Goal: Contribute content: Contribute content

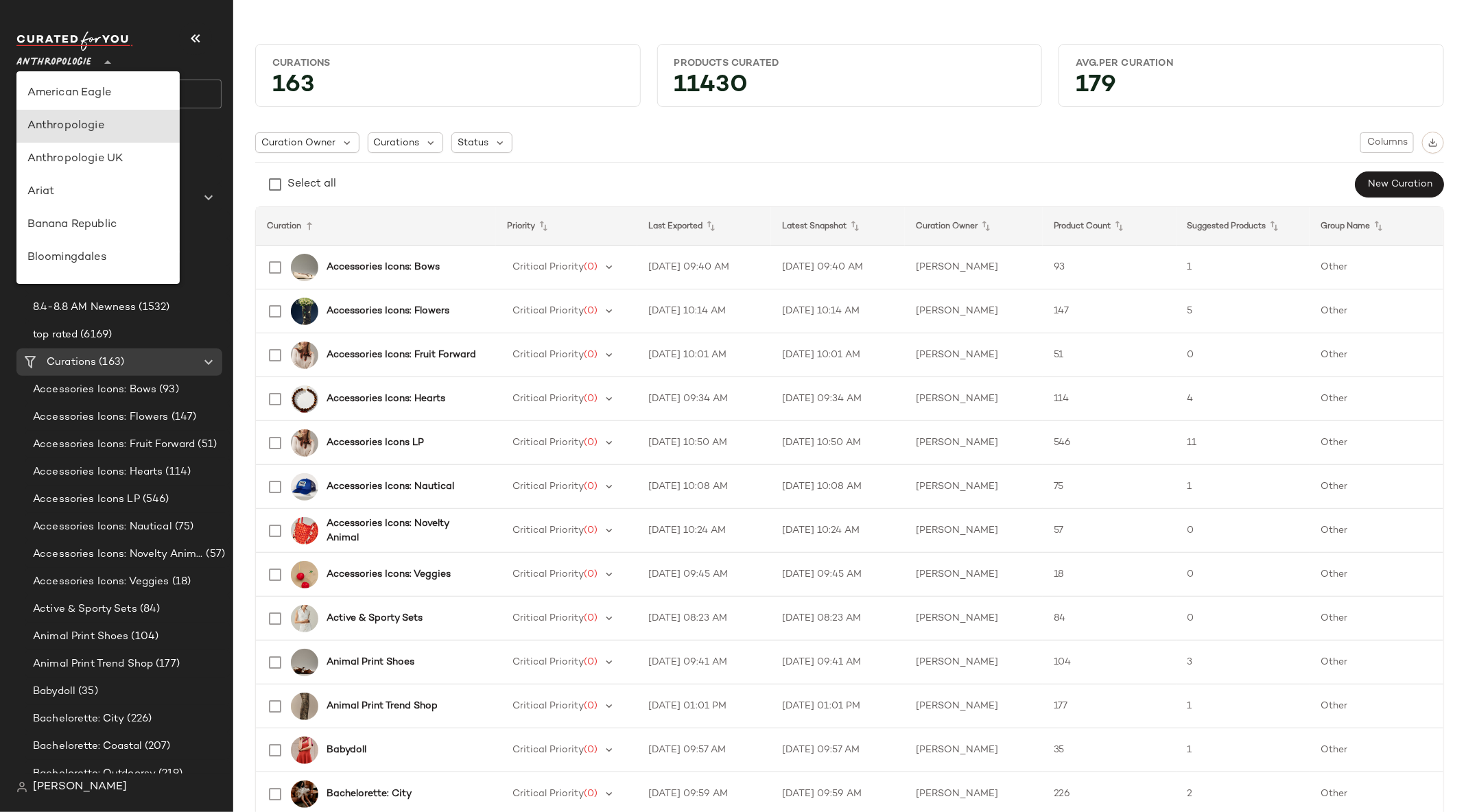
click at [79, 51] on span "Anthropologie" at bounding box center [54, 59] width 75 height 24
click at [129, 141] on div "Urban Outfitters" at bounding box center [98, 138] width 141 height 17
type input "**"
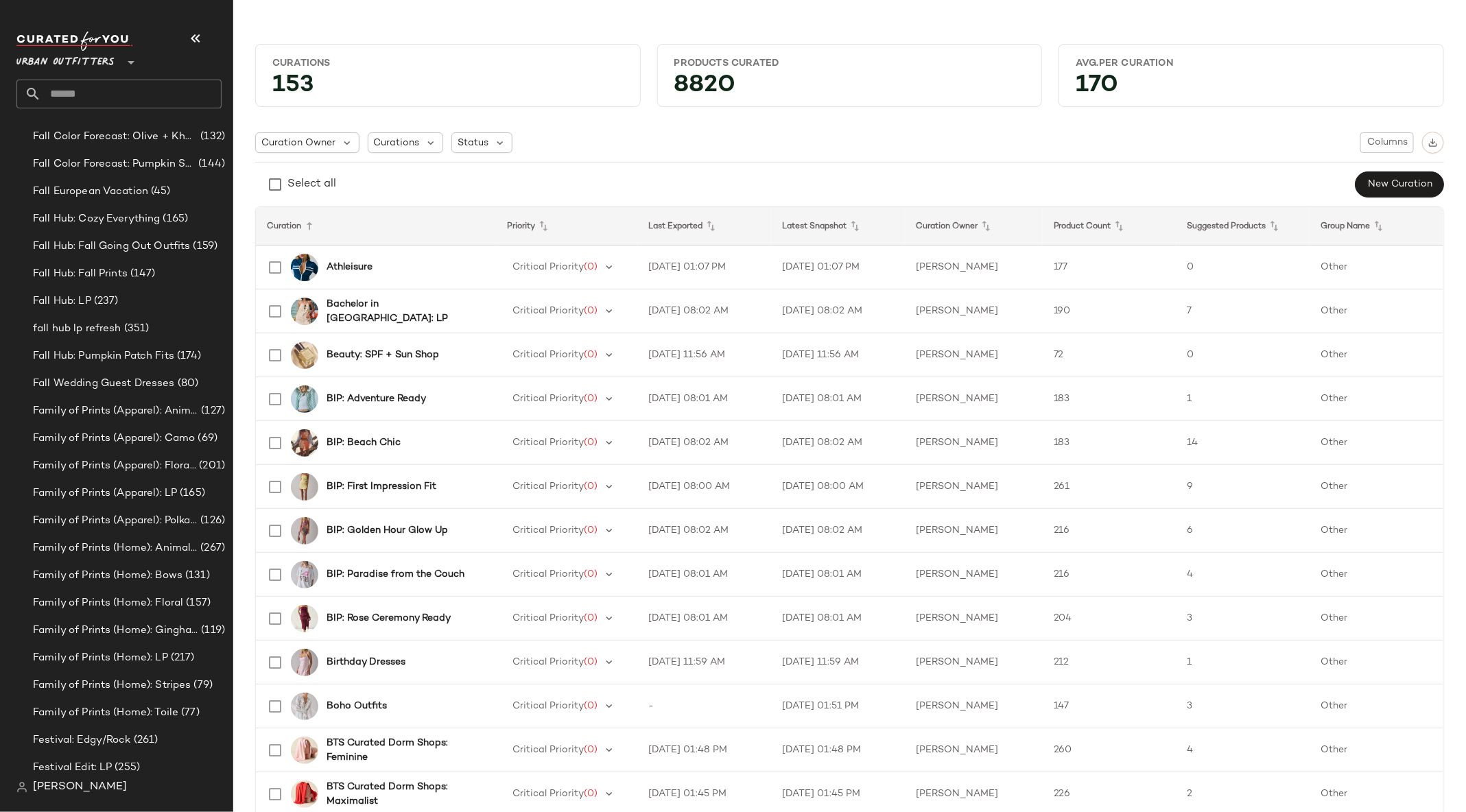
scroll to position [1769, 0]
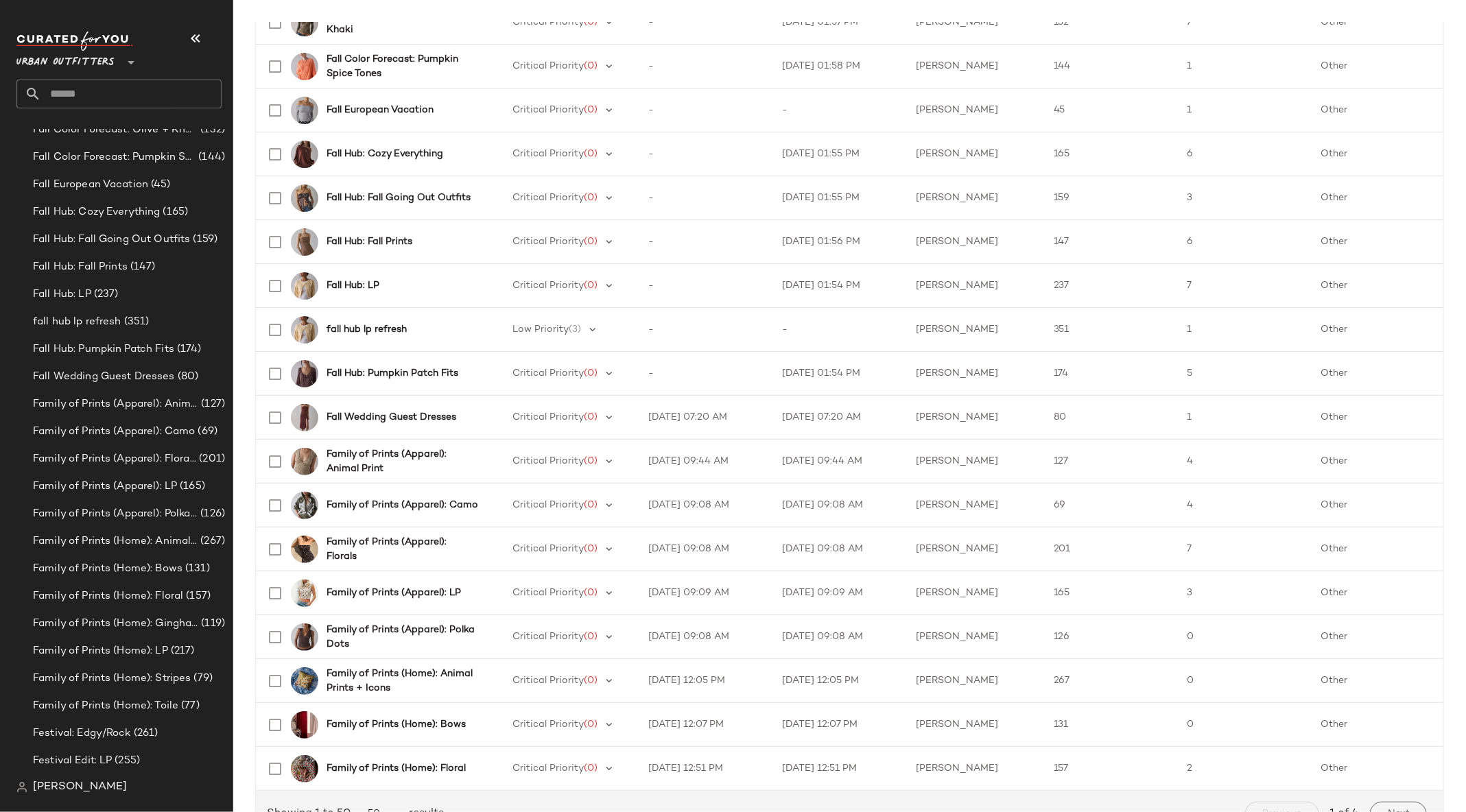
scroll to position [1651, 0]
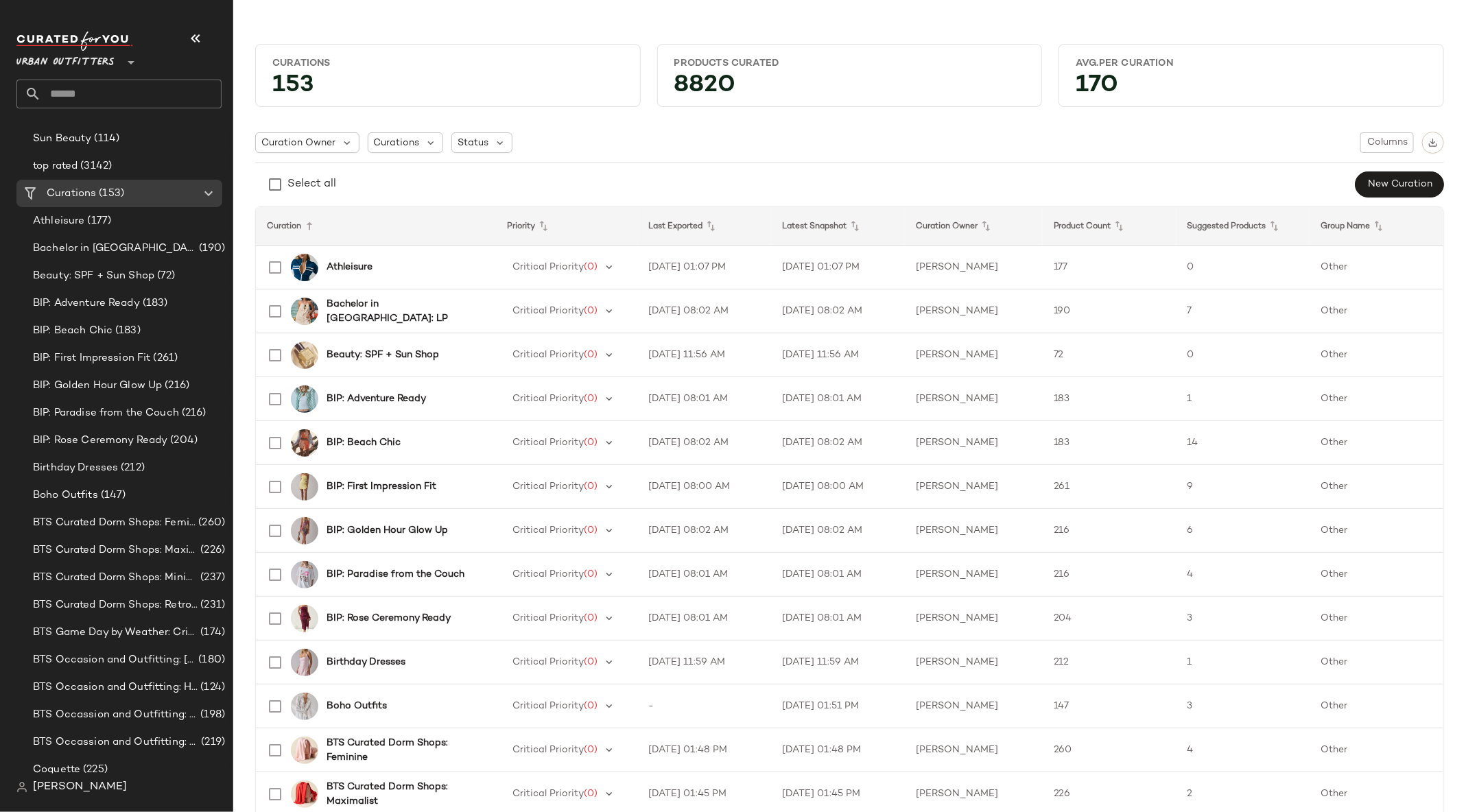
scroll to position [804, 0]
click at [149, 201] on span "Create New Curation" at bounding box center [178, 205] width 112 height 11
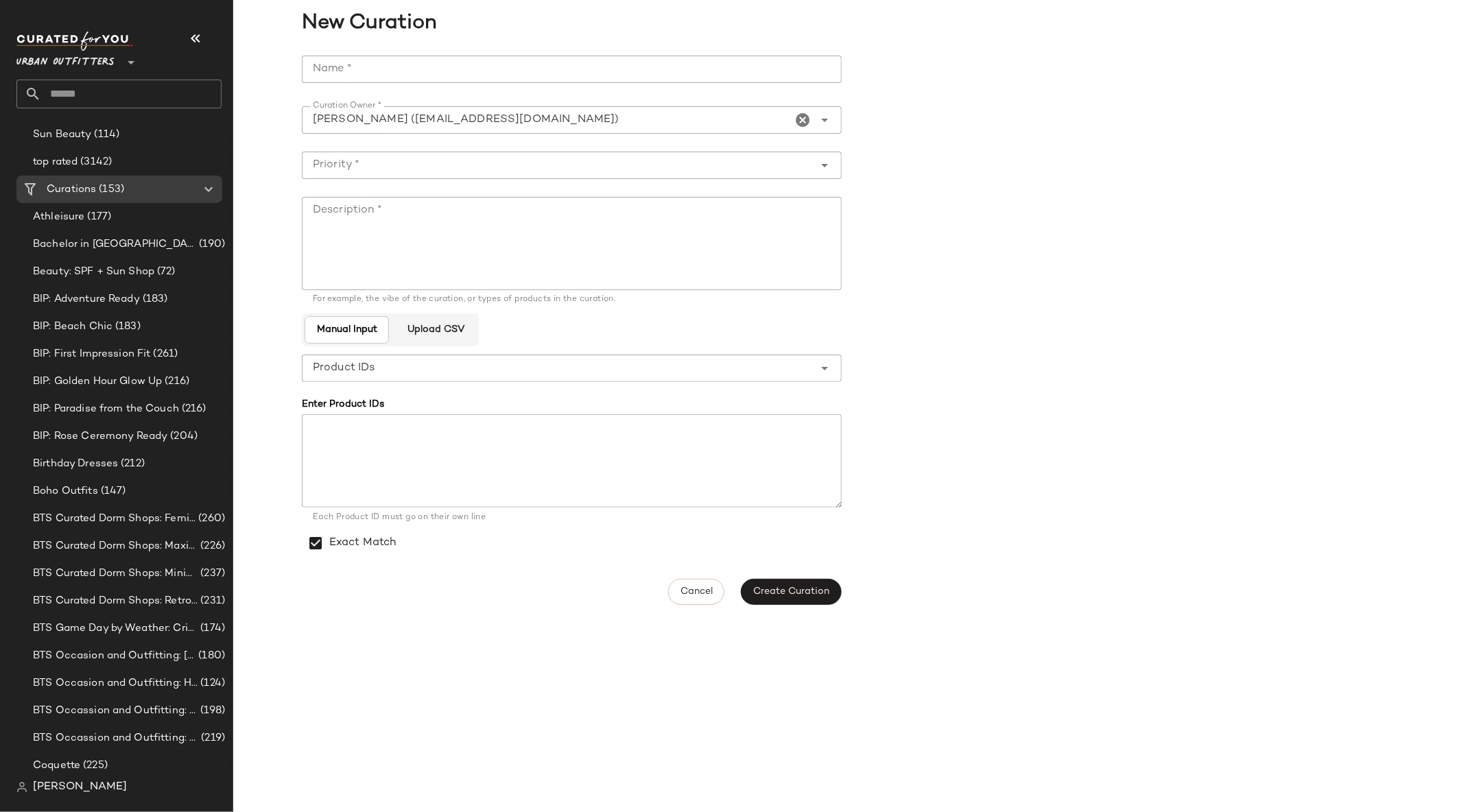
click at [395, 70] on input "Name *" at bounding box center [572, 70] width 540 height 28
click at [395, 237] on textarea "Description *" at bounding box center [572, 243] width 540 height 93
paste textarea "**********"
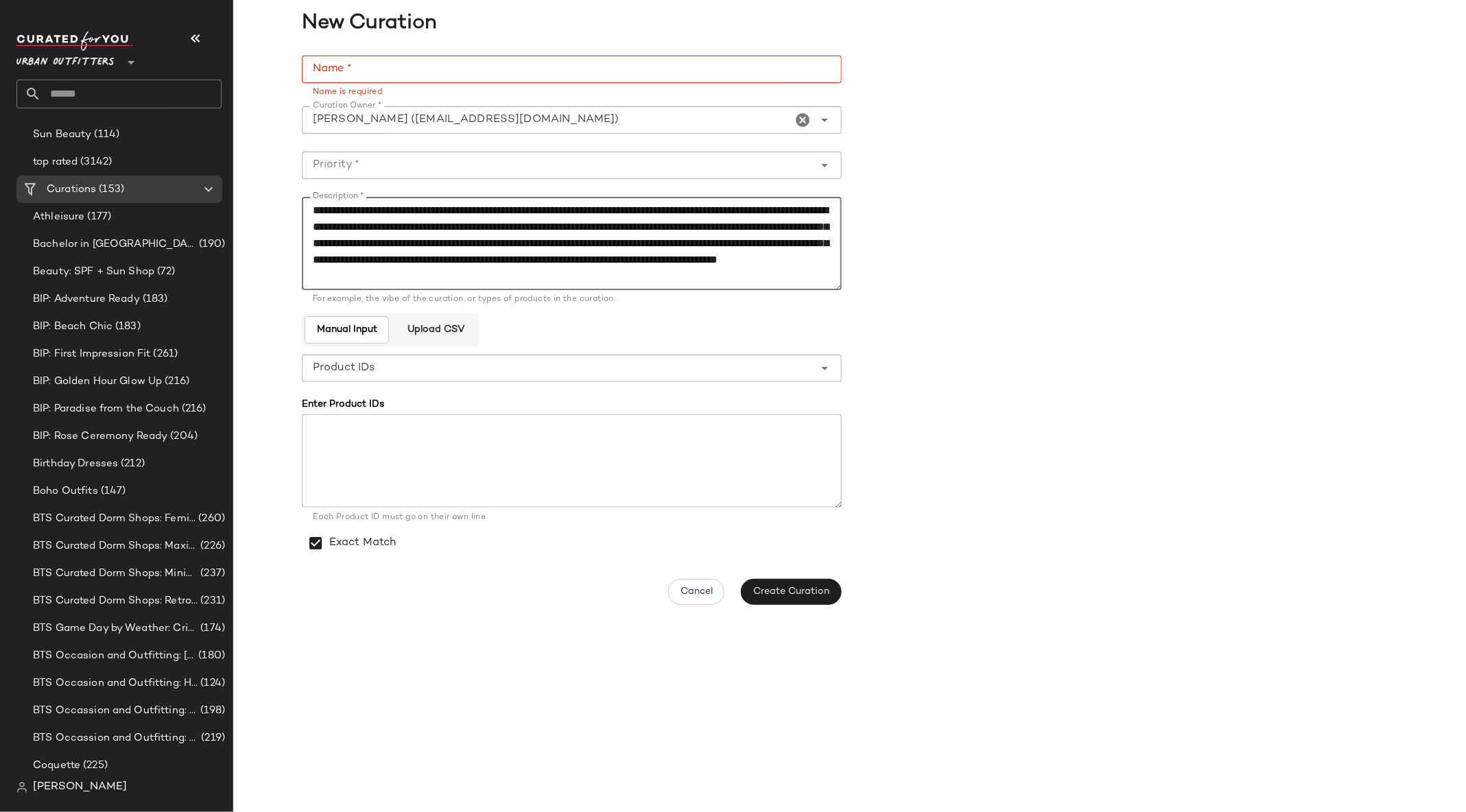
scroll to position [8, 0]
type textarea "**********"
click at [390, 63] on input "Name *" at bounding box center [572, 70] width 540 height 28
type input "**********"
click at [632, 151] on div "**********" at bounding box center [572, 309] width 540 height 507
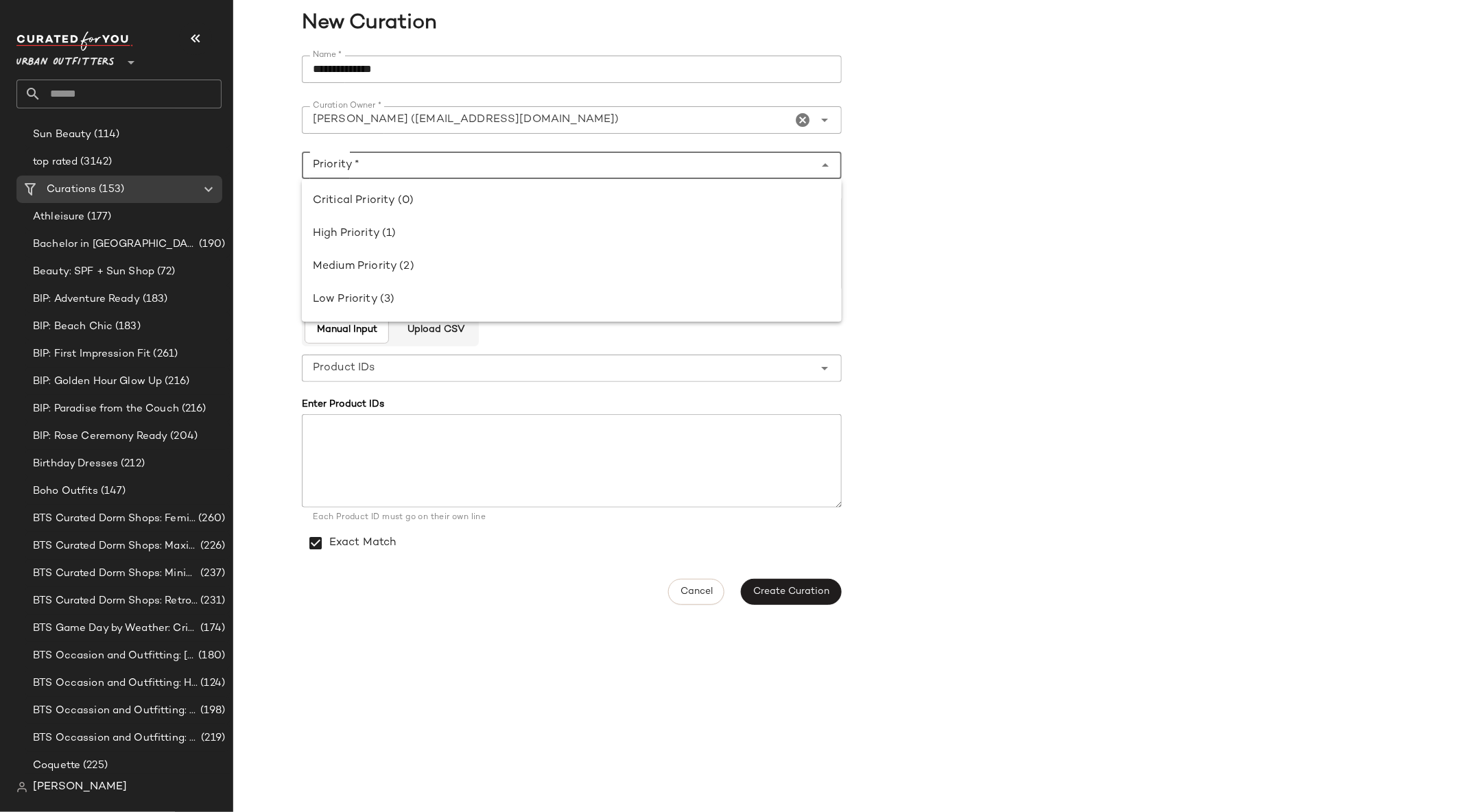
click at [674, 160] on input "Priority *" at bounding box center [558, 165] width 512 height 17
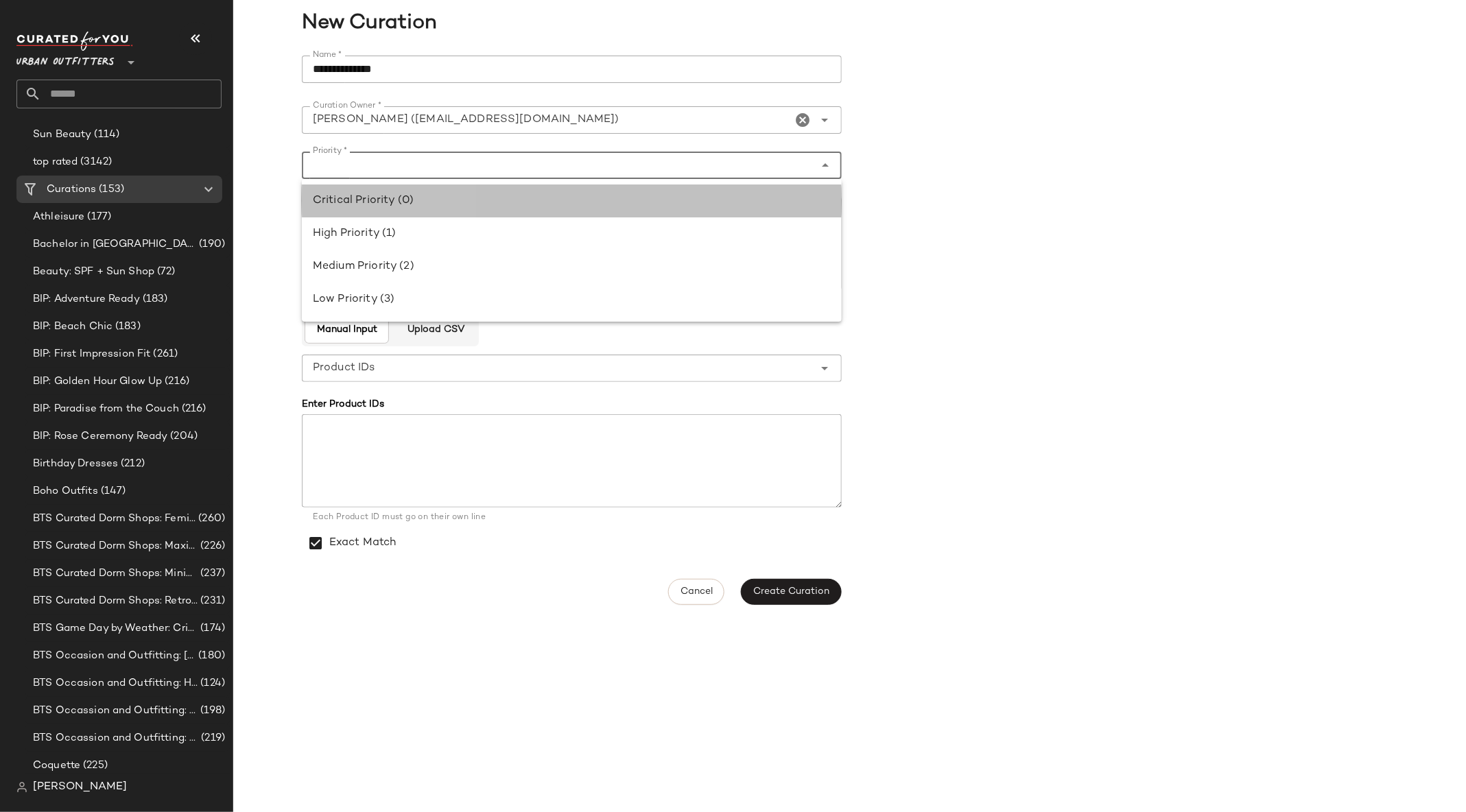
click at [655, 207] on div "Critical Priority (0)" at bounding box center [571, 201] width 518 height 17
type input "**********"
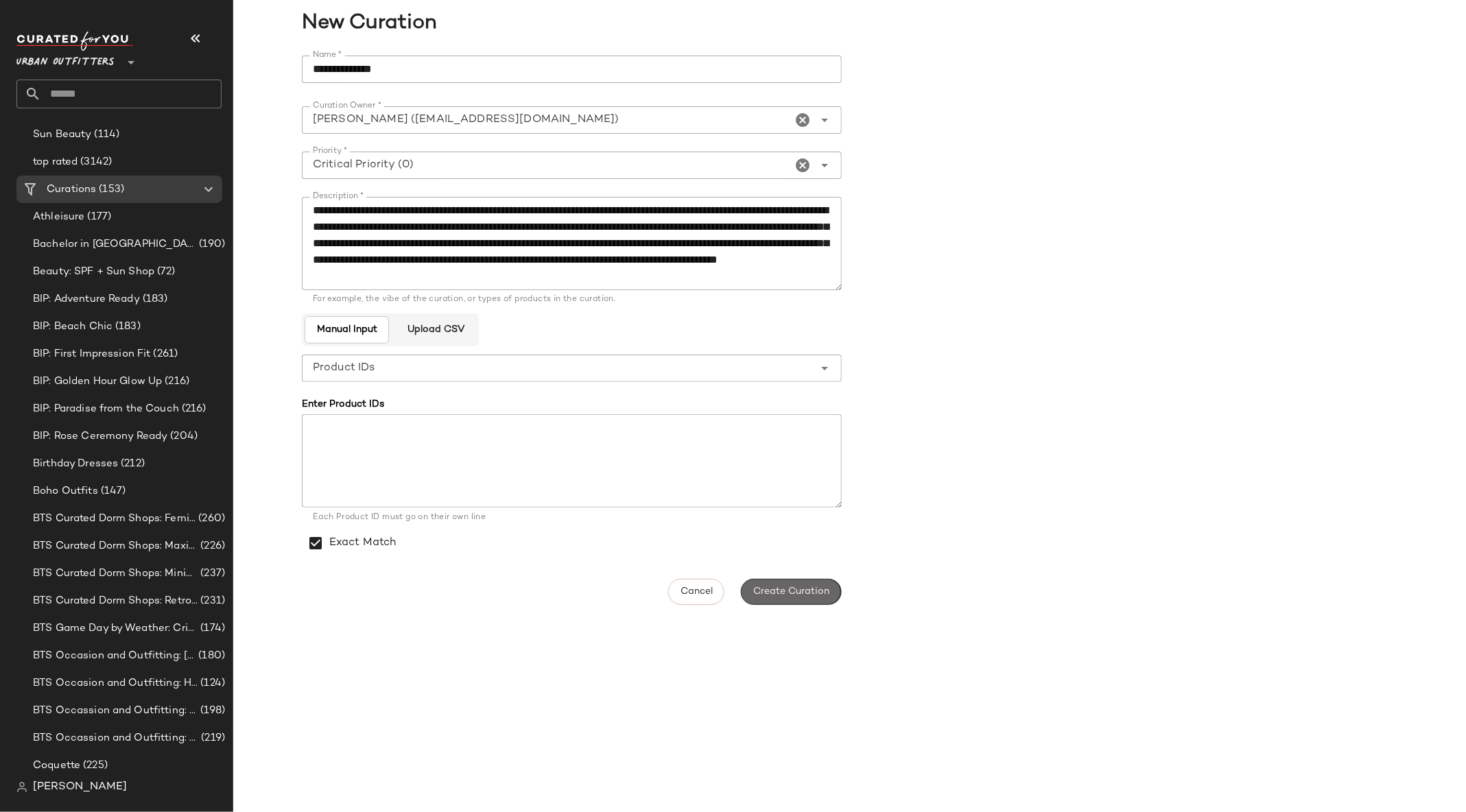
click at [793, 593] on span "Create Curation" at bounding box center [791, 592] width 76 height 11
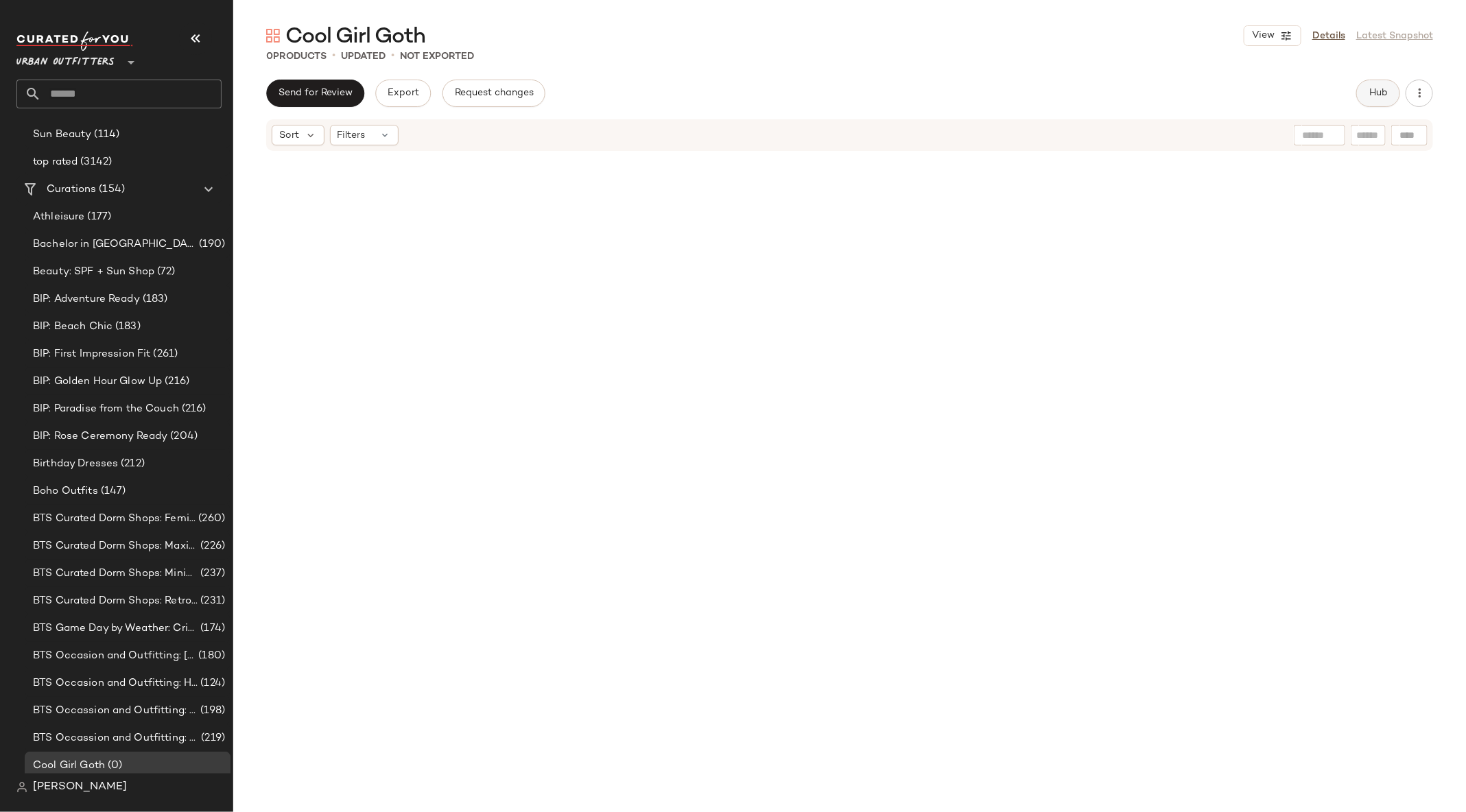
click at [1382, 97] on span "Hub" at bounding box center [1378, 93] width 19 height 11
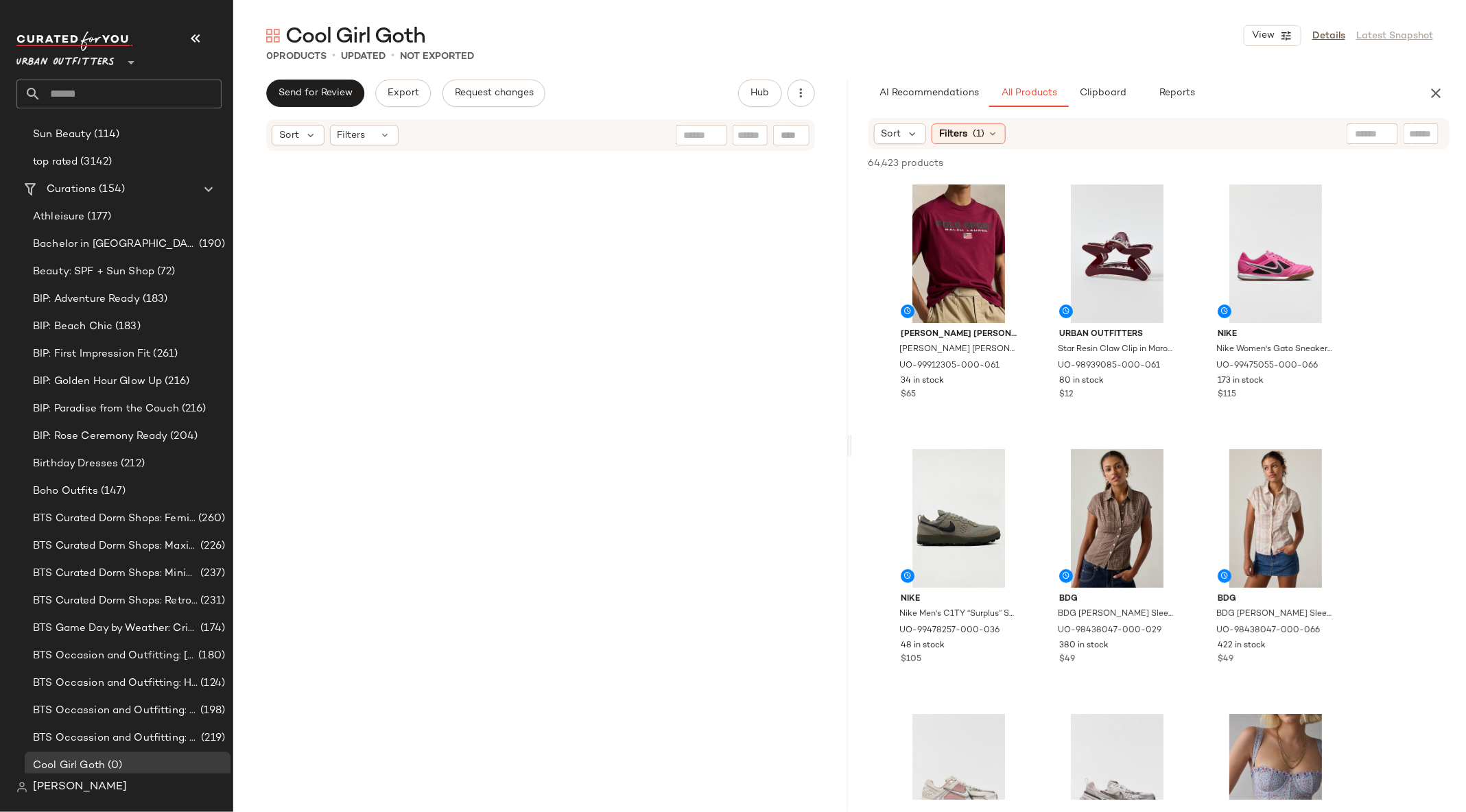
click at [1363, 128] on input "text" at bounding box center [1373, 134] width 35 height 15
type input "****"
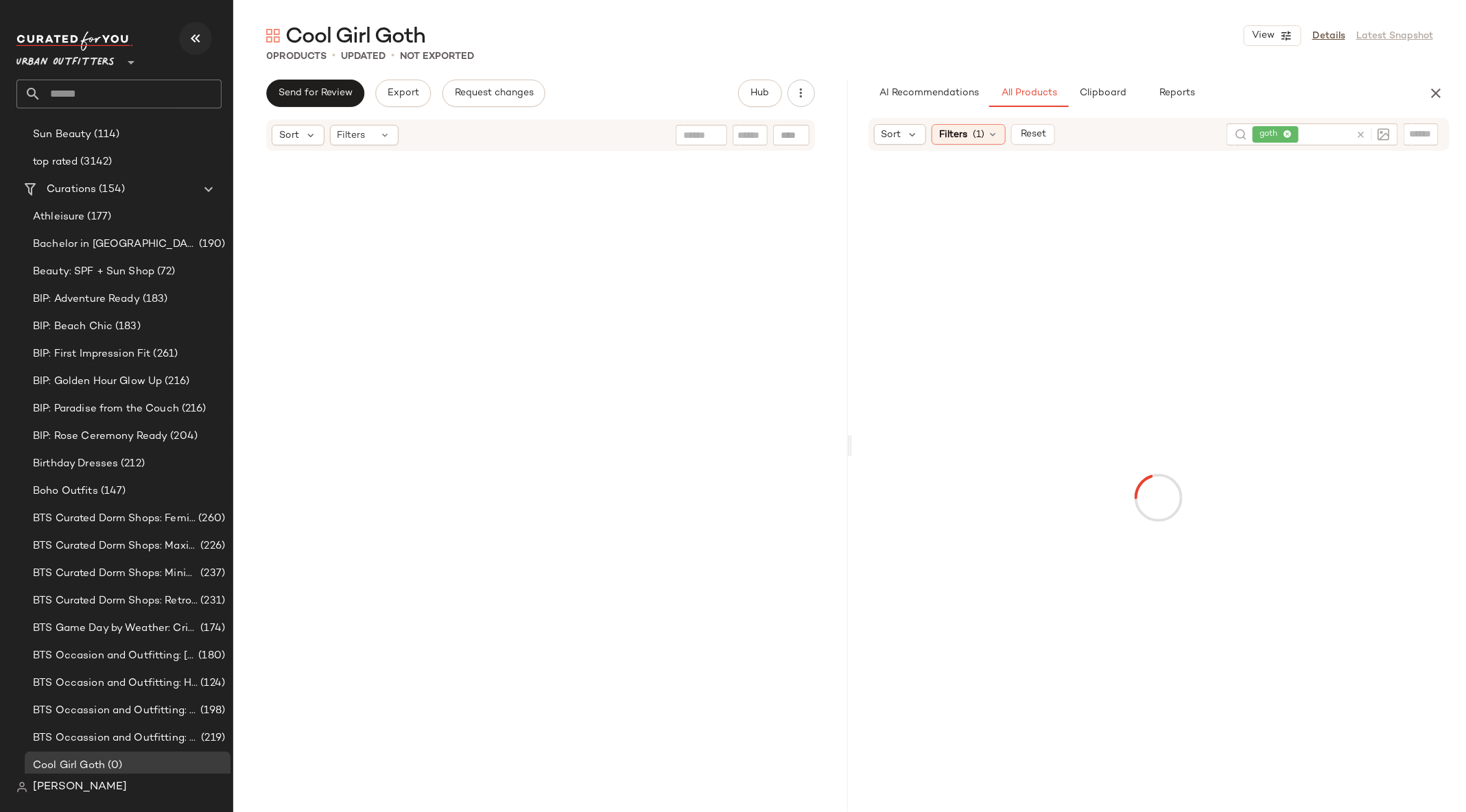
click at [205, 29] on button "button" at bounding box center [195, 38] width 33 height 33
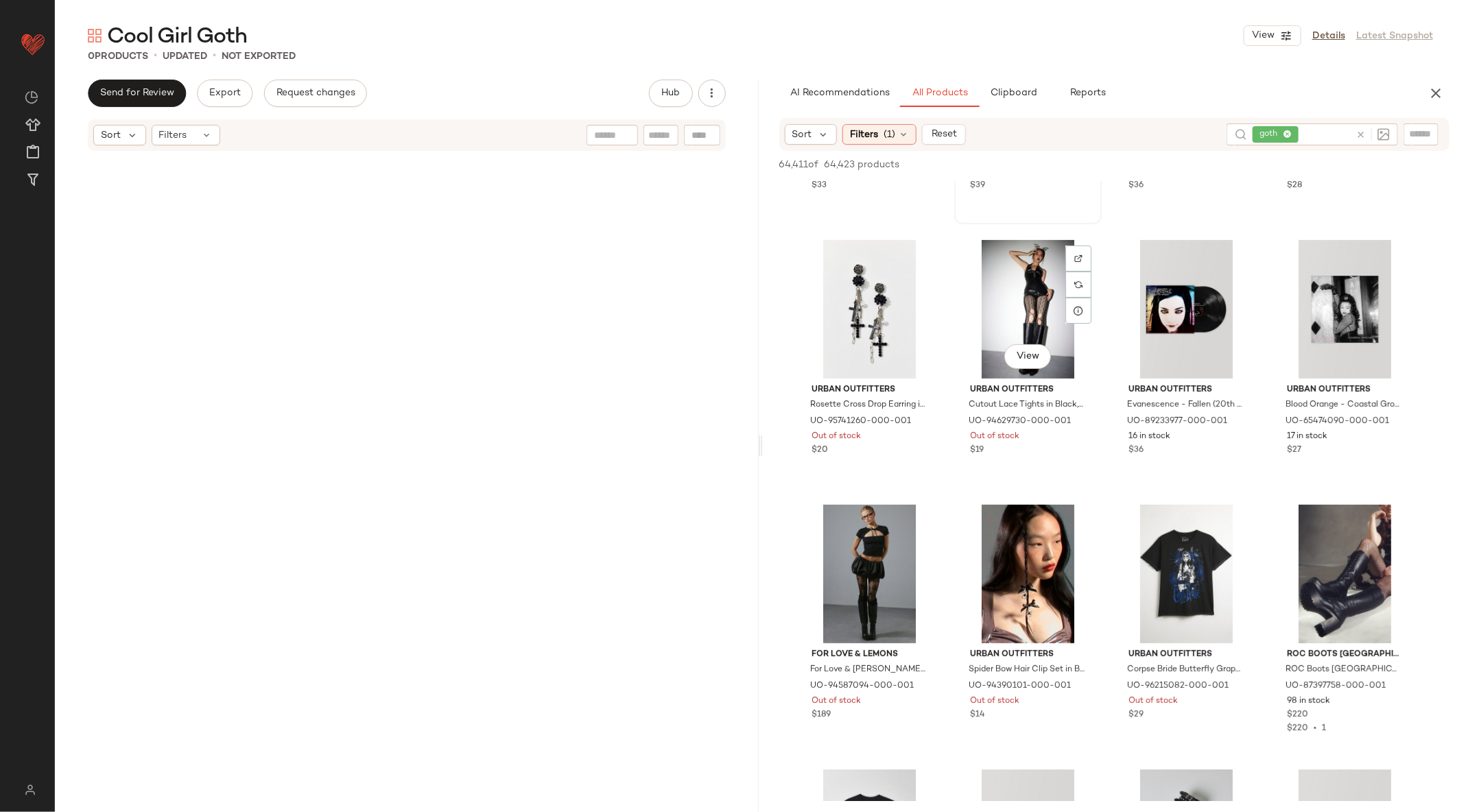
scroll to position [110, 0]
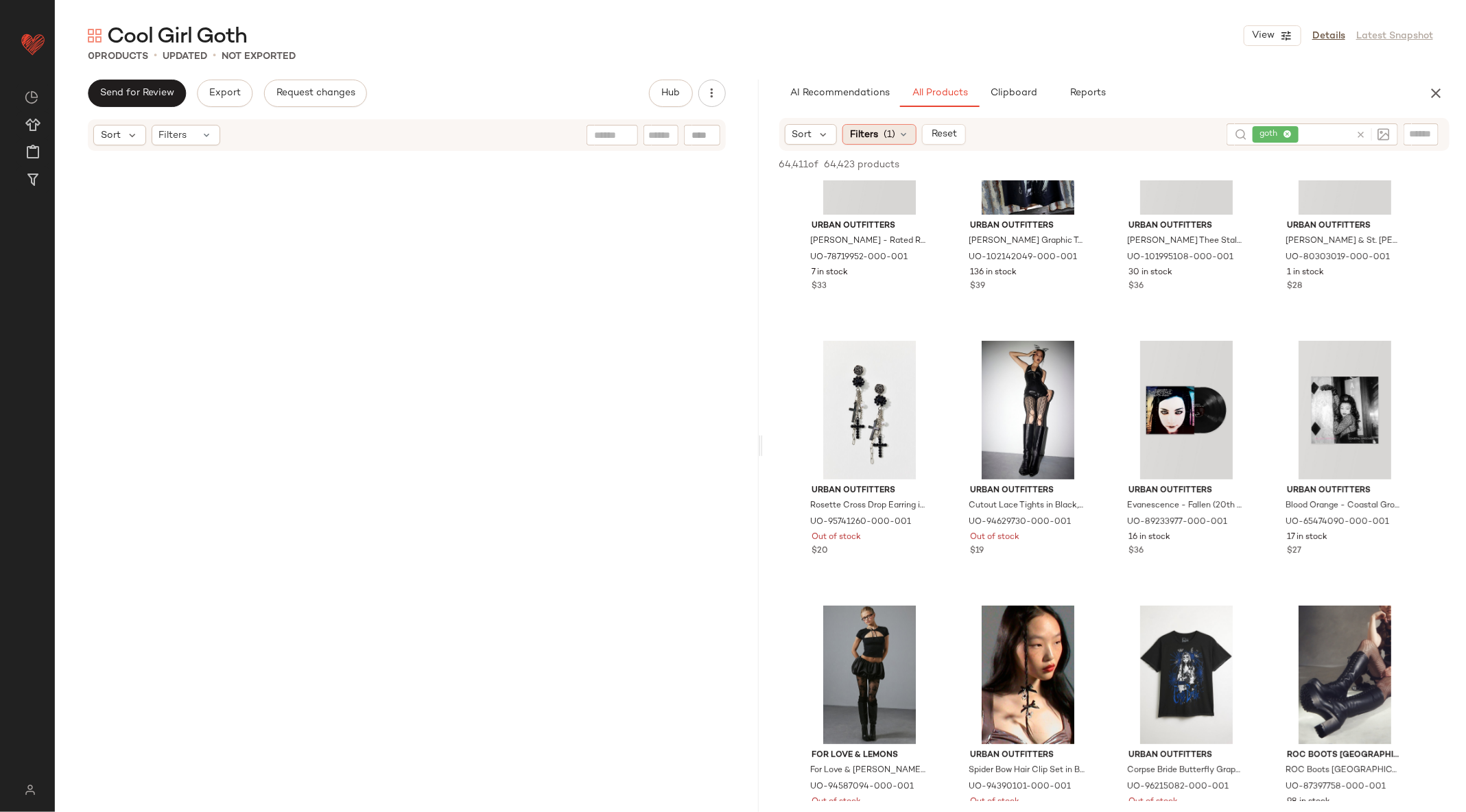
click at [879, 131] on div "Filters (1)" at bounding box center [879, 134] width 74 height 21
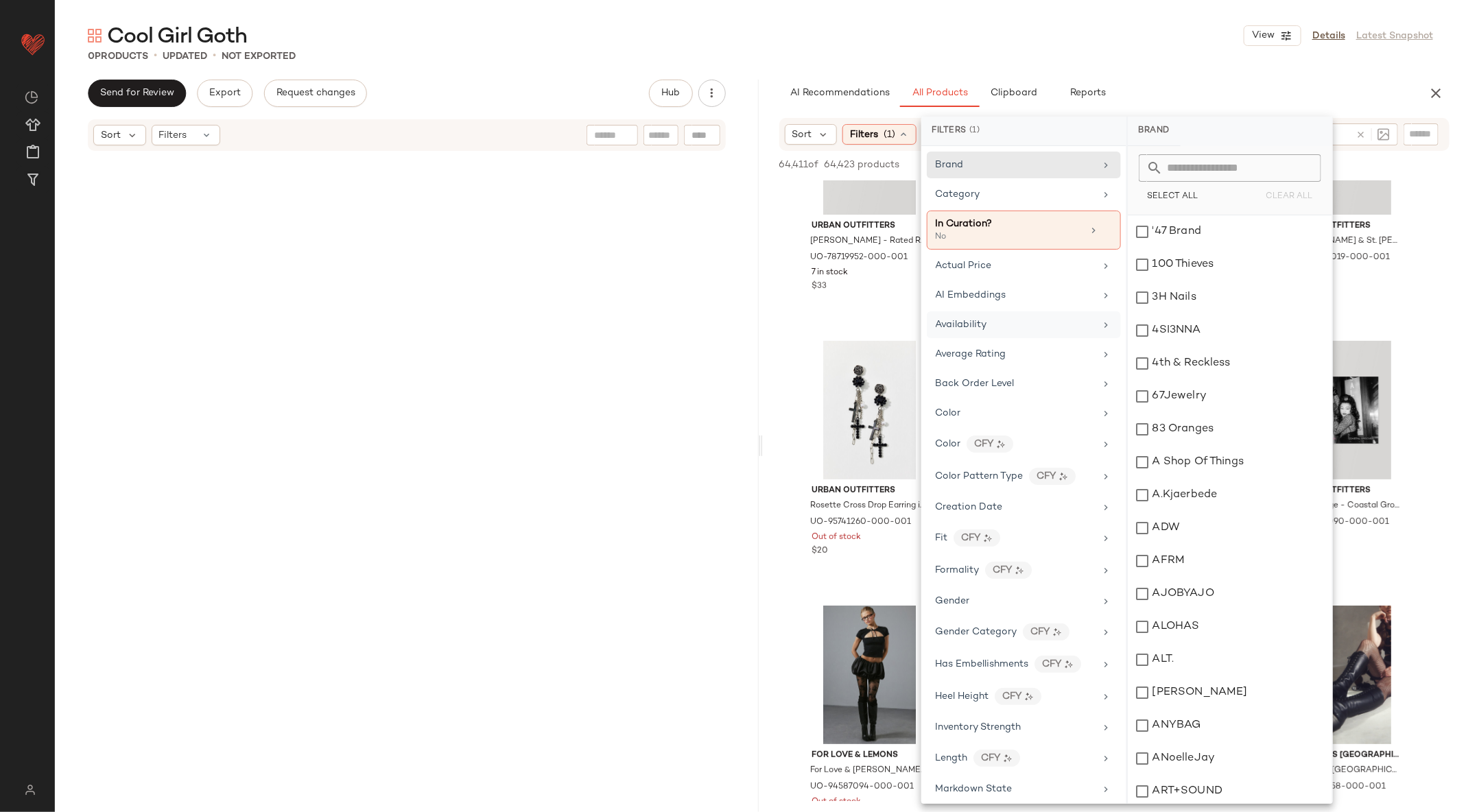
click at [993, 317] on div "Availability" at bounding box center [1016, 324] width 160 height 15
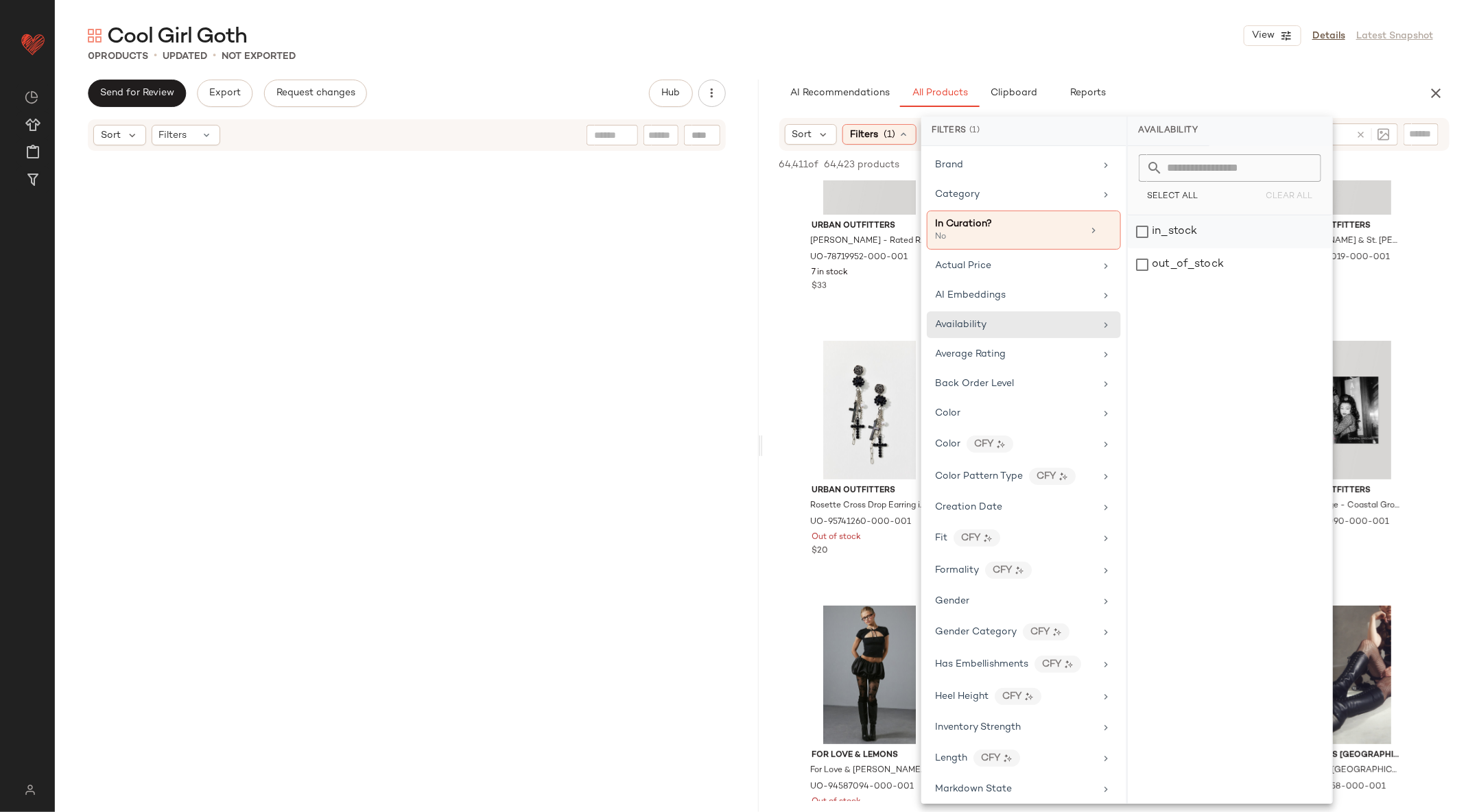
click at [1153, 248] on div "in_stock" at bounding box center [1230, 265] width 204 height 33
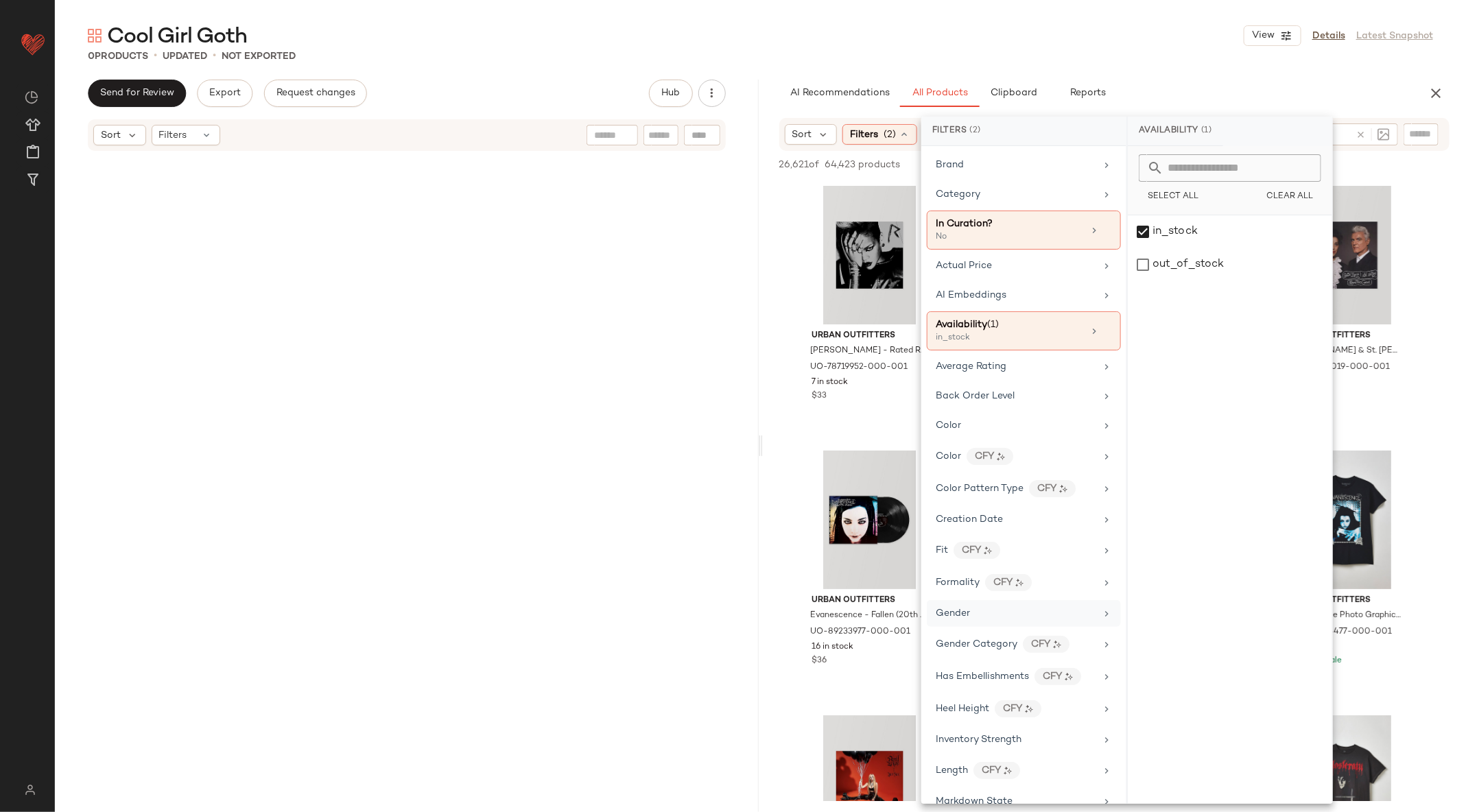
click at [1008, 611] on div "Gender" at bounding box center [1016, 613] width 160 height 15
click at [987, 606] on div "Gender" at bounding box center [1016, 613] width 160 height 15
click at [1101, 609] on icon at bounding box center [1107, 614] width 11 height 11
click at [1156, 248] on div "female" at bounding box center [1230, 265] width 204 height 33
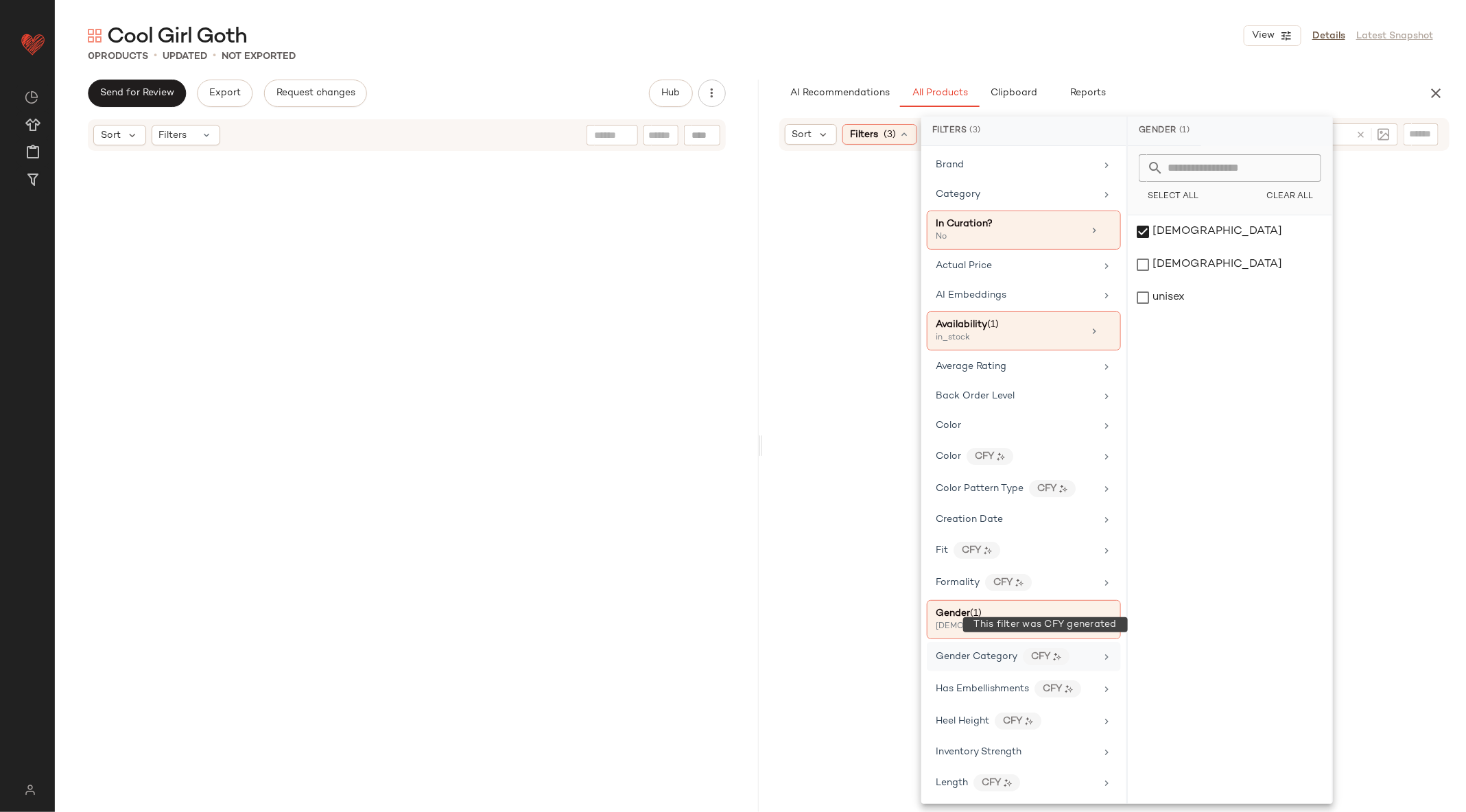
click at [1037, 648] on div "CFY" at bounding box center [1045, 657] width 47 height 17
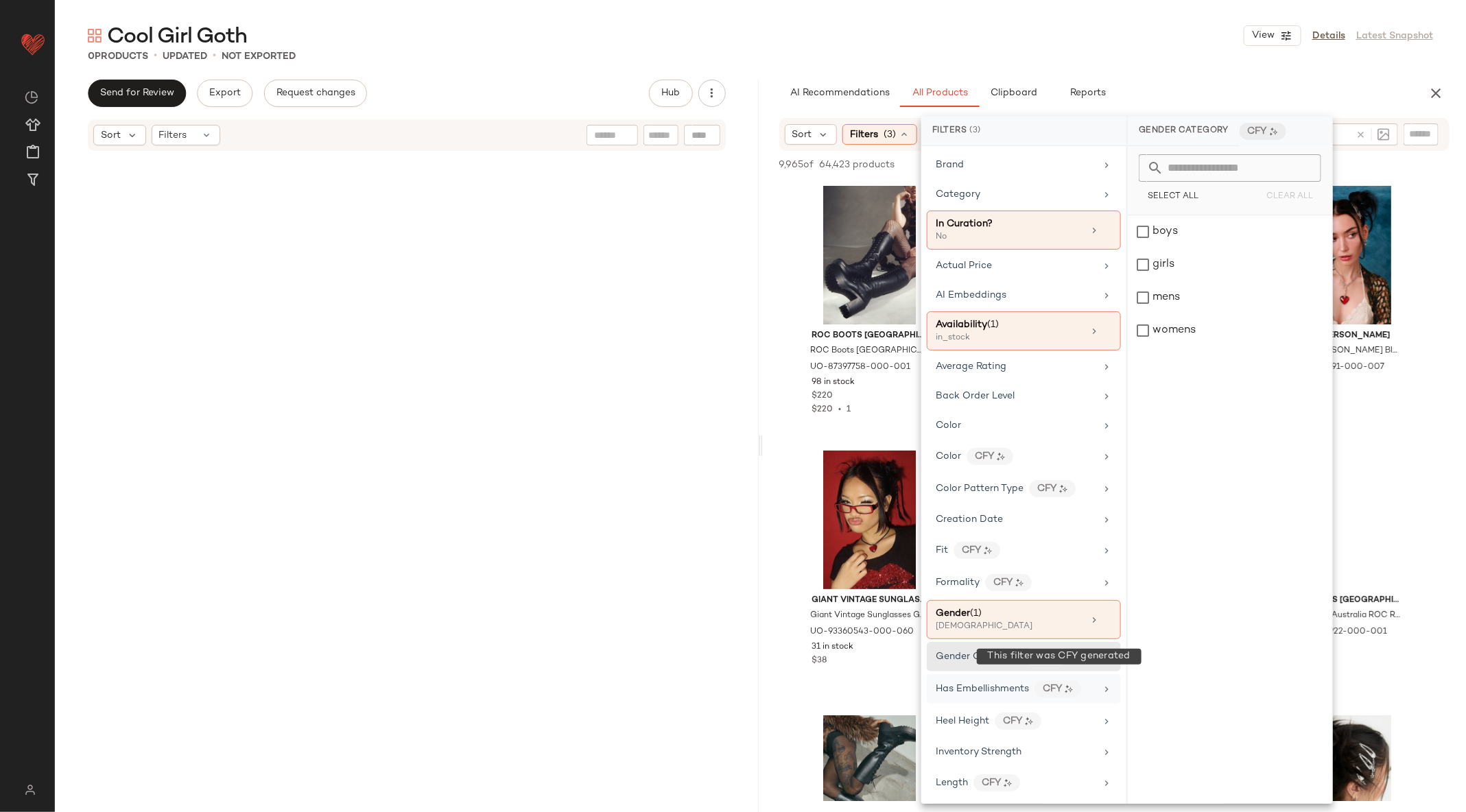
click at [1052, 680] on div "CFY" at bounding box center [1058, 689] width 47 height 17
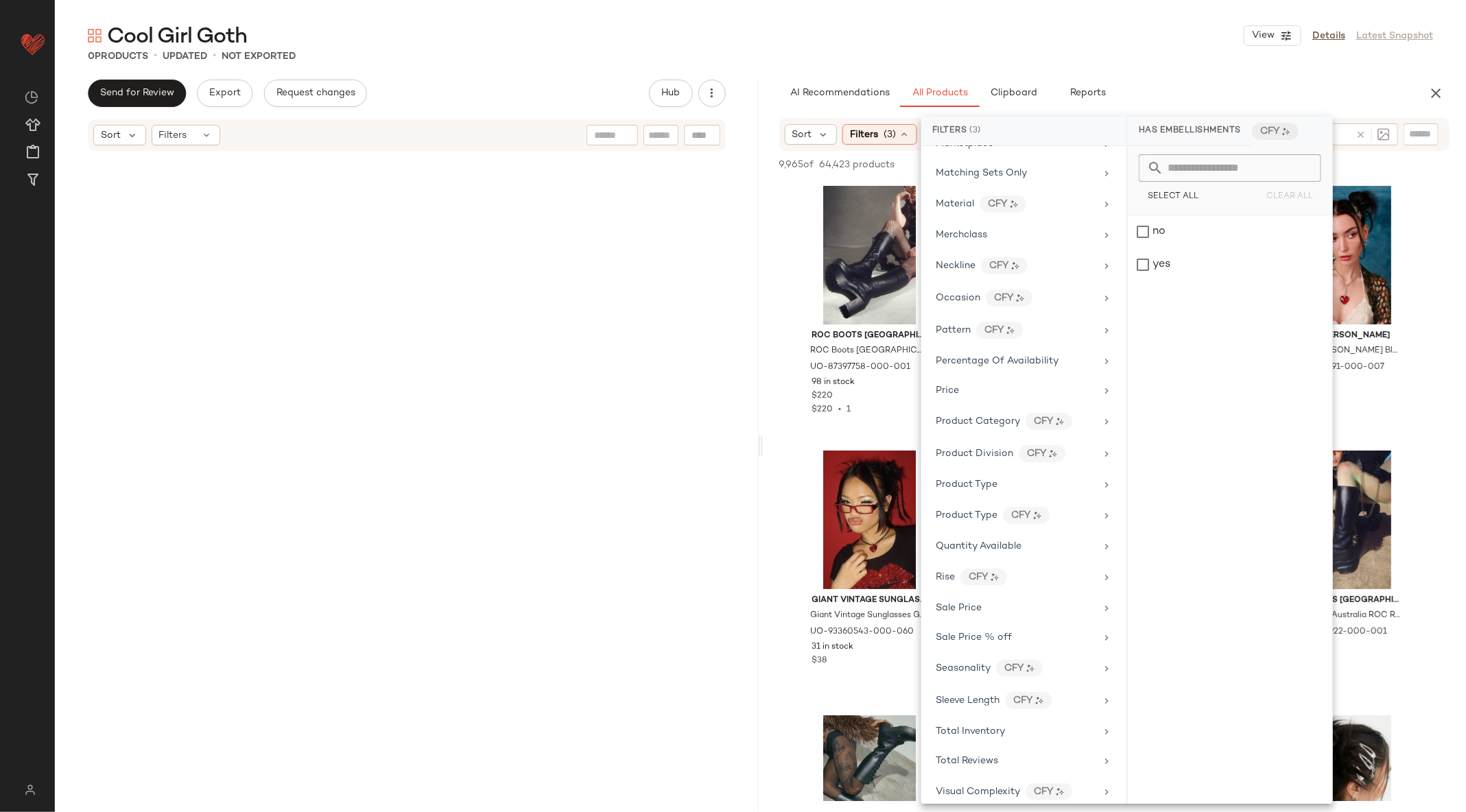
scroll to position [745, 0]
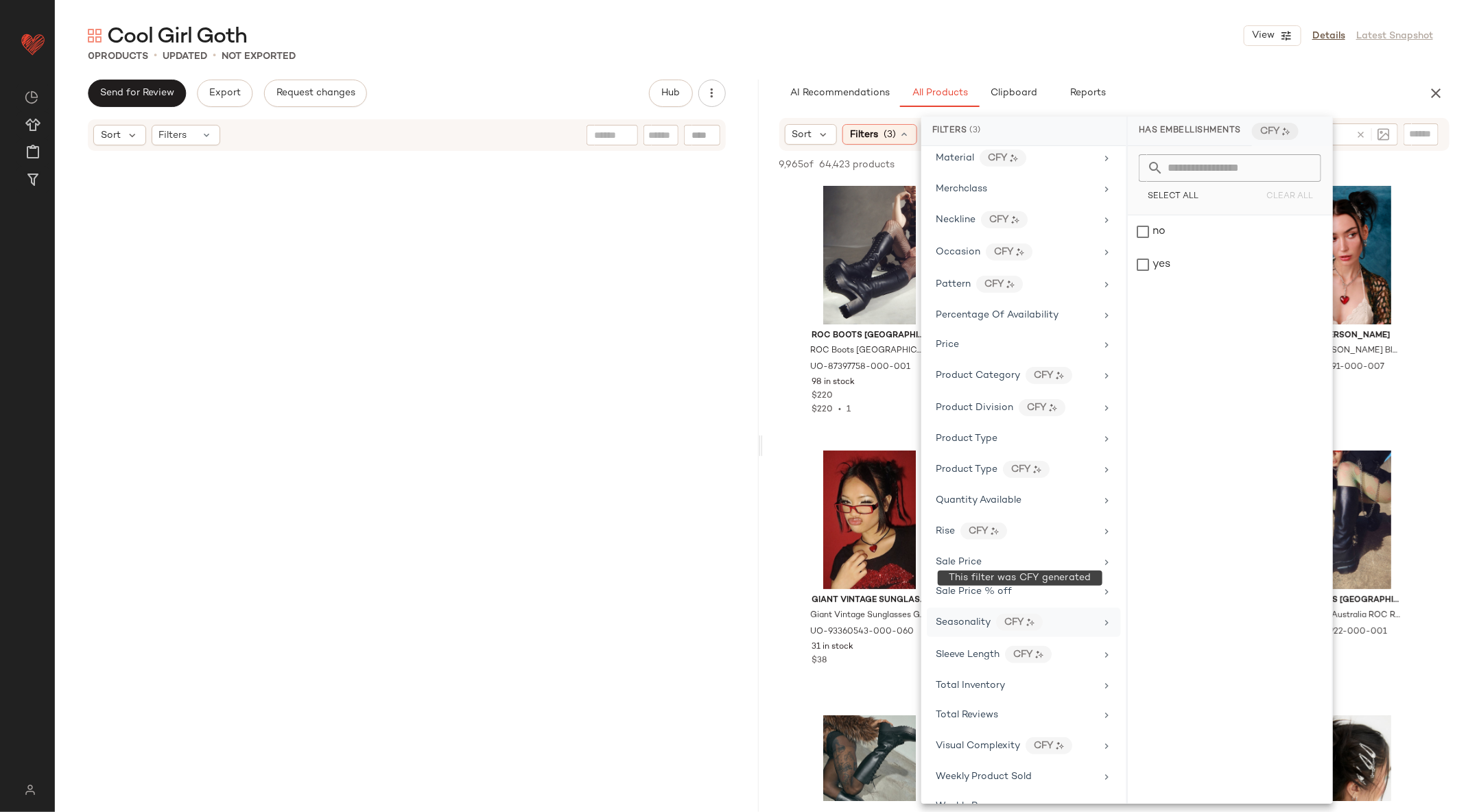
click at [1039, 614] on div "CFY" at bounding box center [1019, 622] width 47 height 17
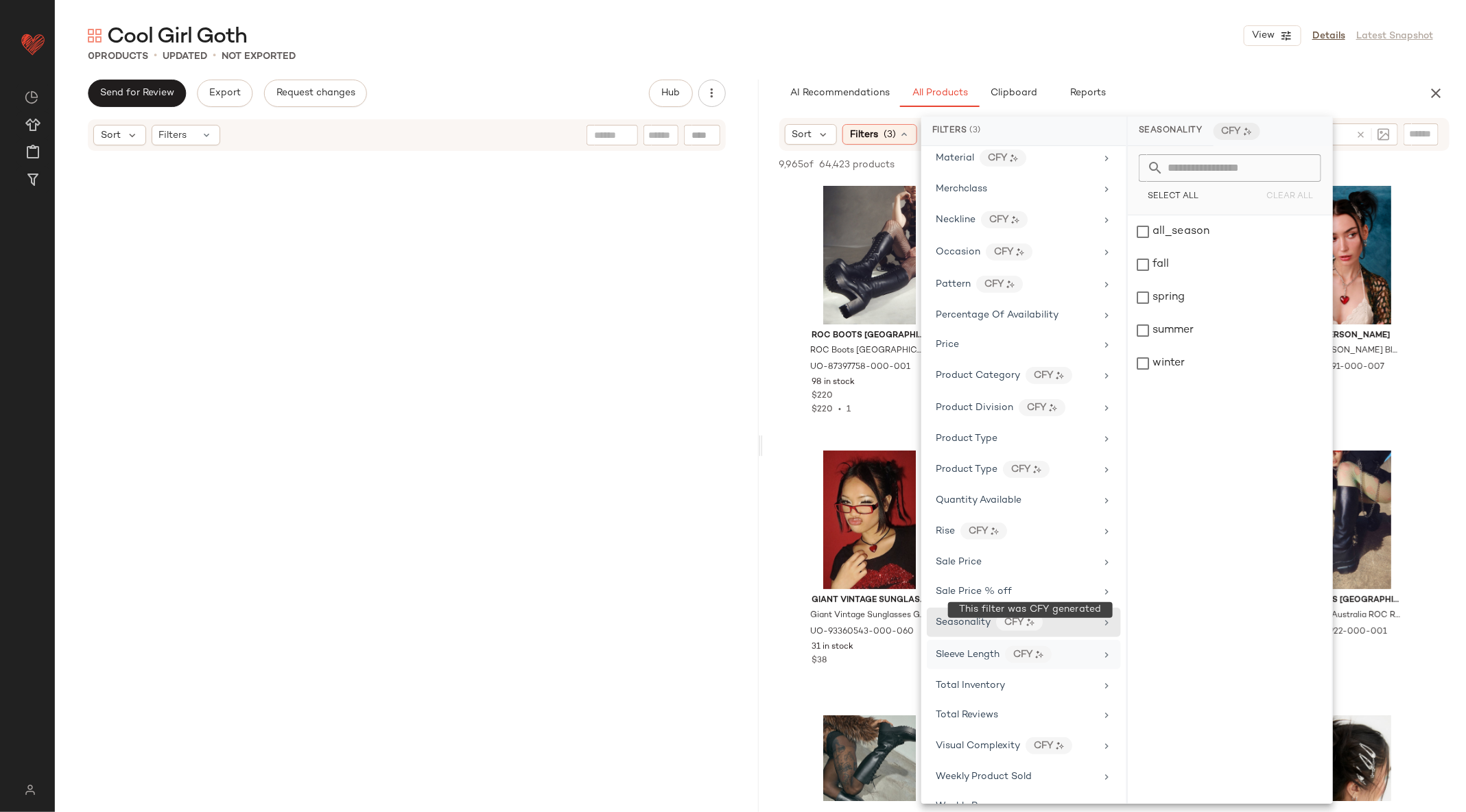
click at [1048, 646] on div "CFY" at bounding box center [1028, 654] width 47 height 17
click at [1081, 737] on div "Visual Complexity CFY" at bounding box center [1016, 745] width 160 height 17
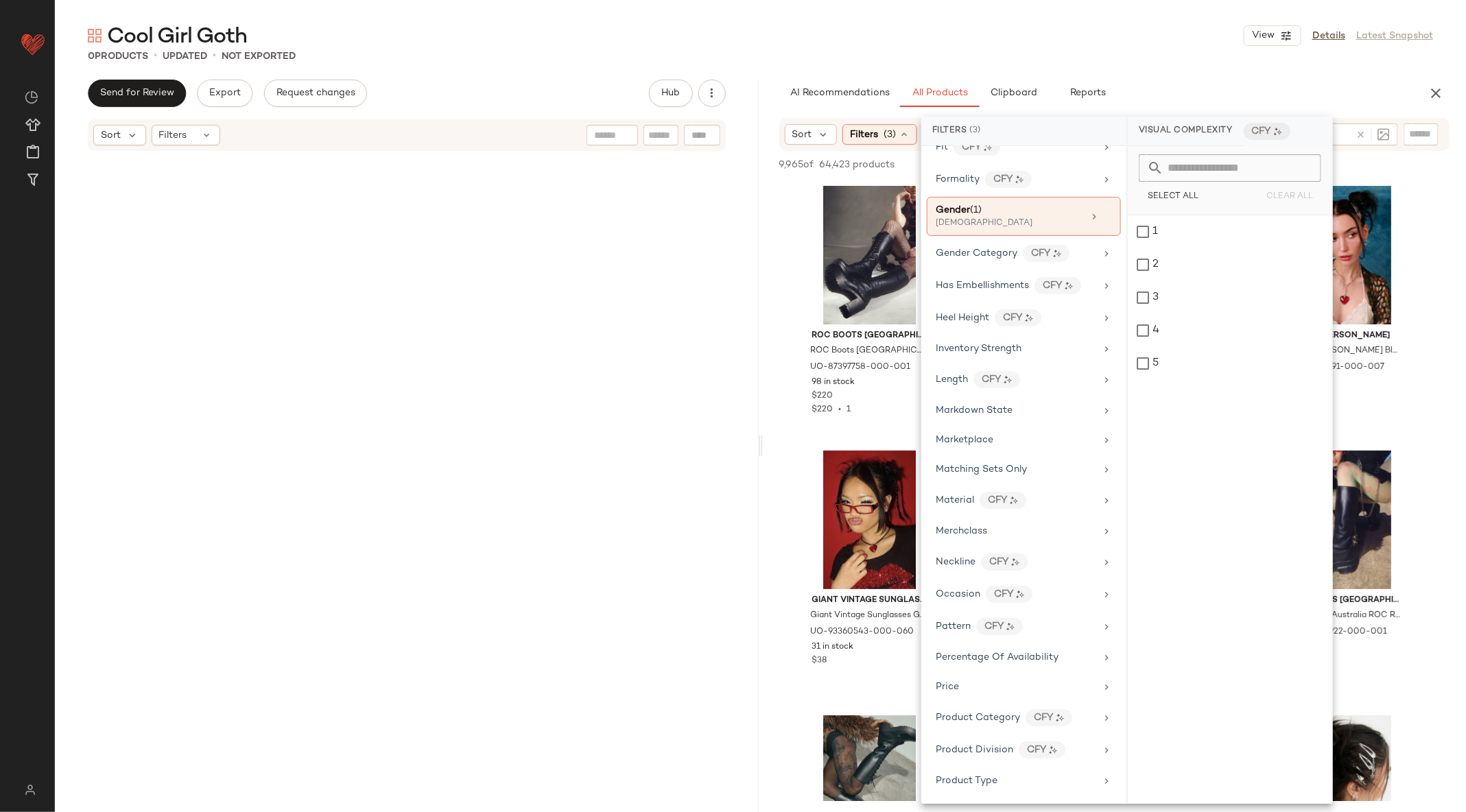
scroll to position [395, 0]
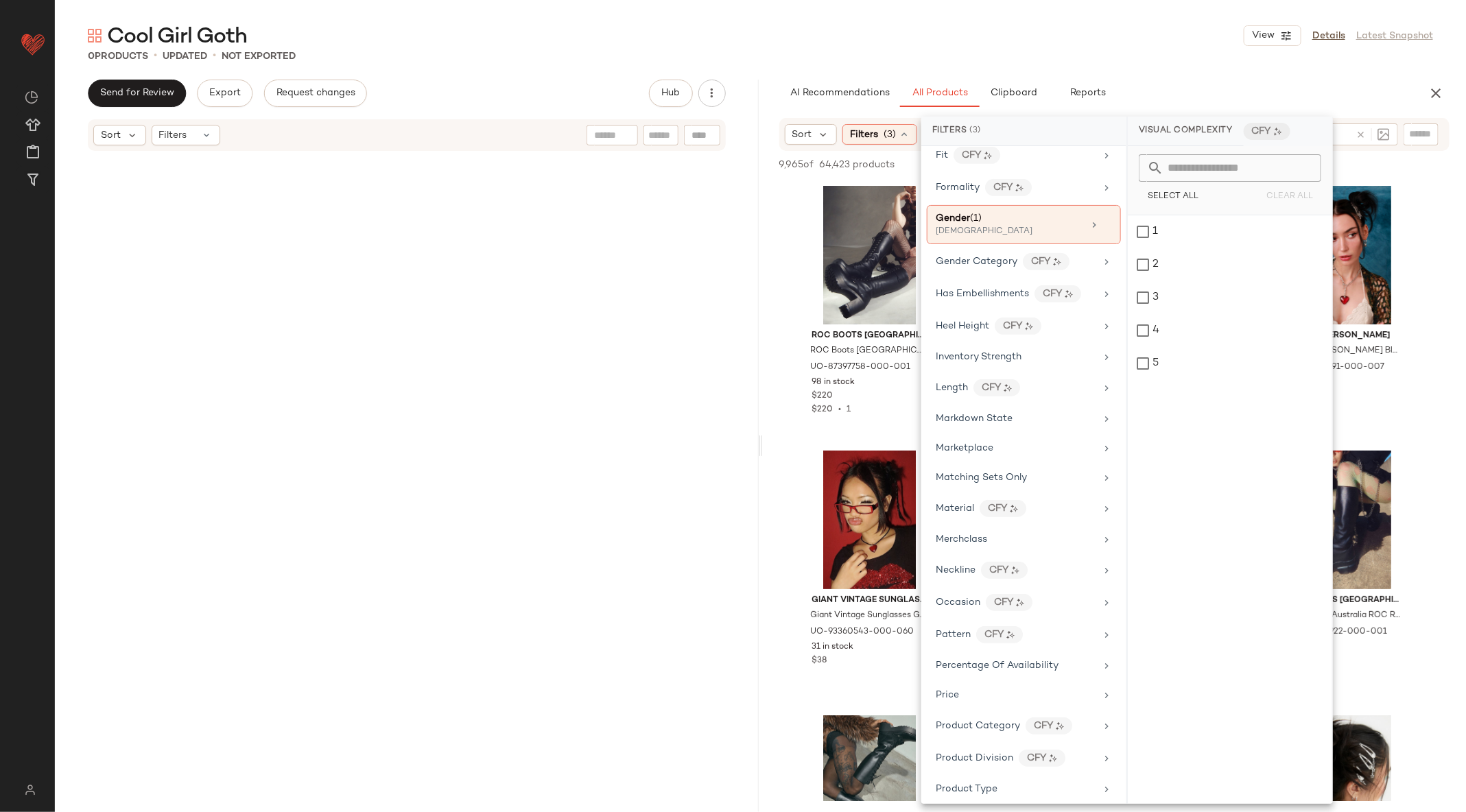
click at [1015, 603] on div "Brand Category In Curation? No Actual Price AI Embeddings Availability (1) in_s…" at bounding box center [1024, 475] width 205 height 658
click at [1013, 594] on div "CFY" at bounding box center [1009, 603] width 47 height 17
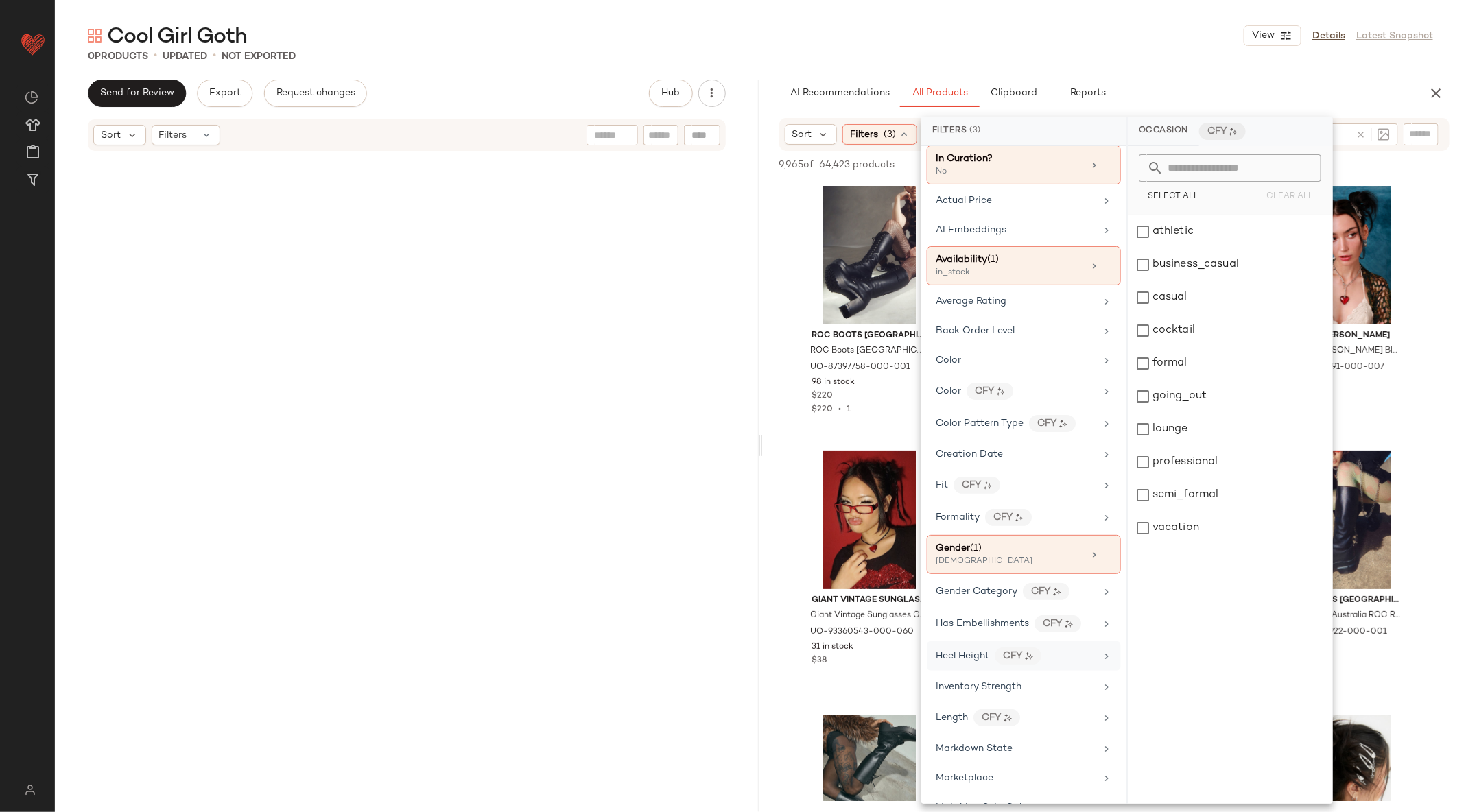
scroll to position [0, 0]
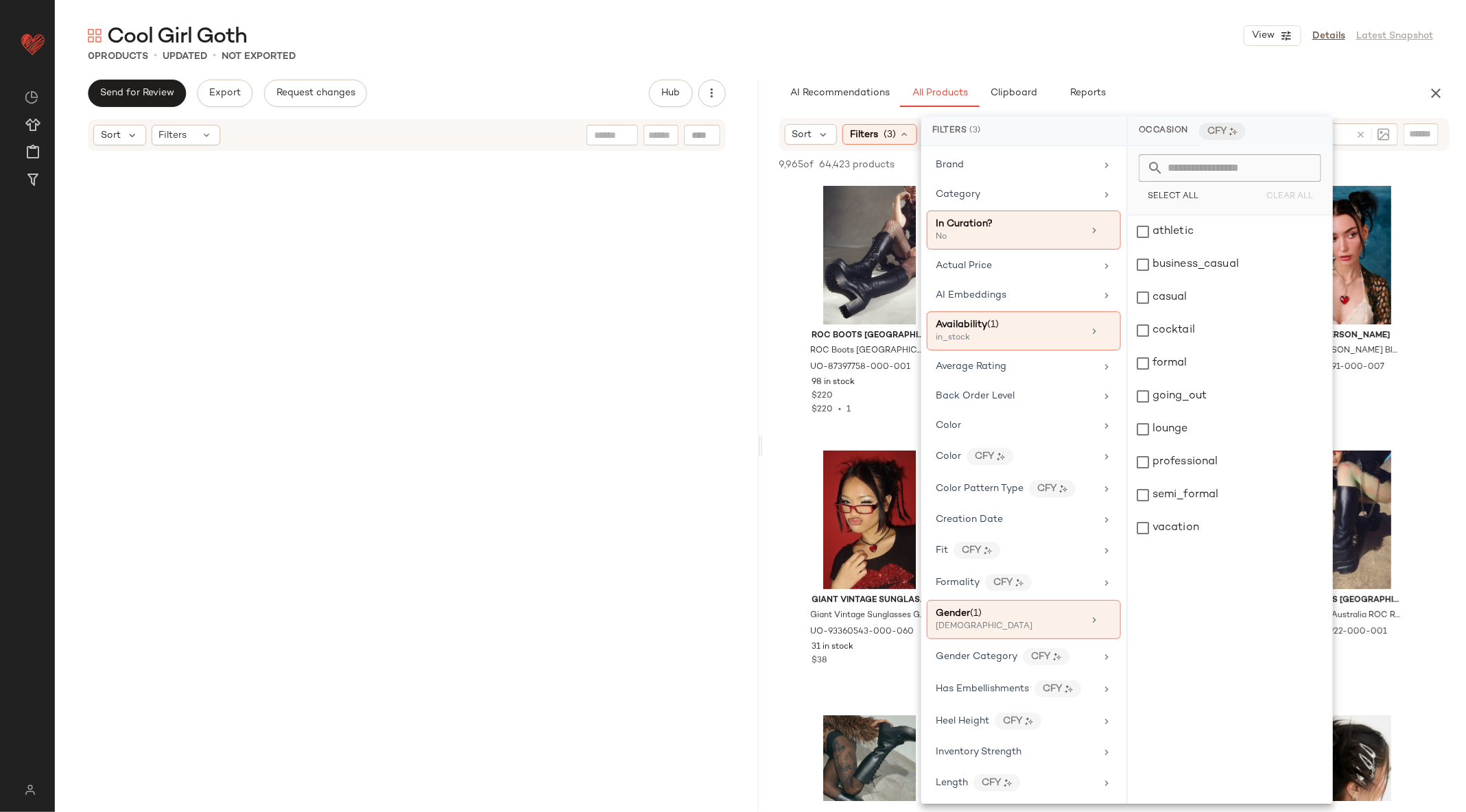
click at [1197, 63] on div "Cool Girl Goth View Details Latest Snapshot 0 Products • updated • Not Exported…" at bounding box center [760, 417] width 1411 height 790
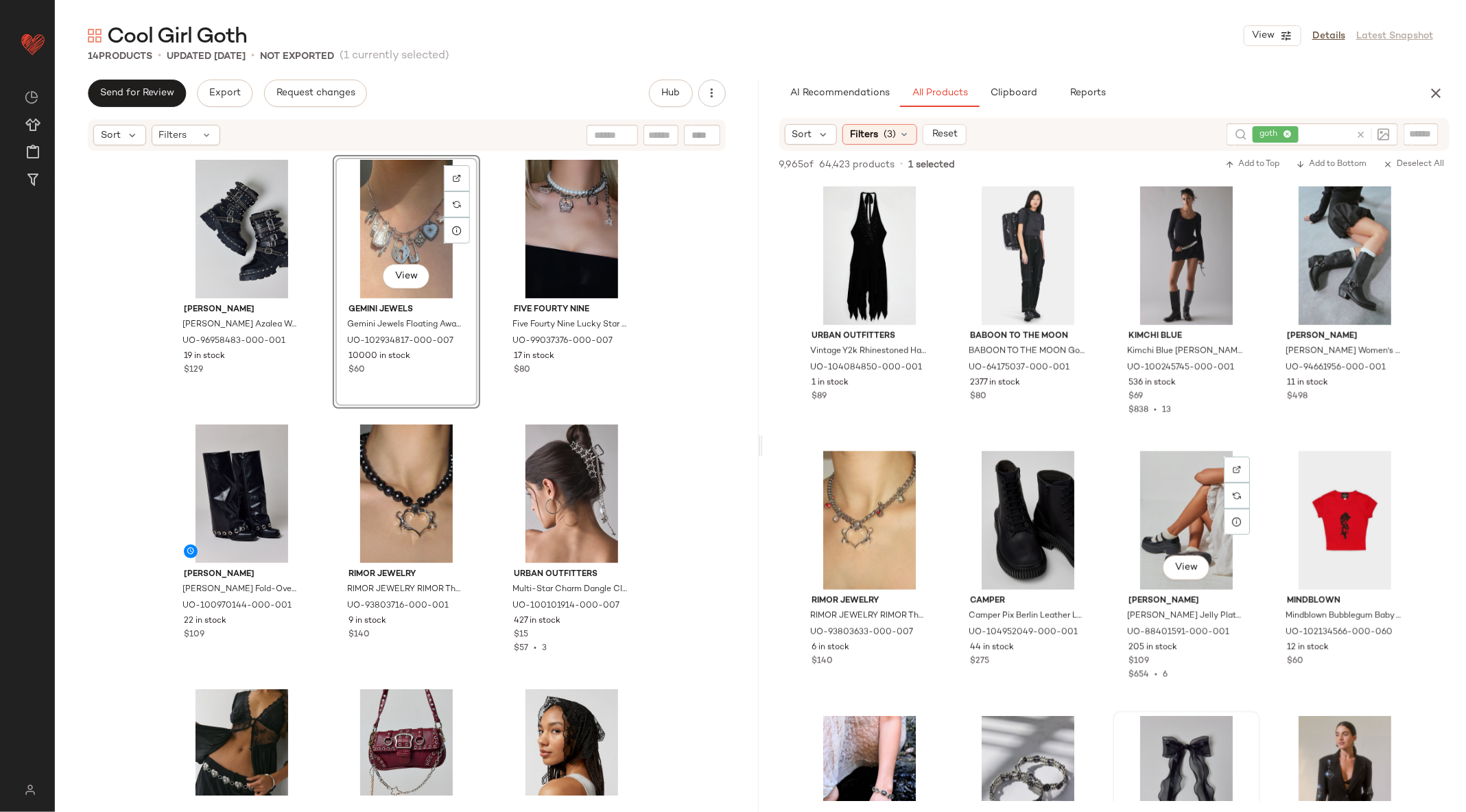
scroll to position [3513, 0]
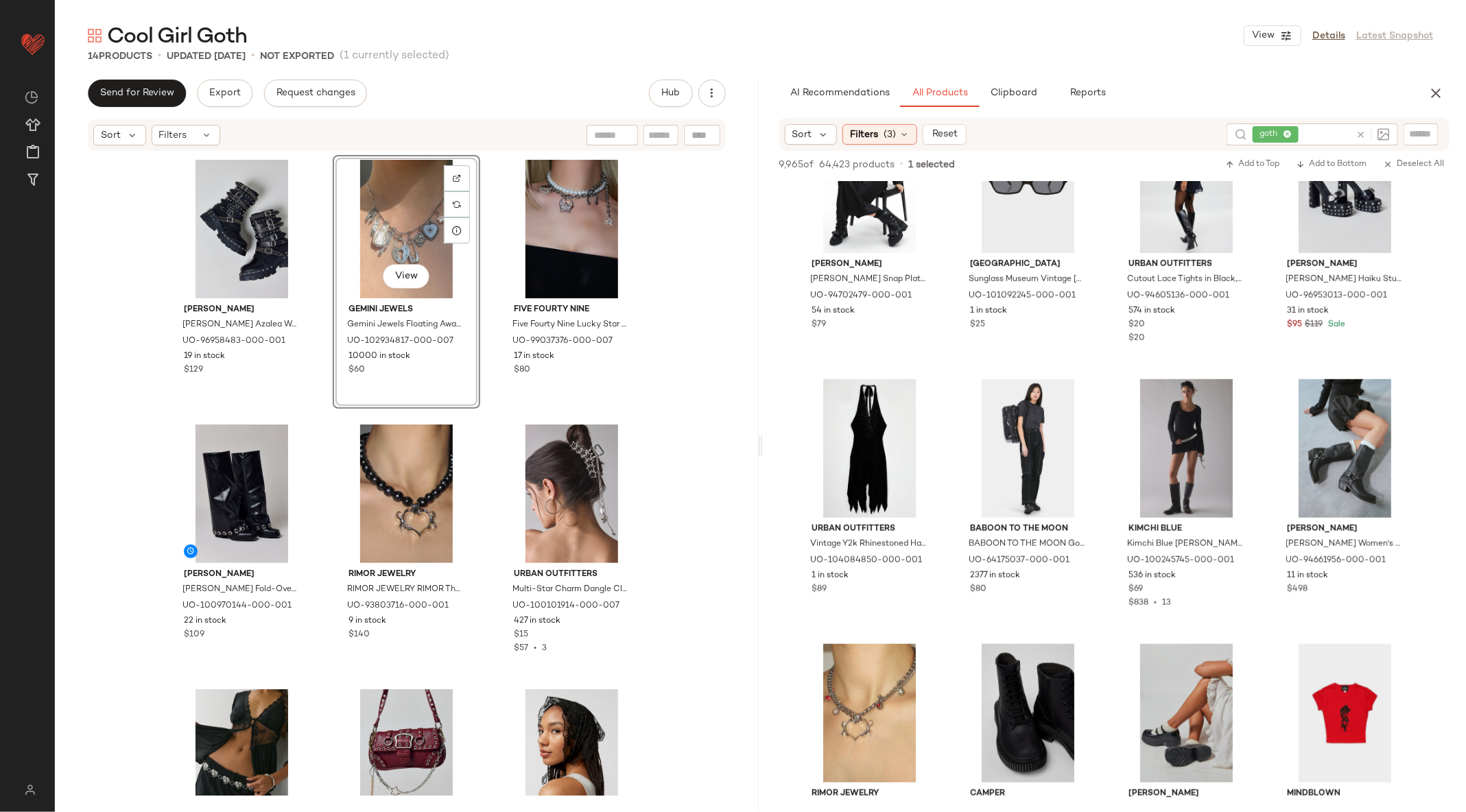
drag, startPoint x: 1369, startPoint y: 243, endPoint x: 1208, endPoint y: 2, distance: 289.8
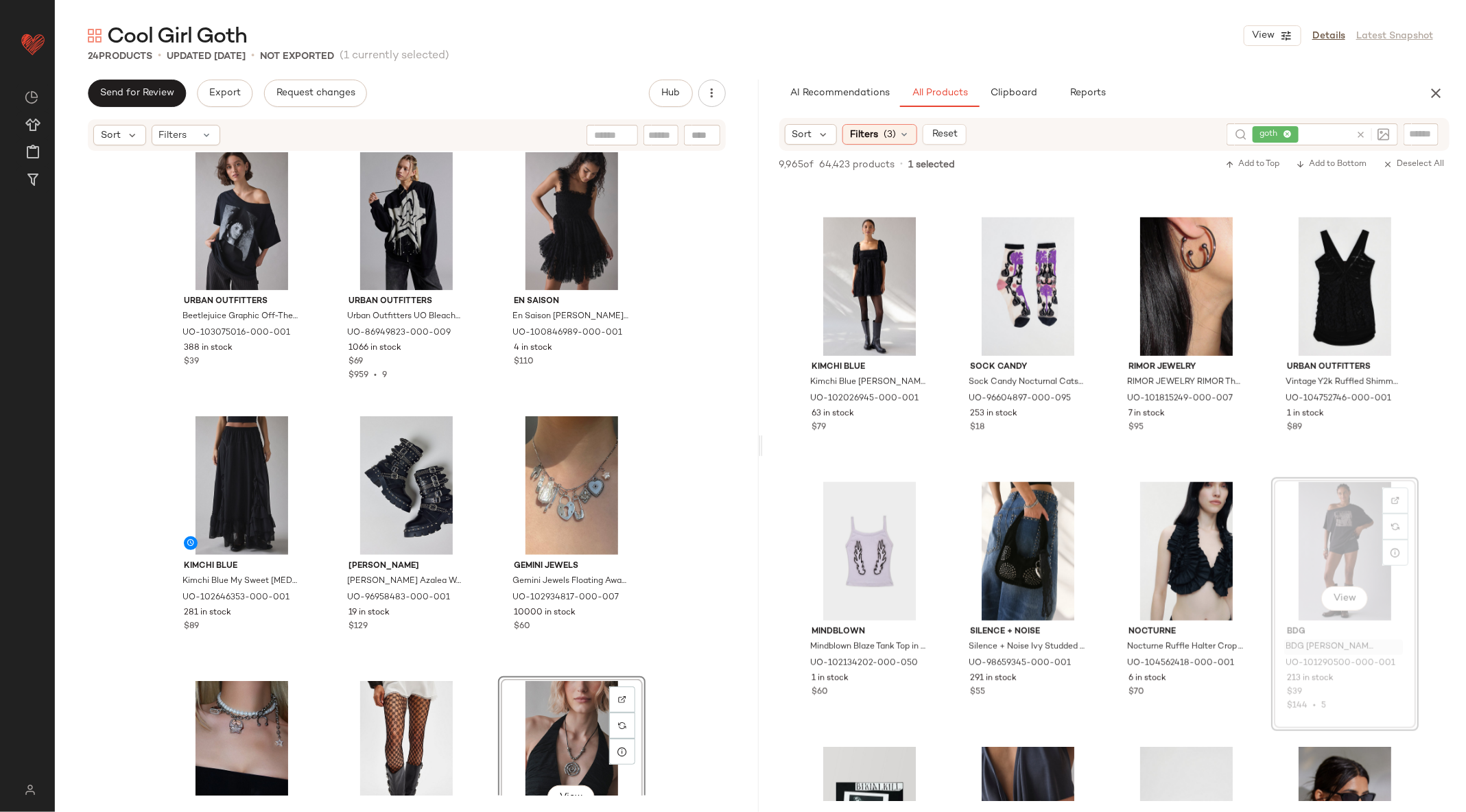
scroll to position [0, 0]
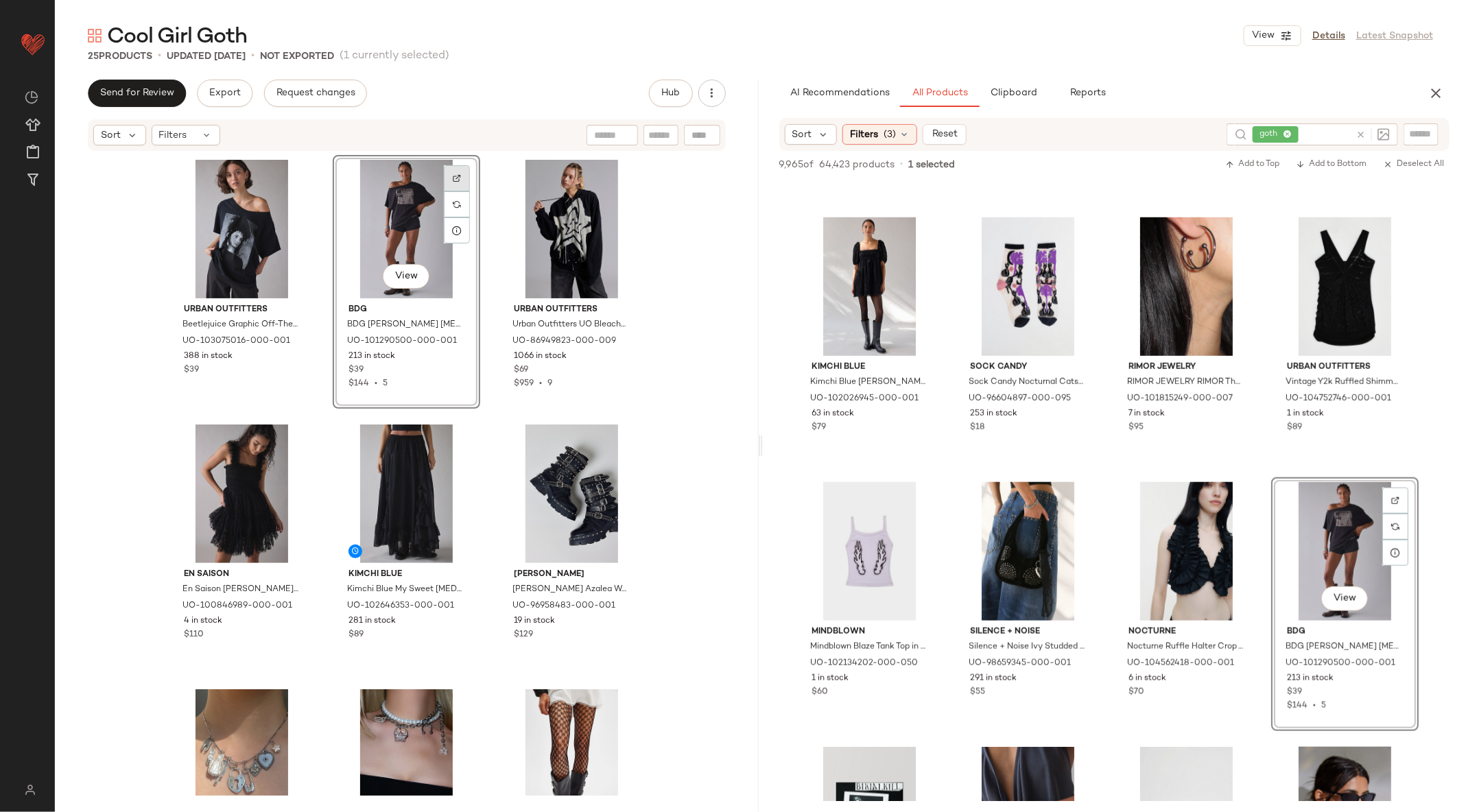
click at [453, 177] on img at bounding box center [457, 178] width 8 height 8
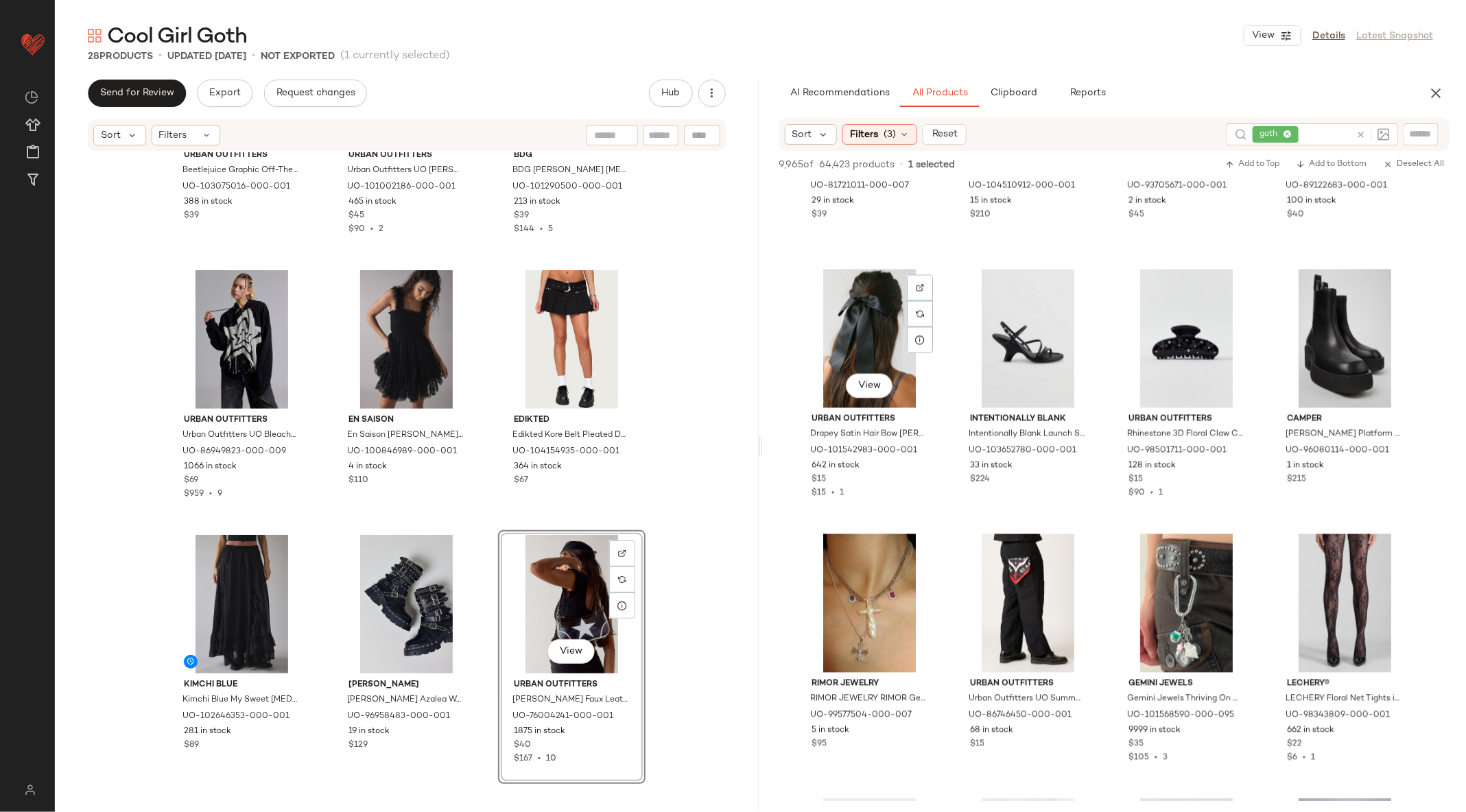
scroll to position [19187, 0]
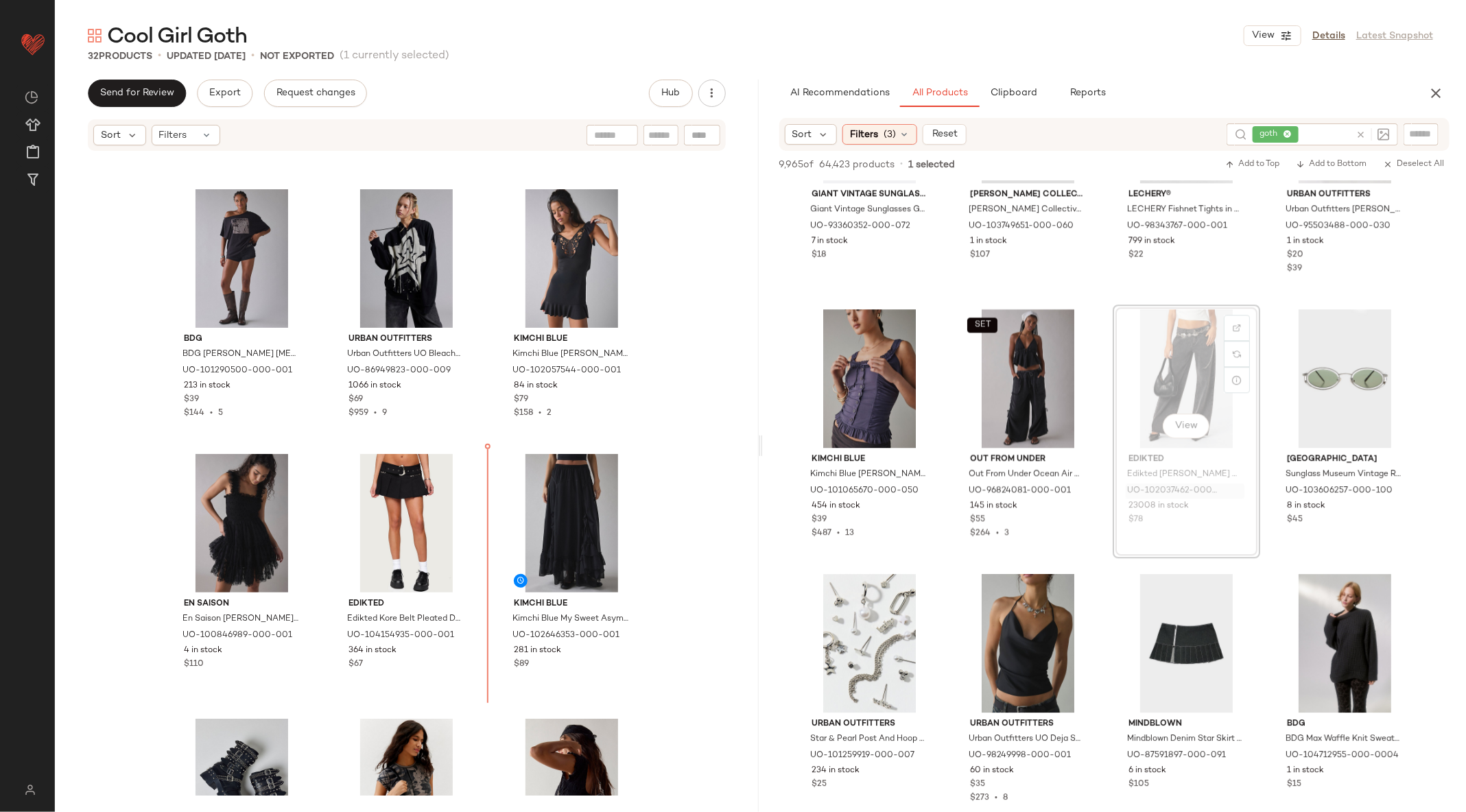
scroll to position [242, 0]
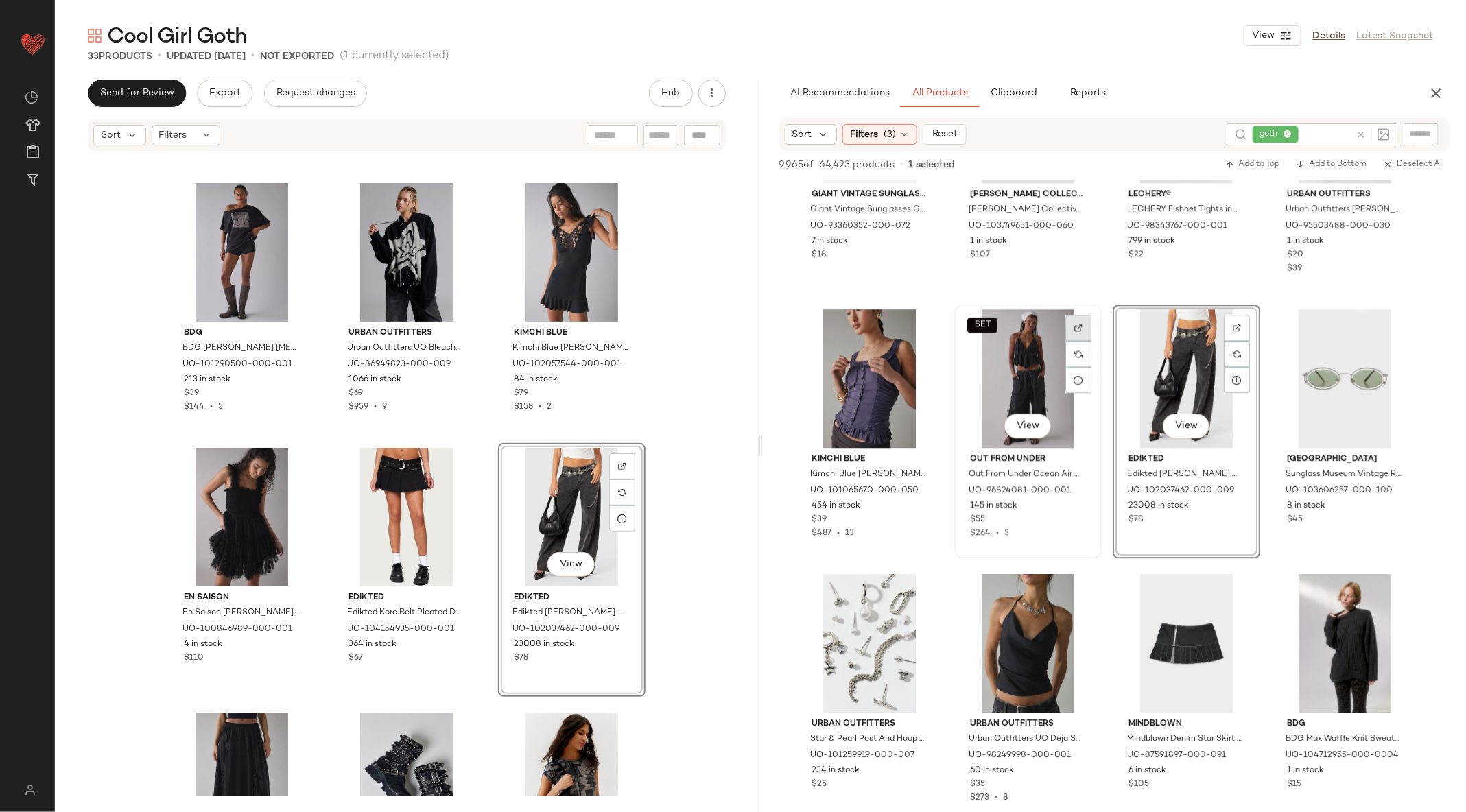
click at [1081, 330] on img at bounding box center [1078, 327] width 8 height 8
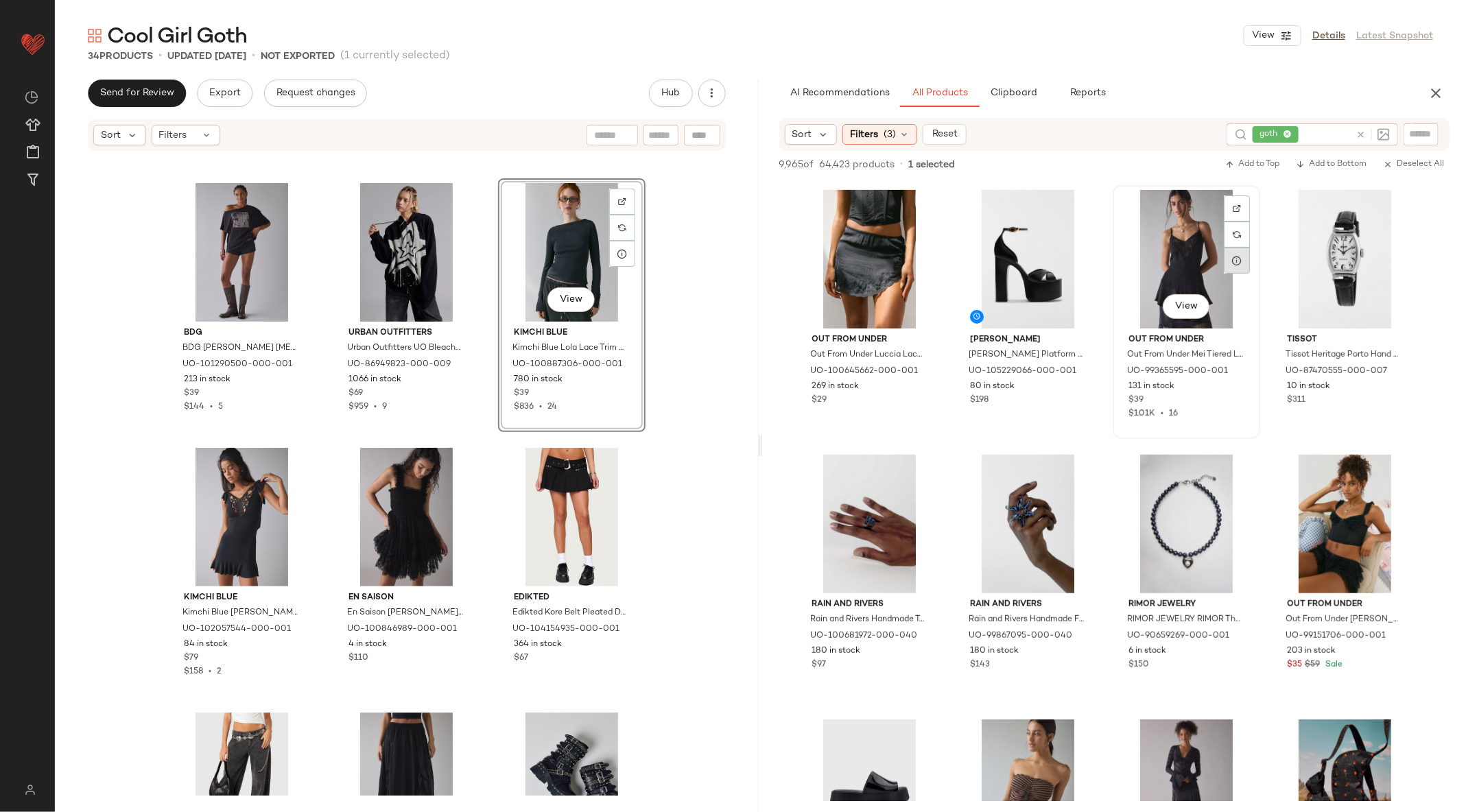
scroll to position [29656, 0]
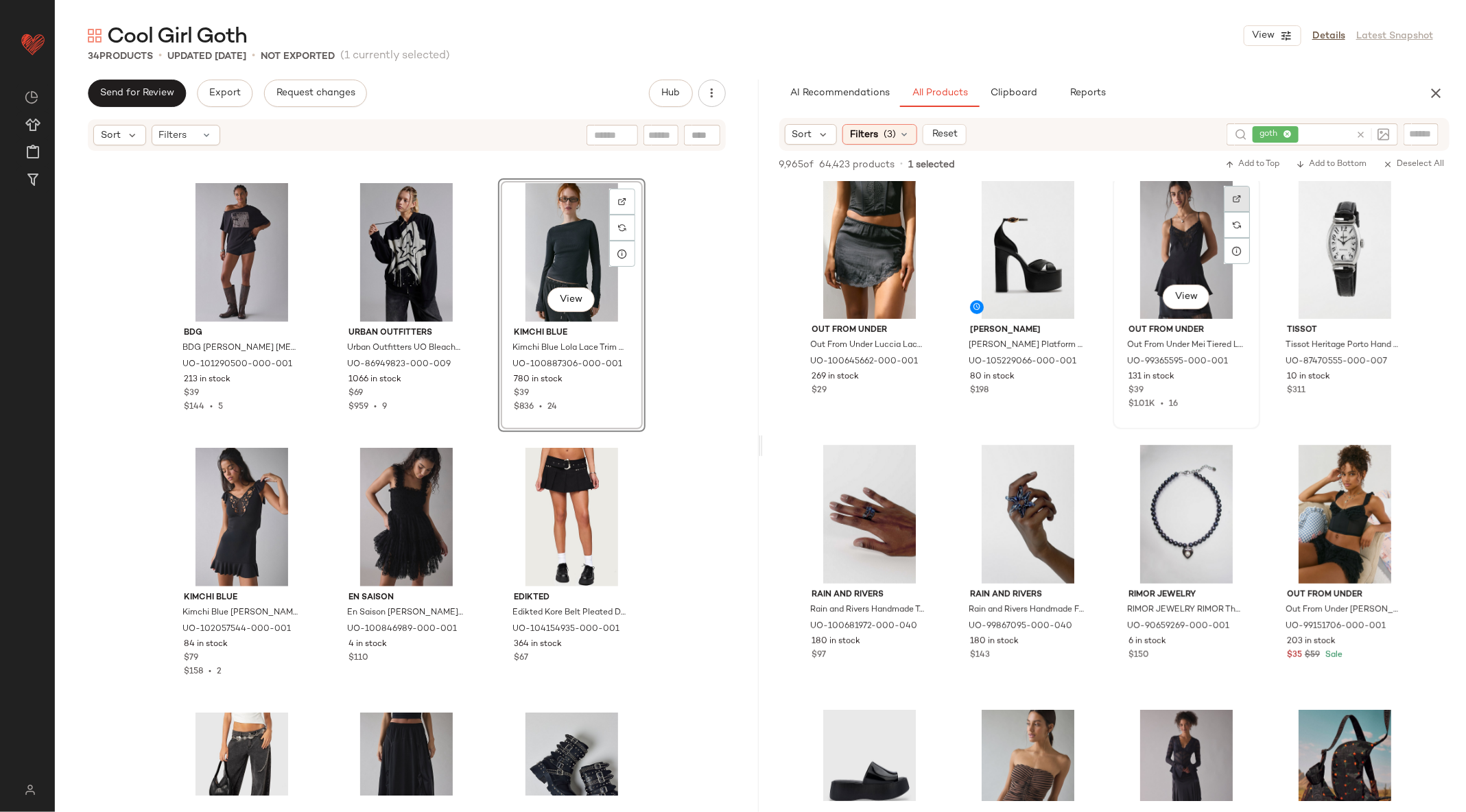
click at [1238, 197] on img at bounding box center [1237, 199] width 8 height 8
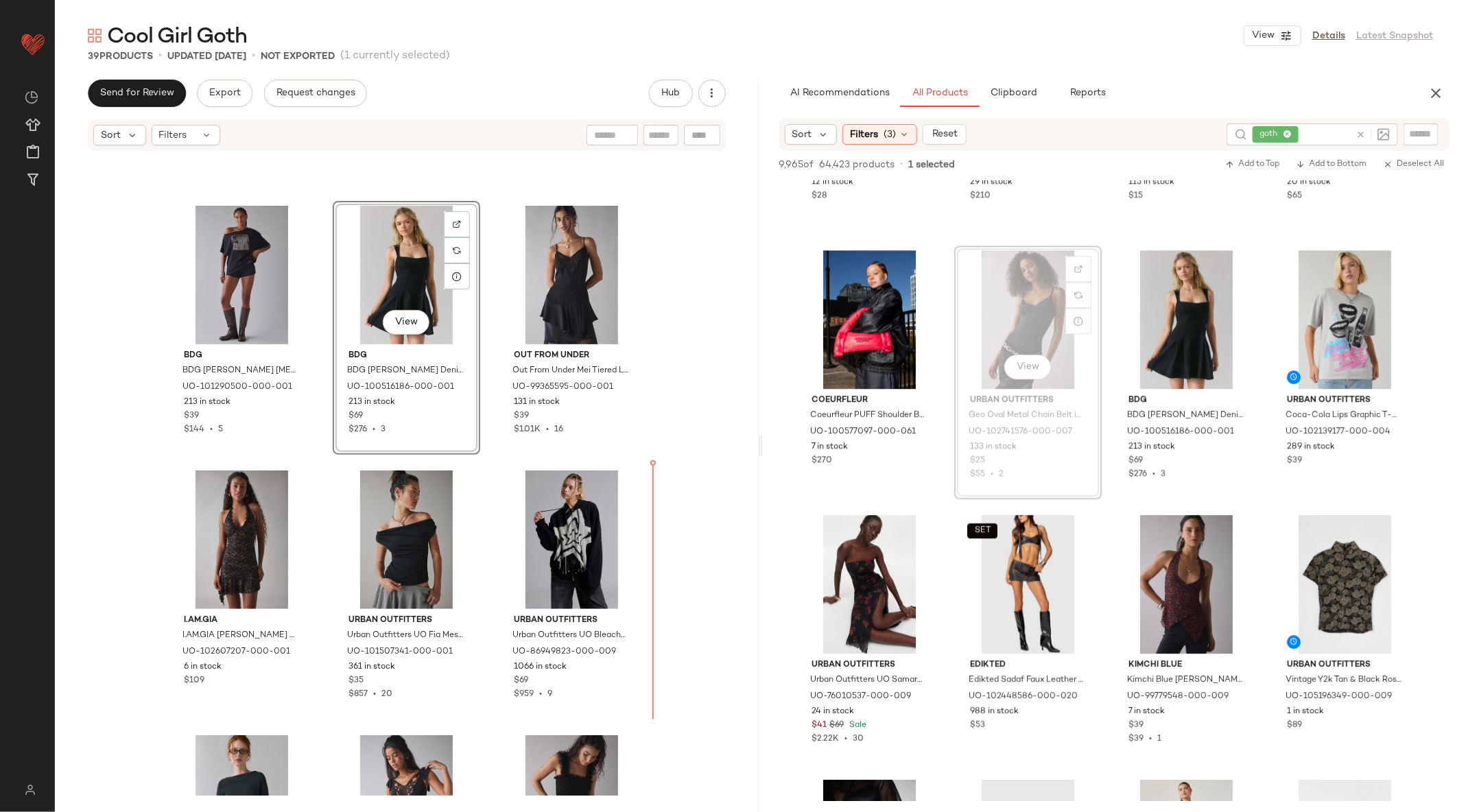
scroll to position [230, 0]
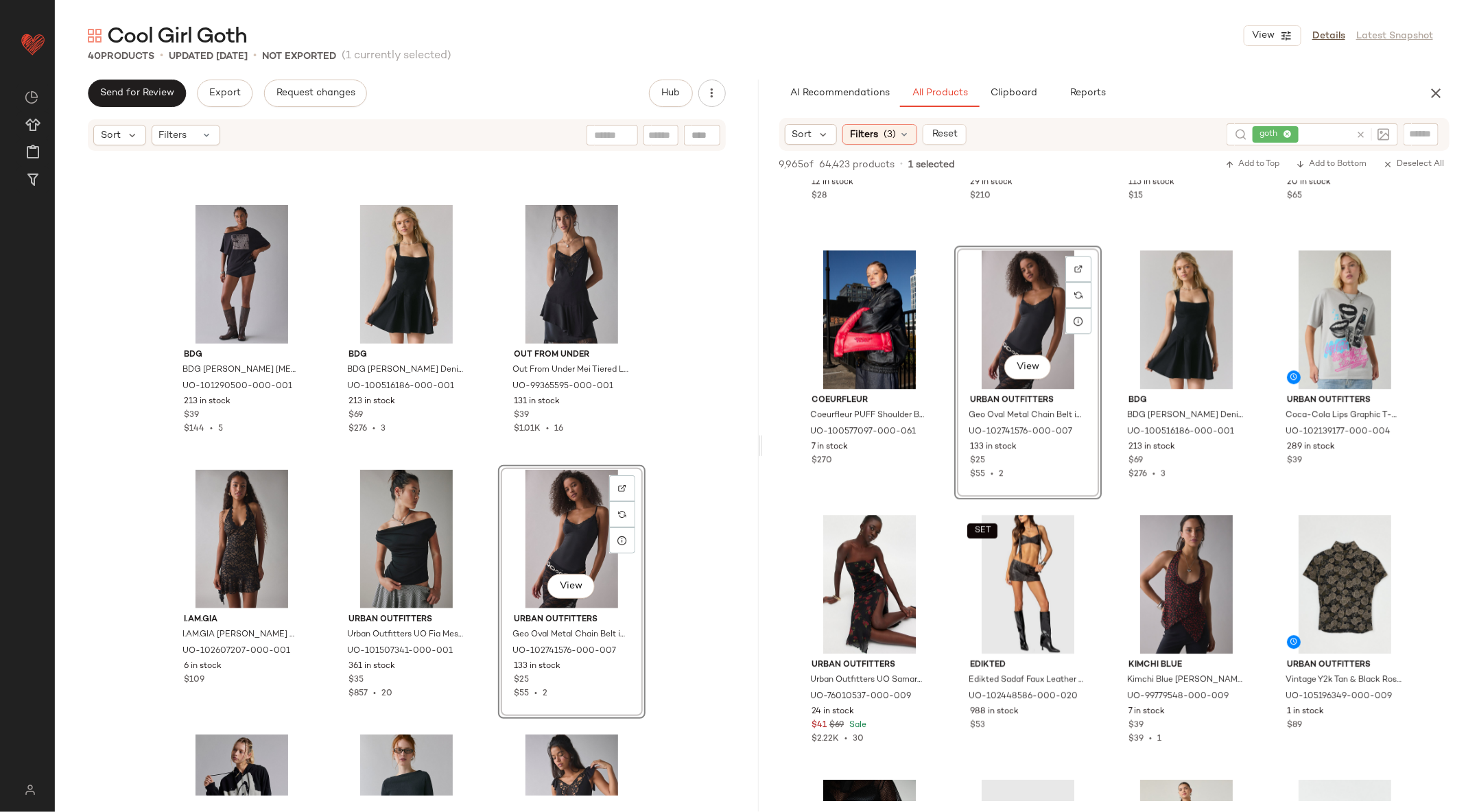
click at [568, 539] on div "View" at bounding box center [572, 538] width 138 height 138
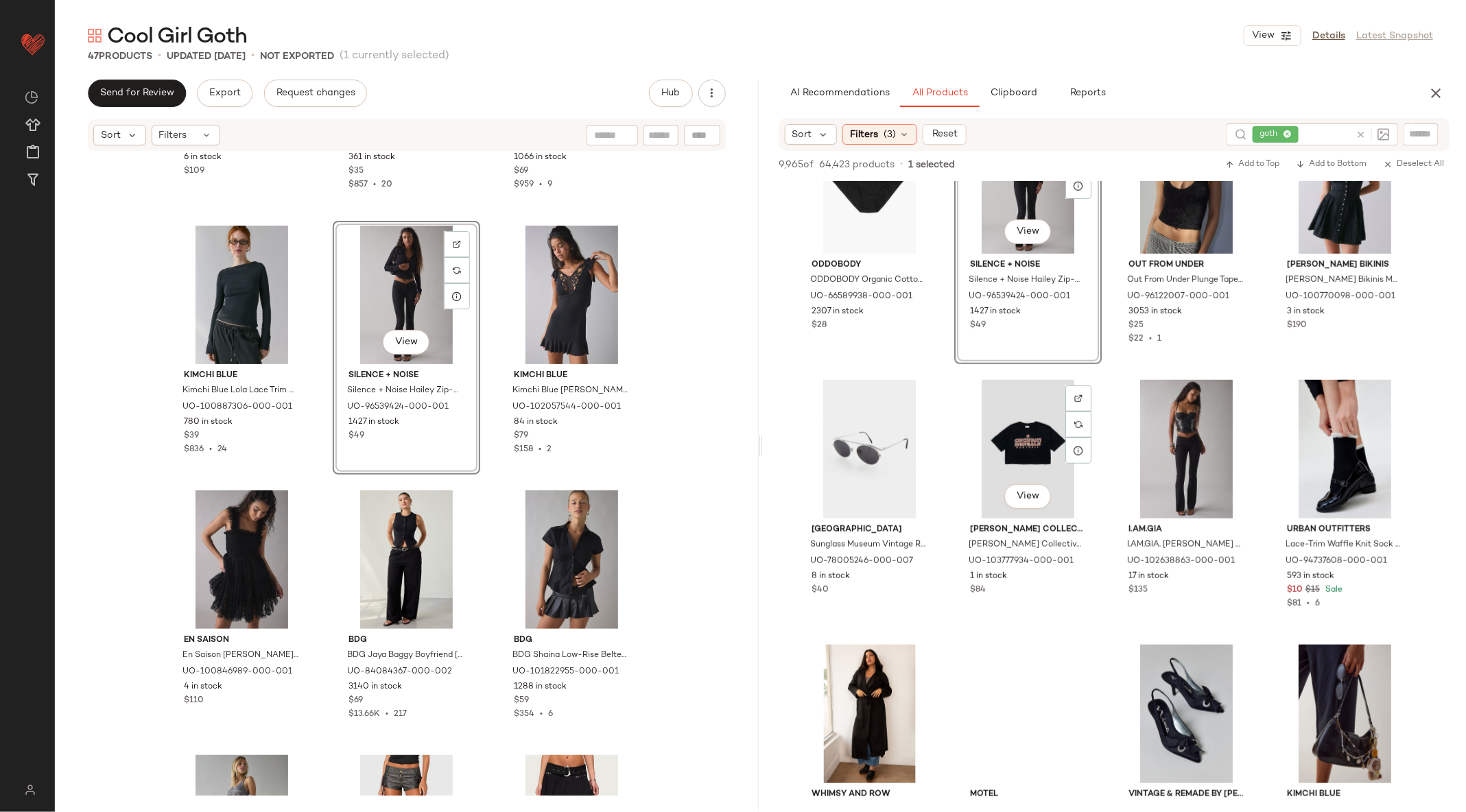
scroll to position [41666, 0]
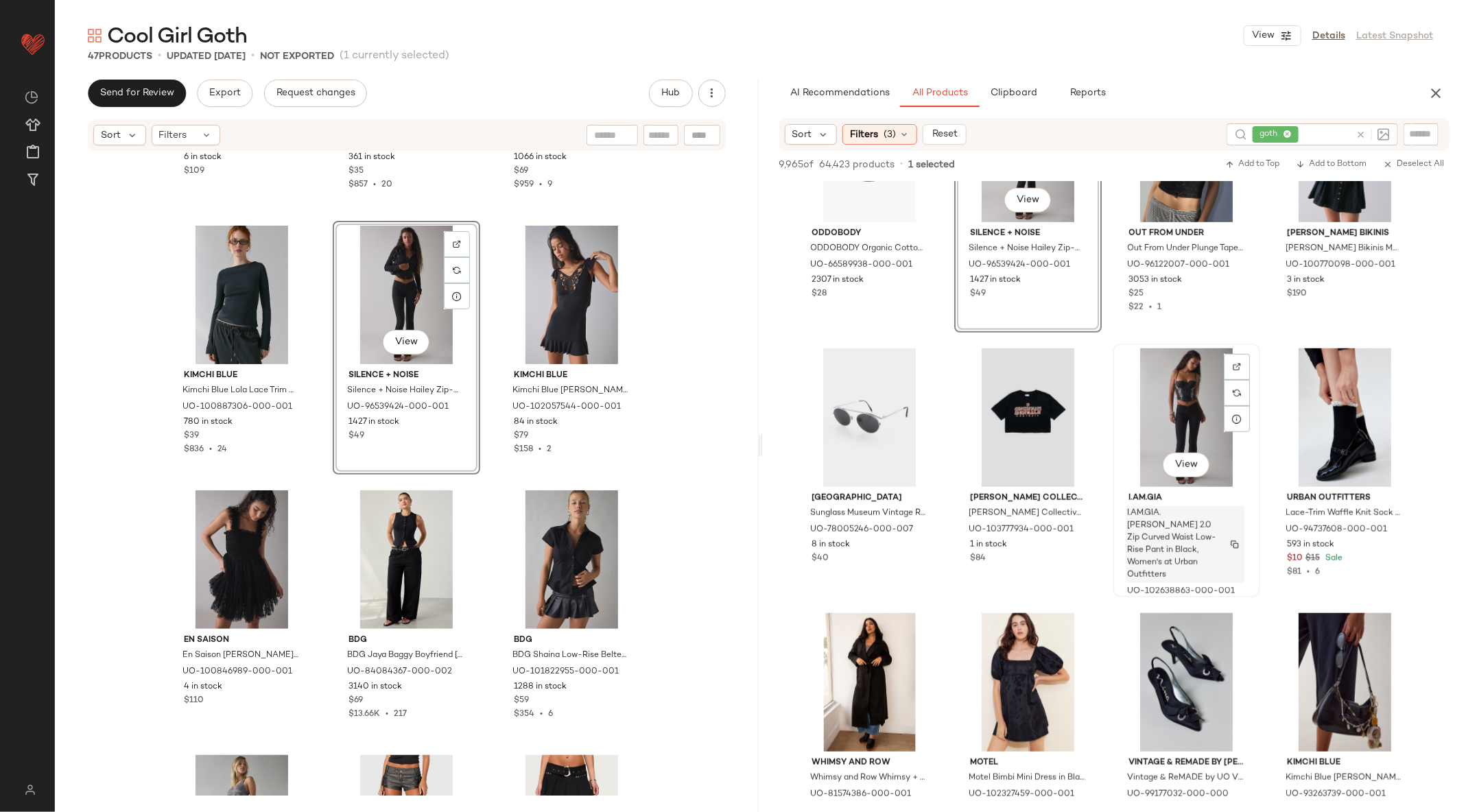
click at [1197, 517] on span "I.AM.GIA. Elena 2.0 Zip Curved Waist Low-Rise Pant in Black, Women's at Urban O…" at bounding box center [1172, 544] width 90 height 74
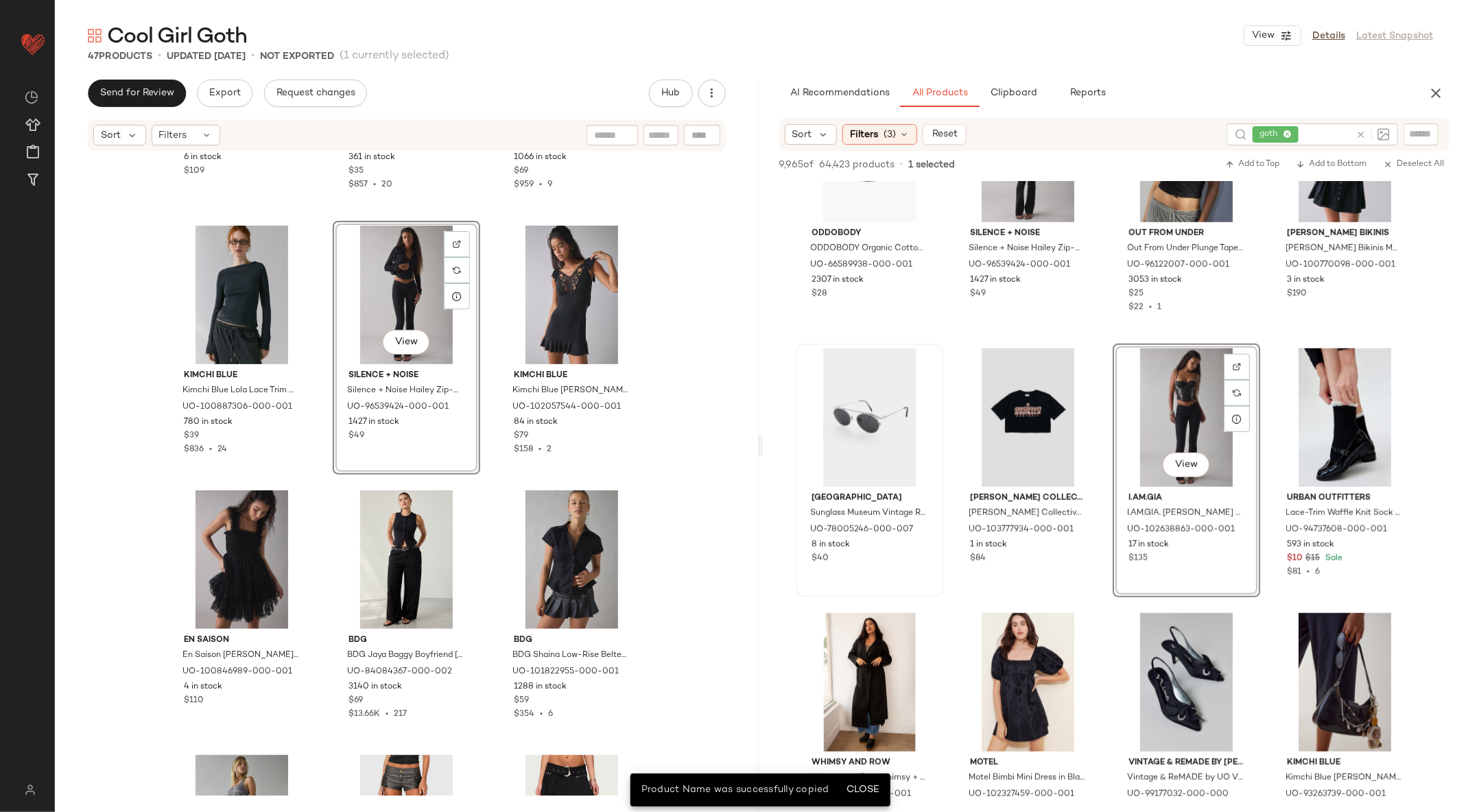
drag, startPoint x: 1197, startPoint y: 517, endPoint x: 805, endPoint y: 594, distance: 399.5
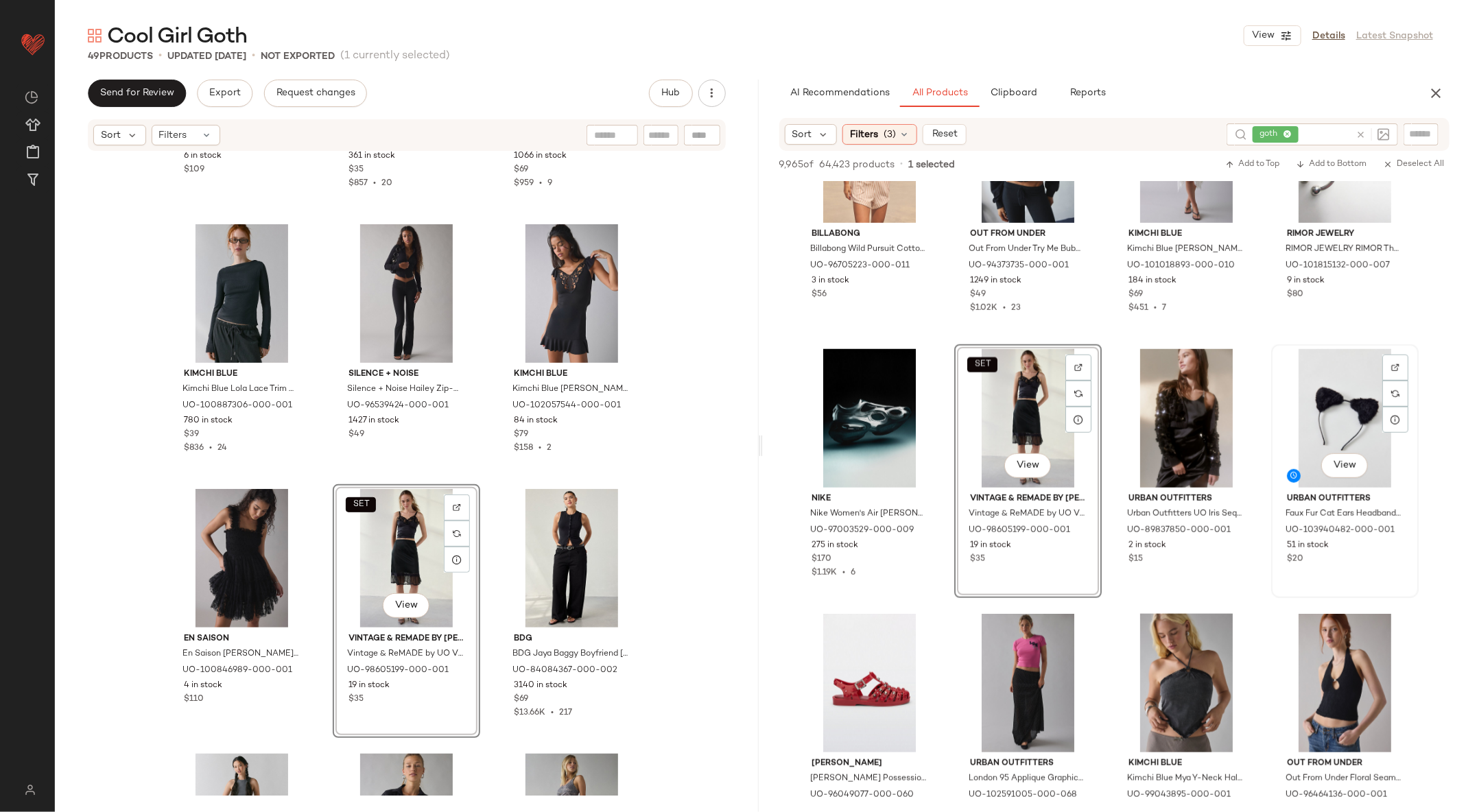
scroll to position [44579, 0]
click at [982, 360] on body "Urban Outfitters ** Dashboard All Products Global Clipboards (28) Curations (15…" at bounding box center [733, 406] width 1466 height 812
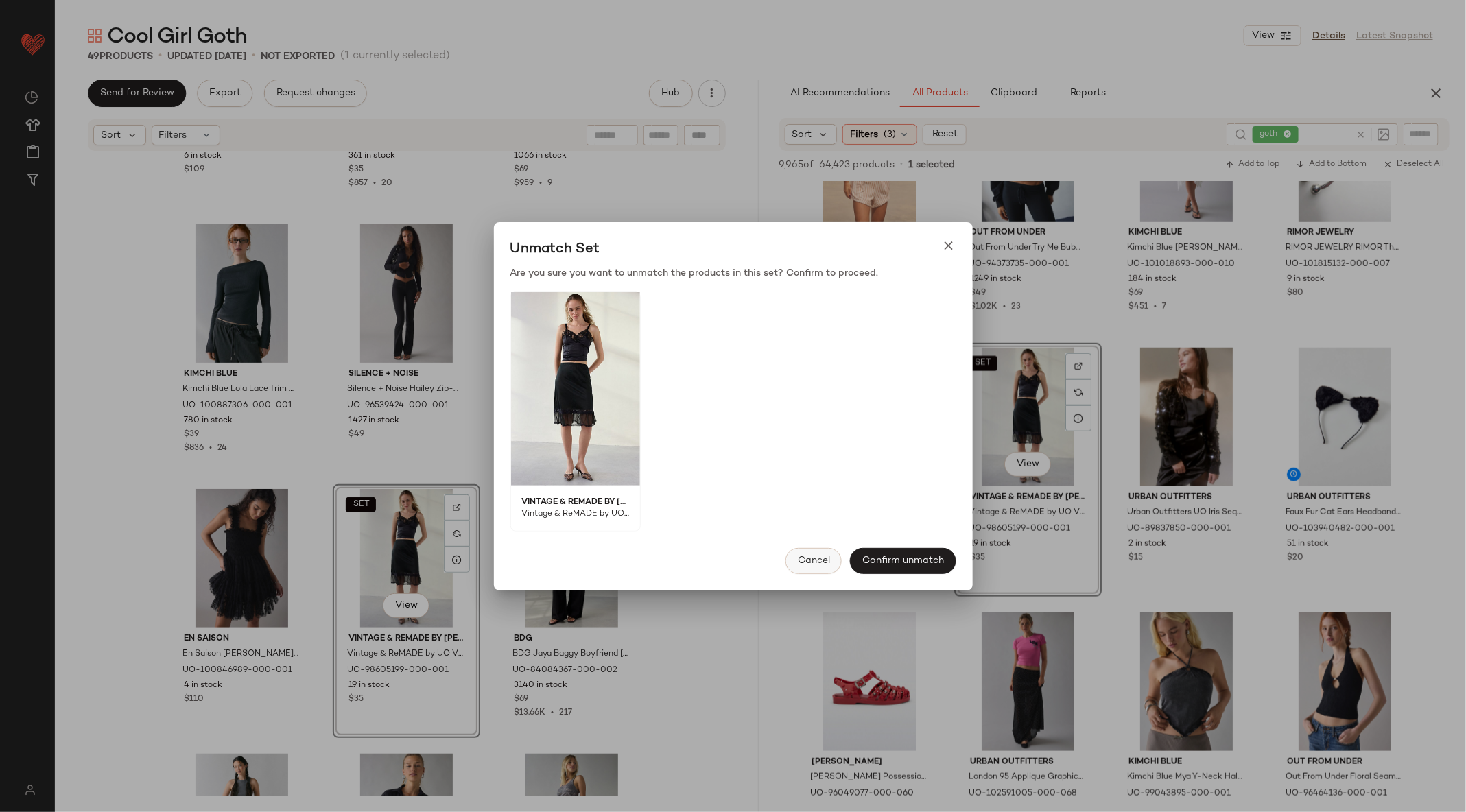
click at [829, 567] on button "Cancel" at bounding box center [814, 561] width 57 height 26
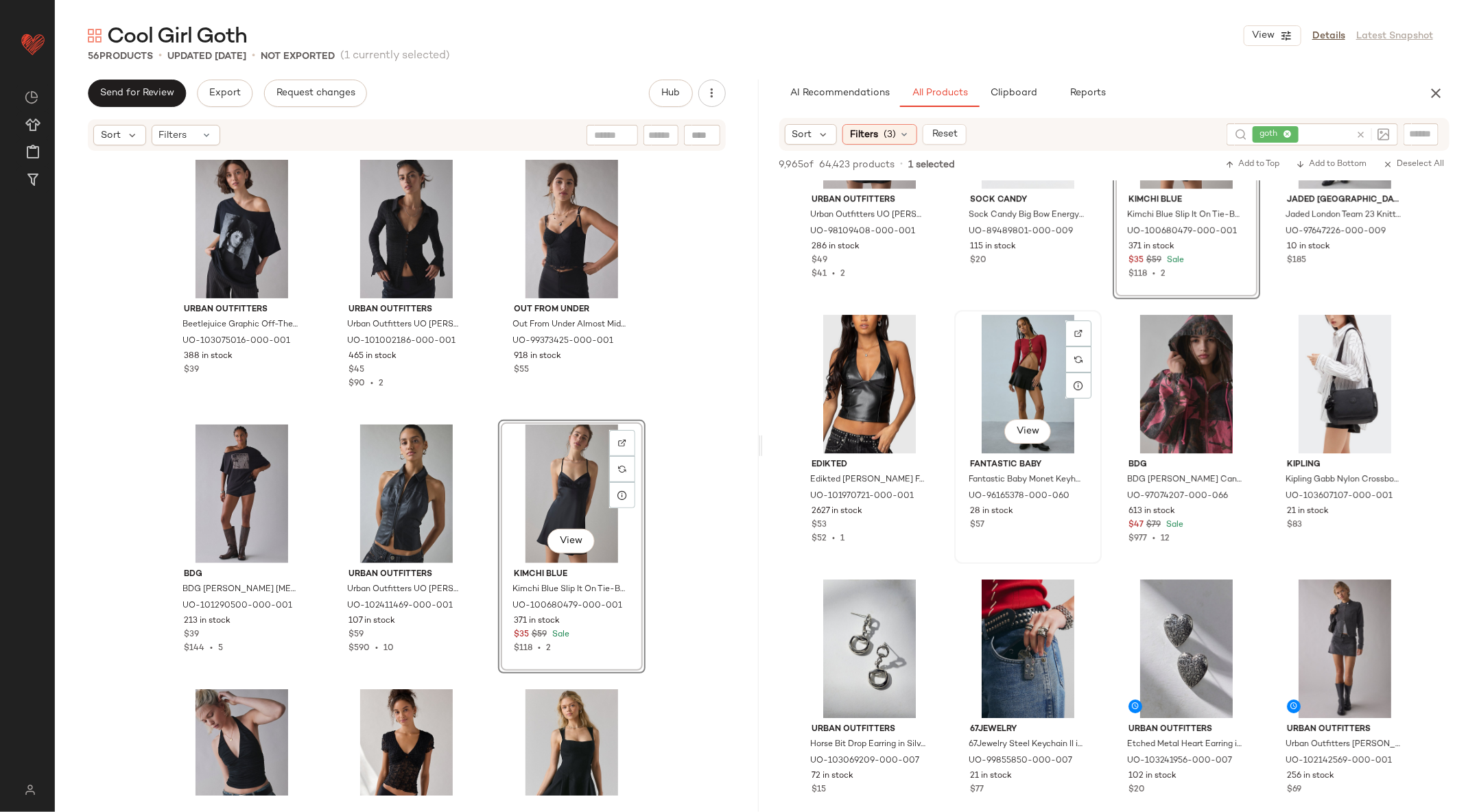
scroll to position [55494, 0]
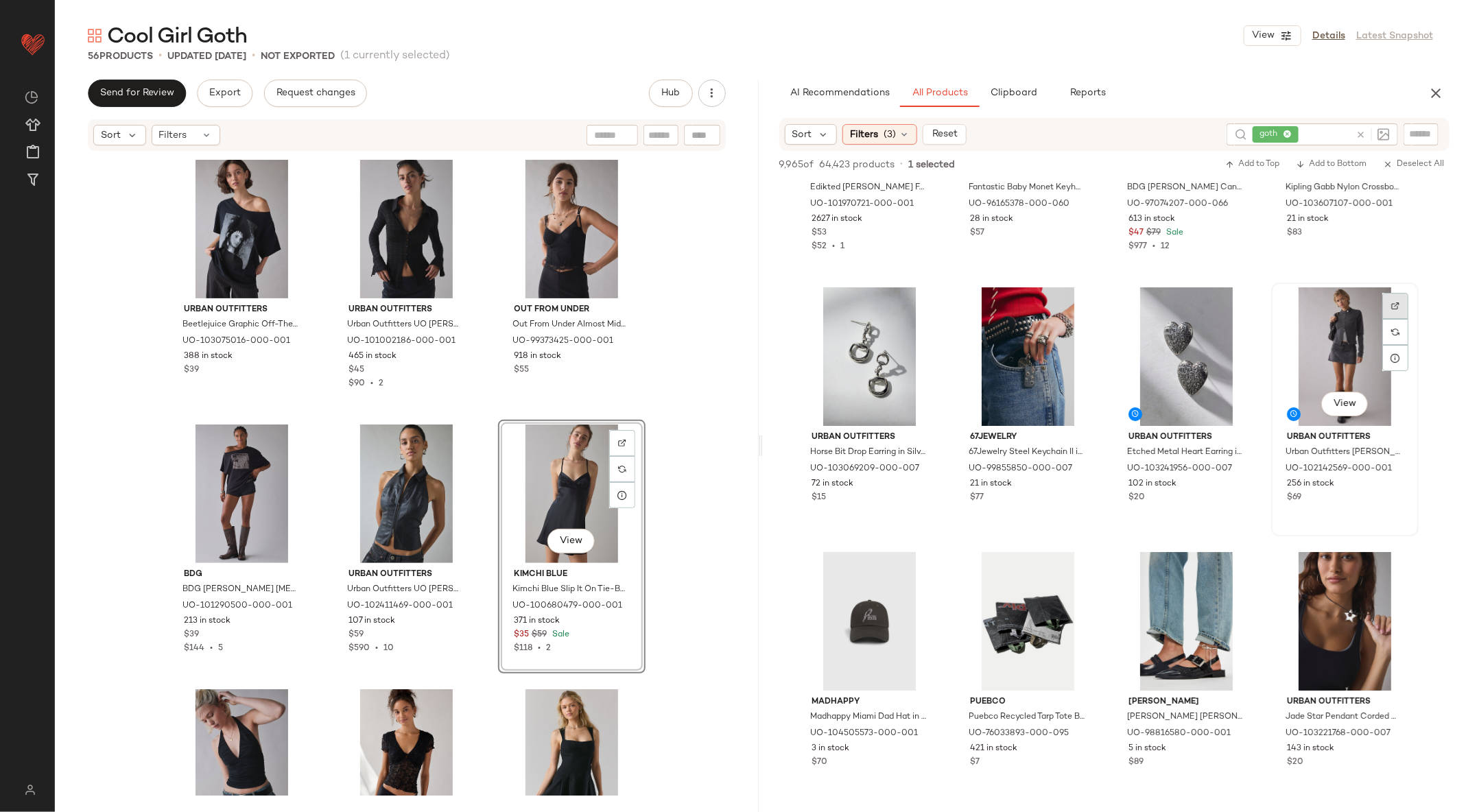
click at [1402, 319] on div at bounding box center [1395, 332] width 26 height 26
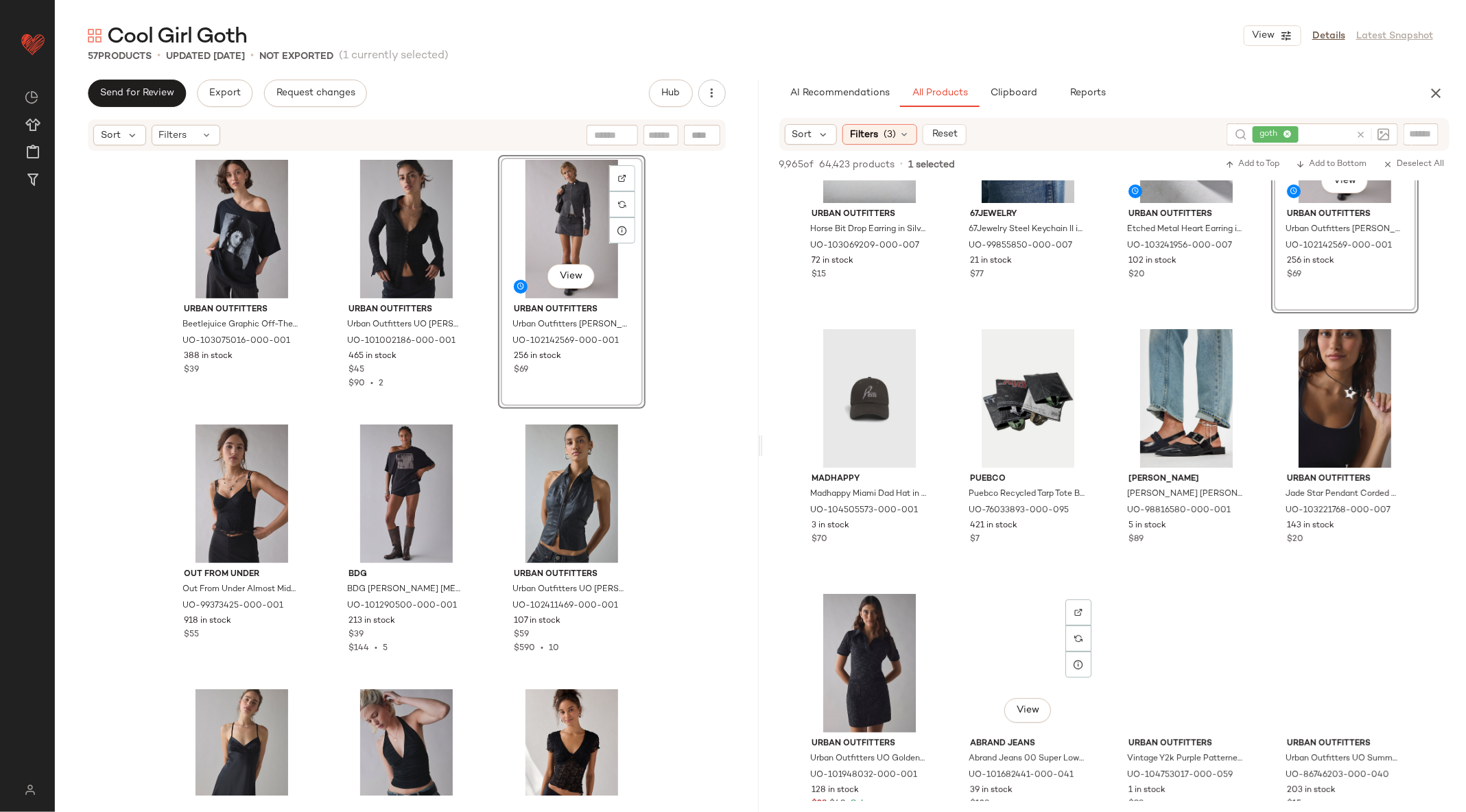
scroll to position [55840, 0]
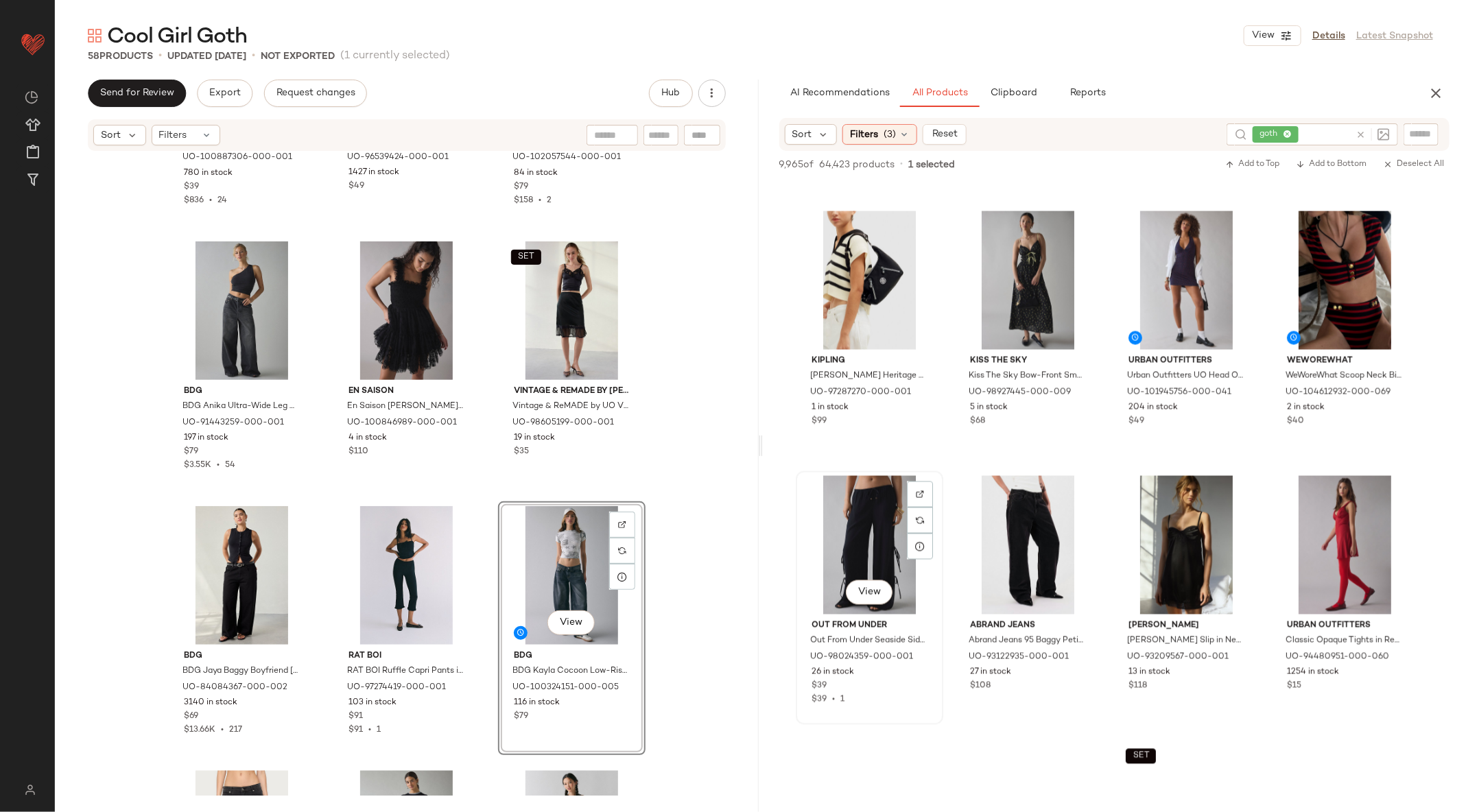
scroll to position [56899, 0]
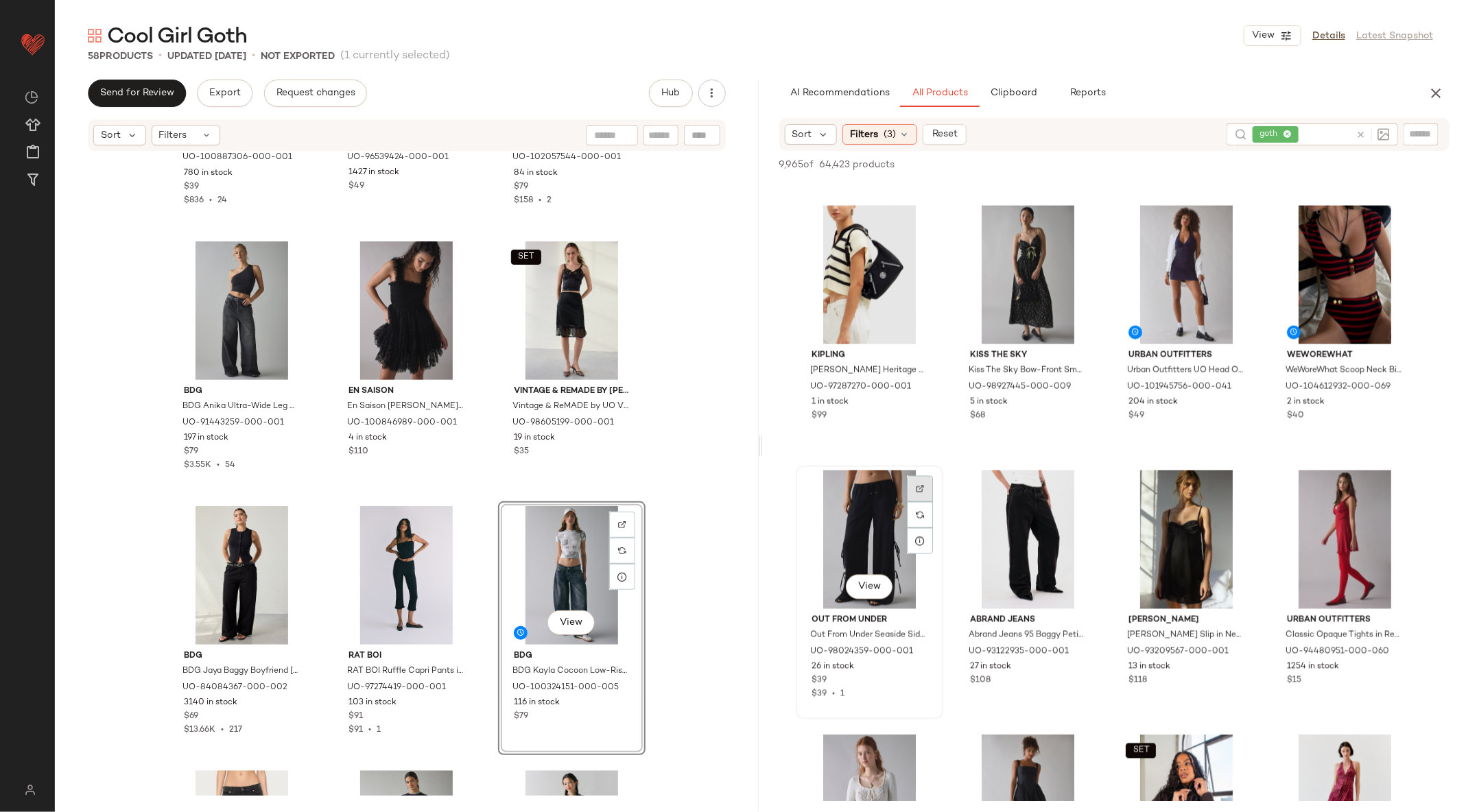
click at [915, 502] on div at bounding box center [920, 515] width 26 height 26
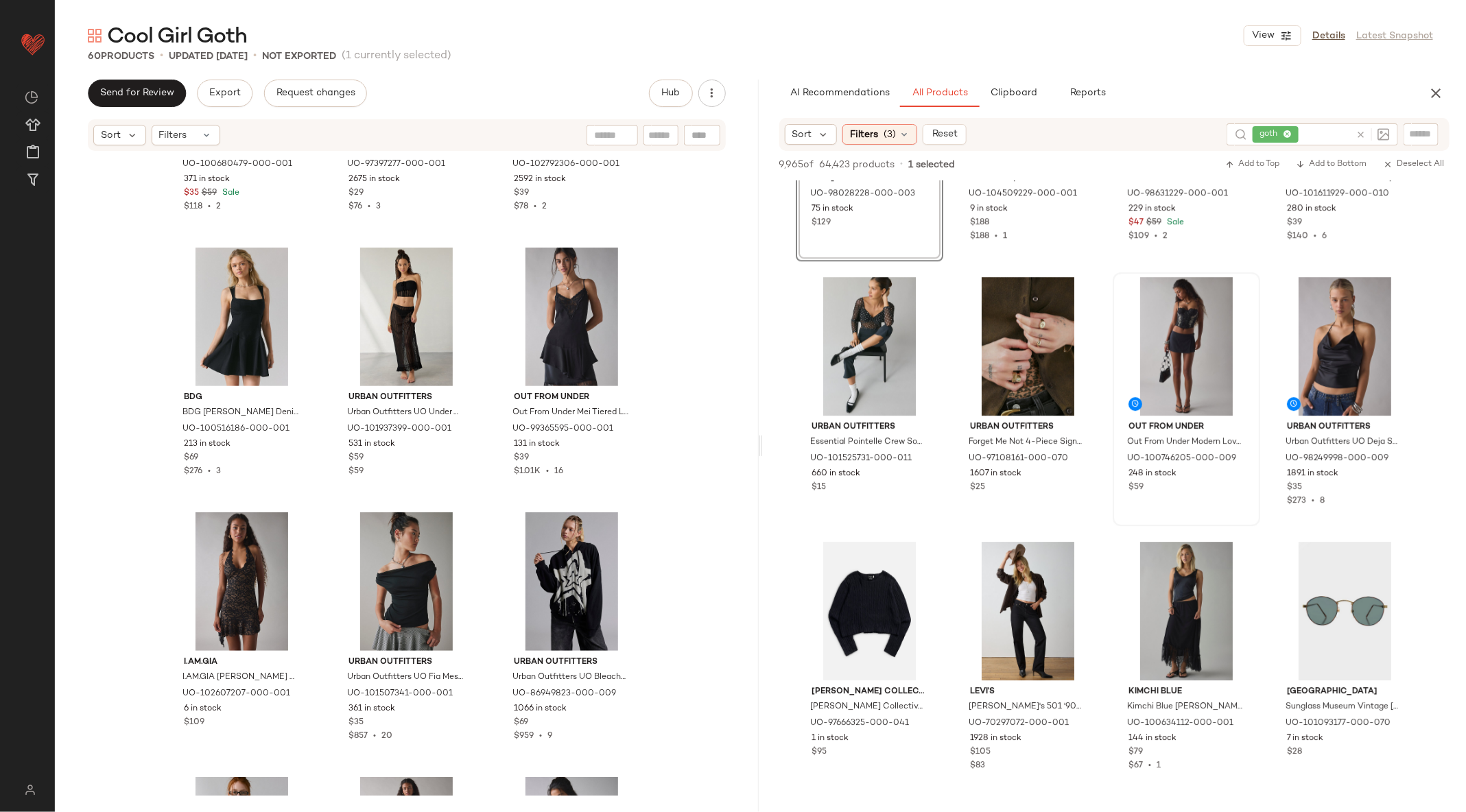
scroll to position [406, 0]
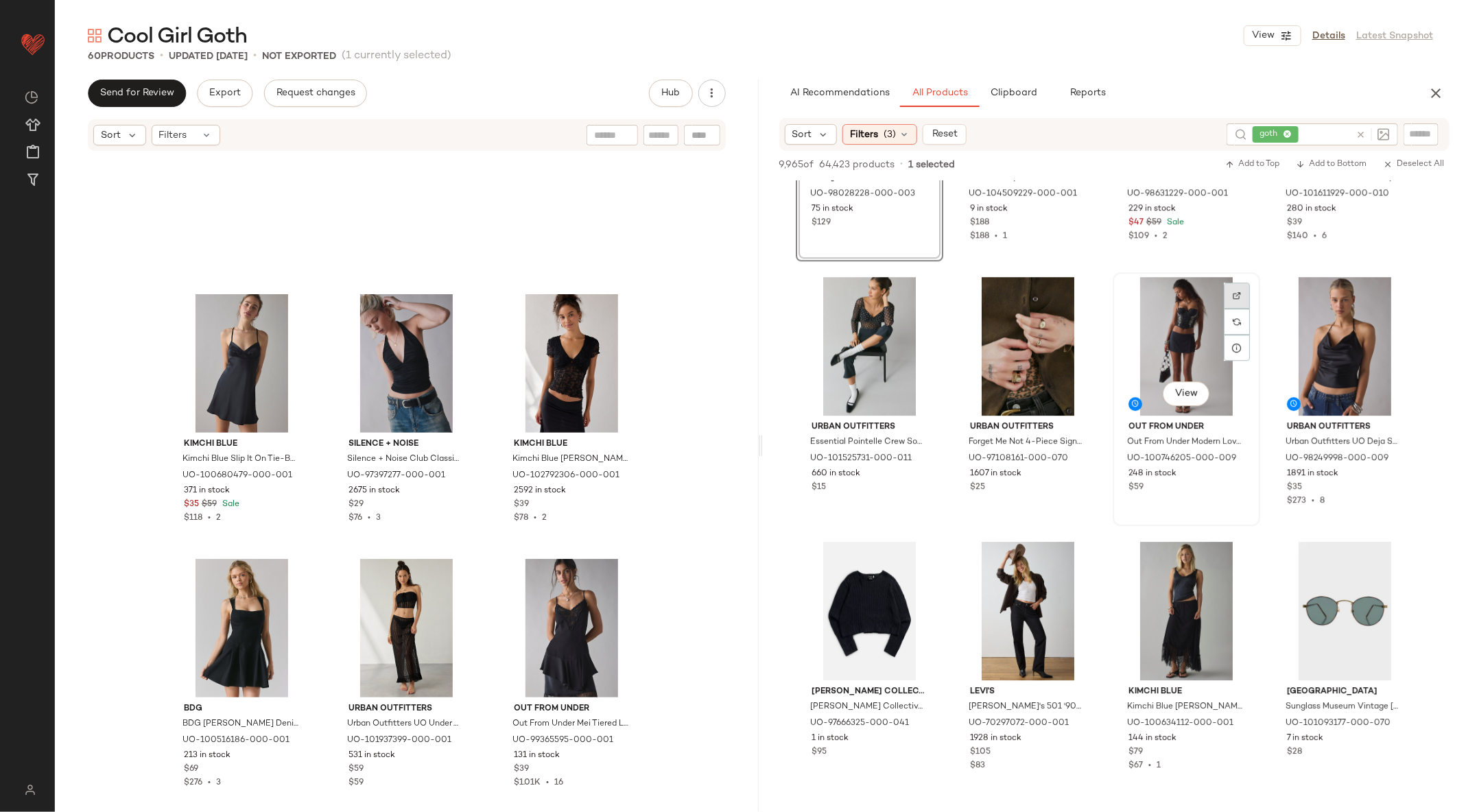
click at [1239, 291] on img at bounding box center [1237, 295] width 8 height 8
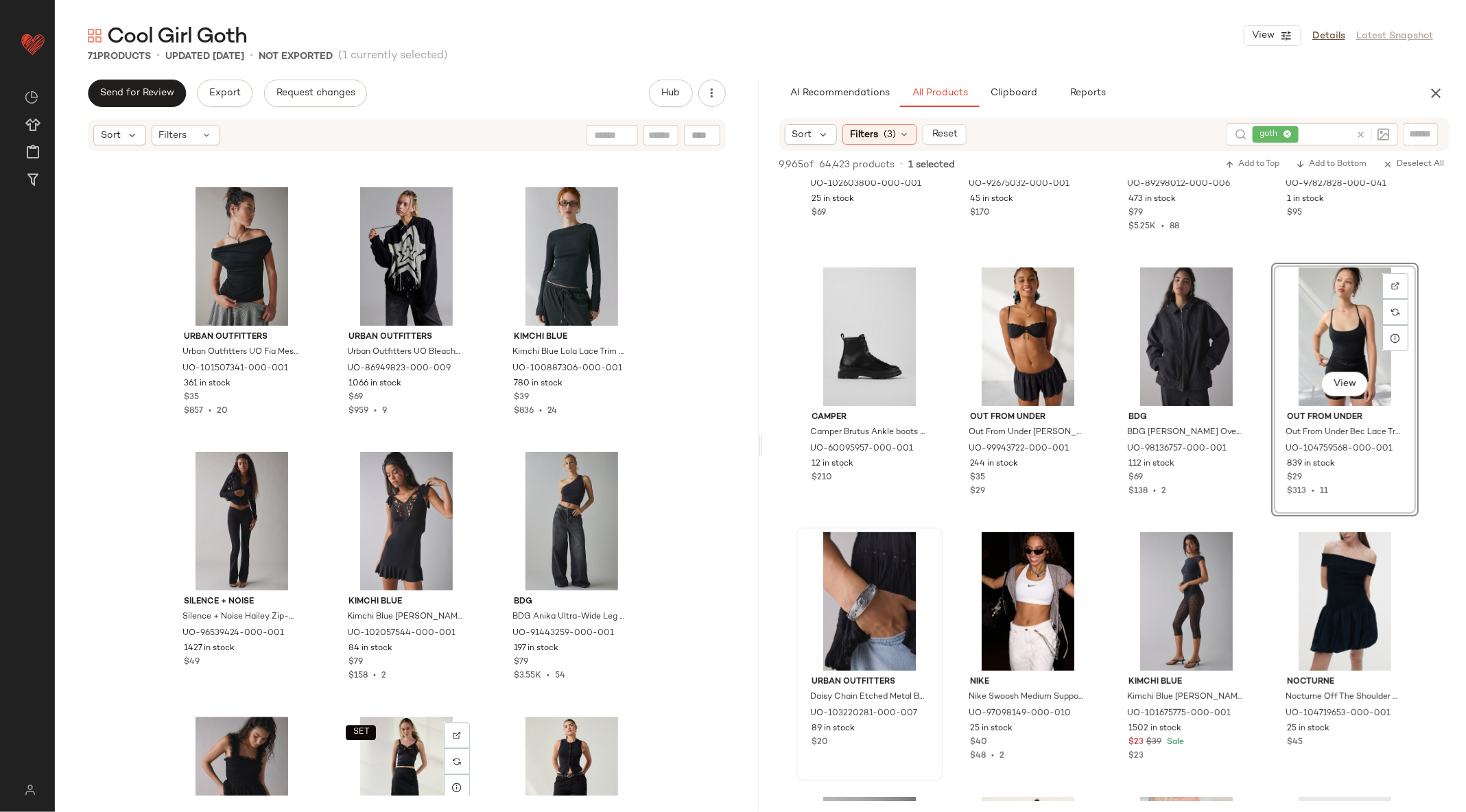
scroll to position [1804, 0]
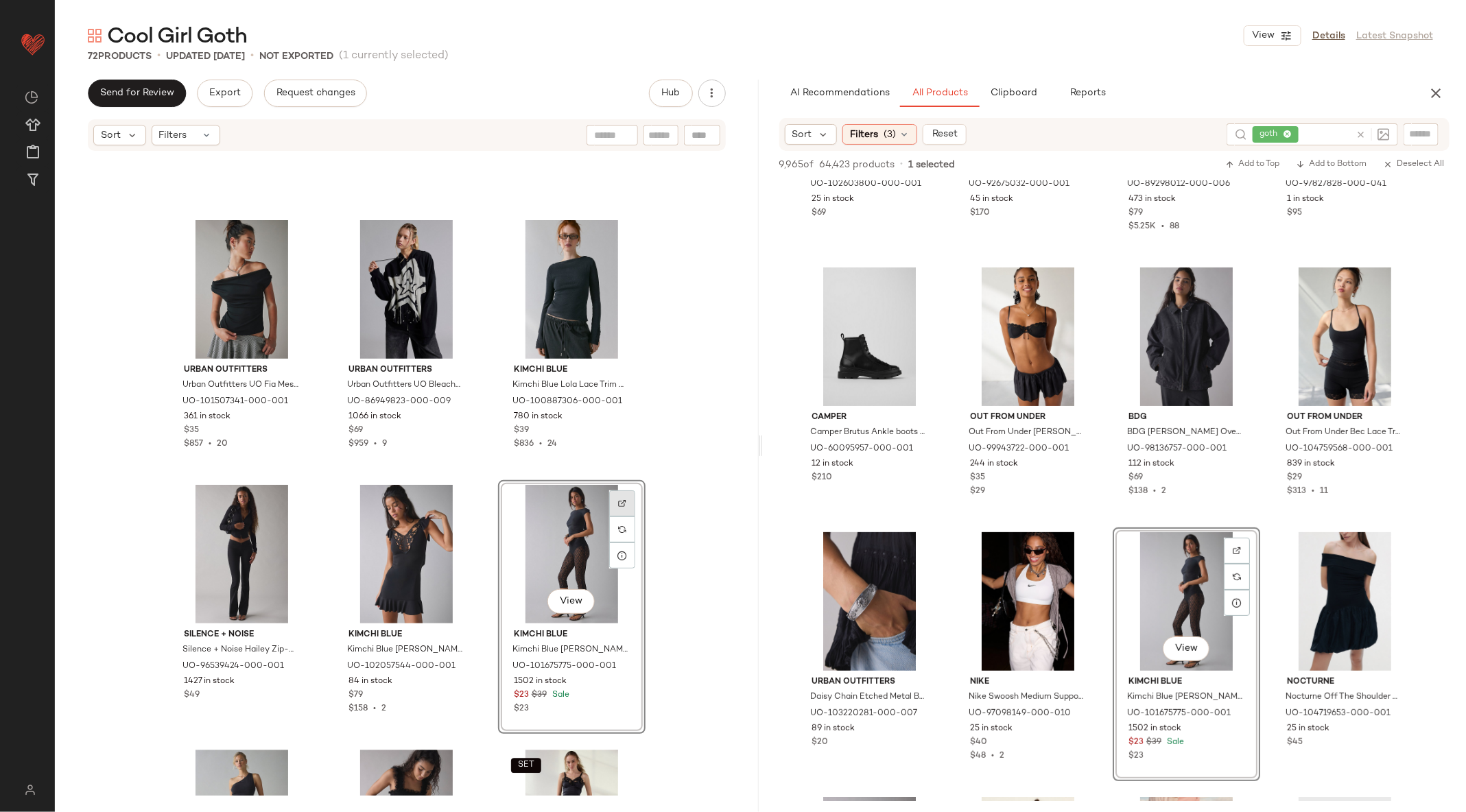
click at [622, 500] on img at bounding box center [622, 503] width 8 height 8
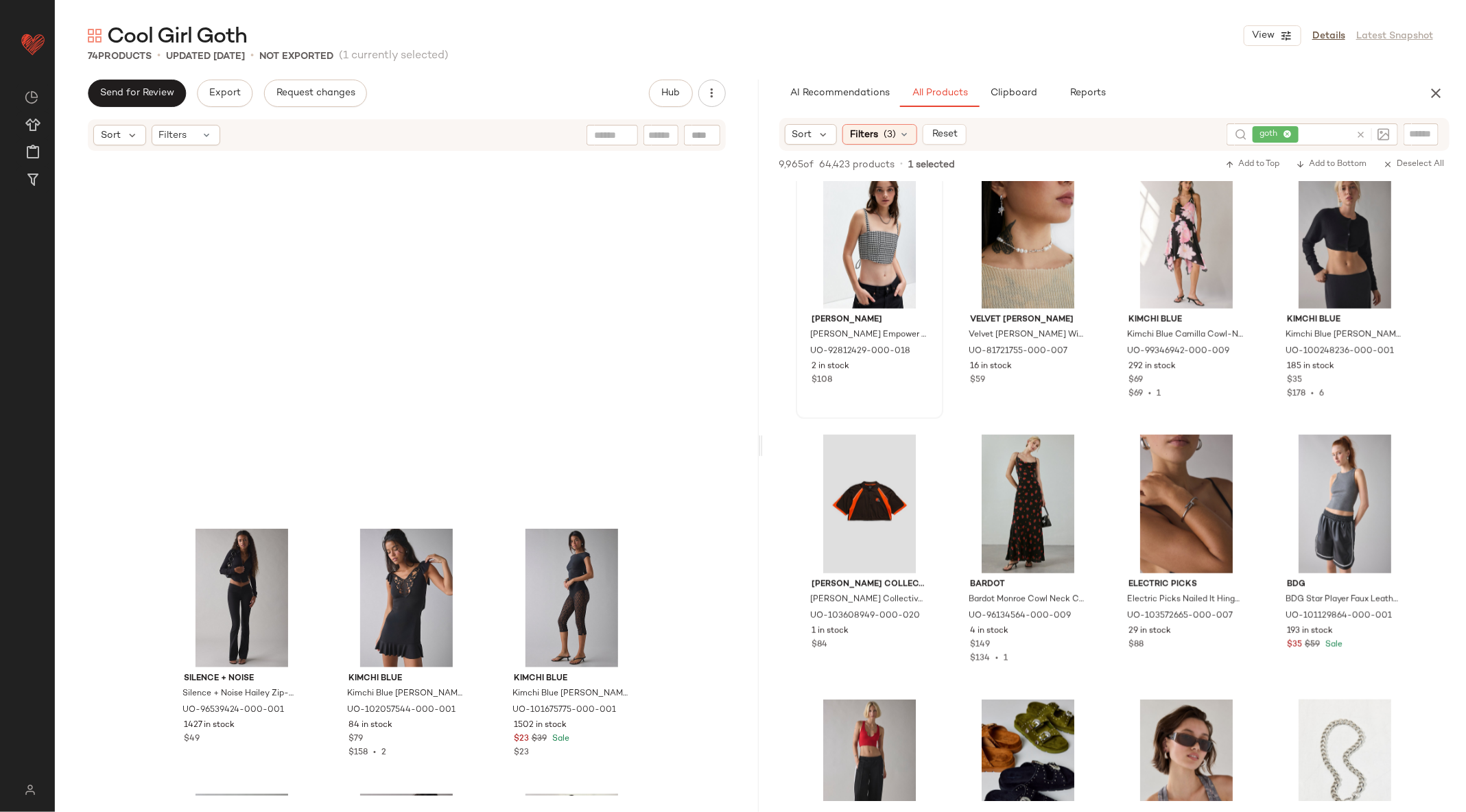
scroll to position [1629, 0]
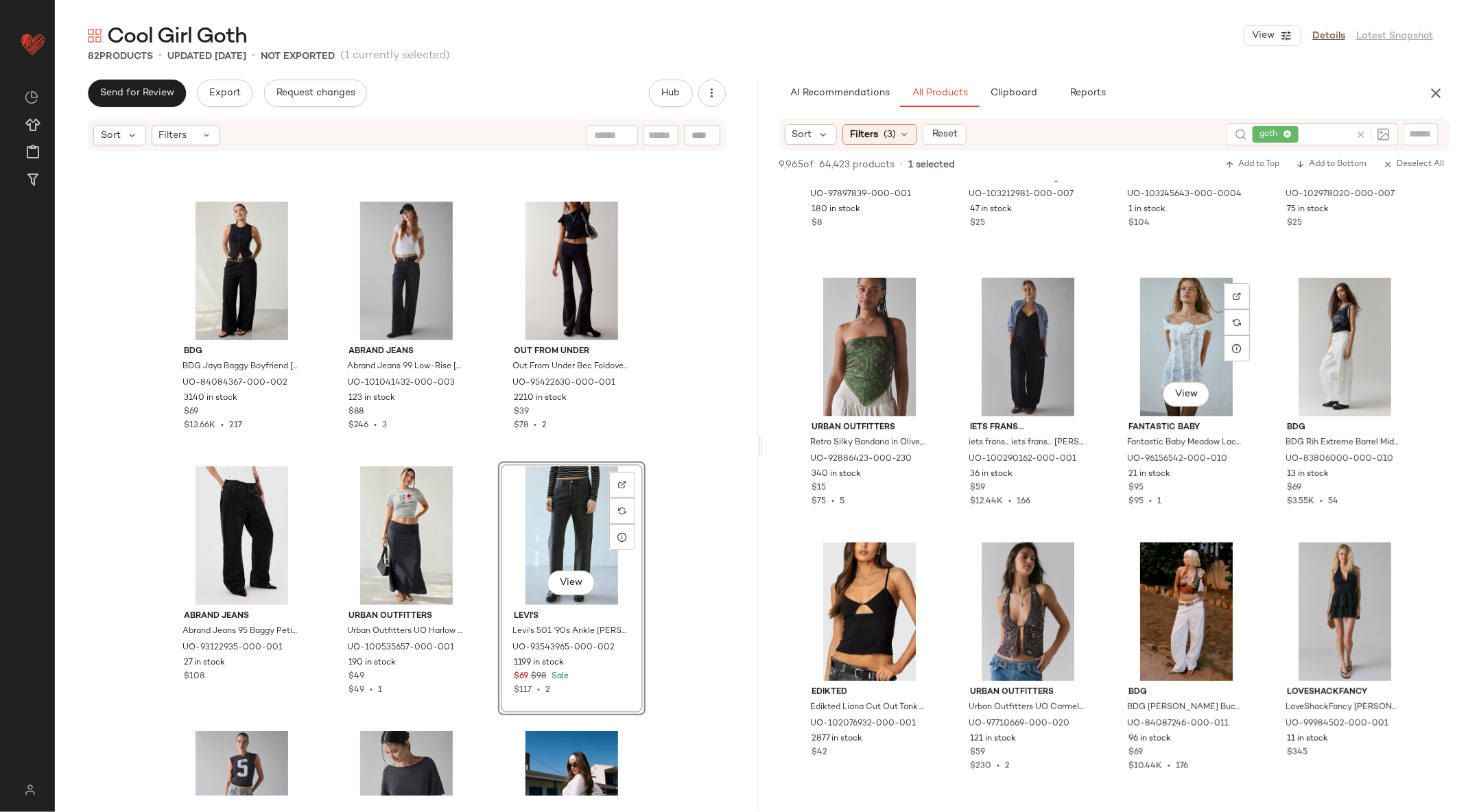
scroll to position [112132, 0]
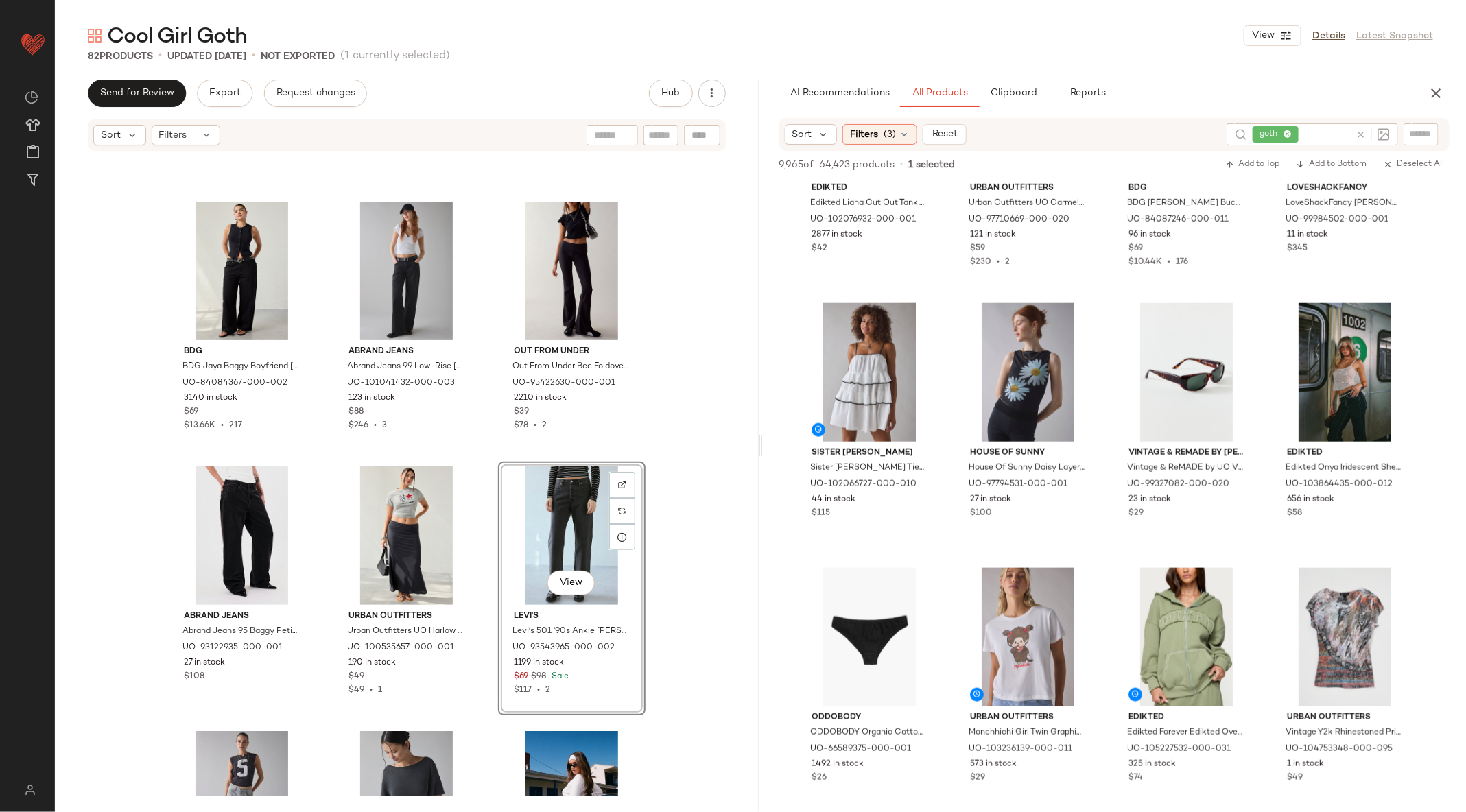
click at [1364, 133] on icon at bounding box center [1360, 135] width 10 height 10
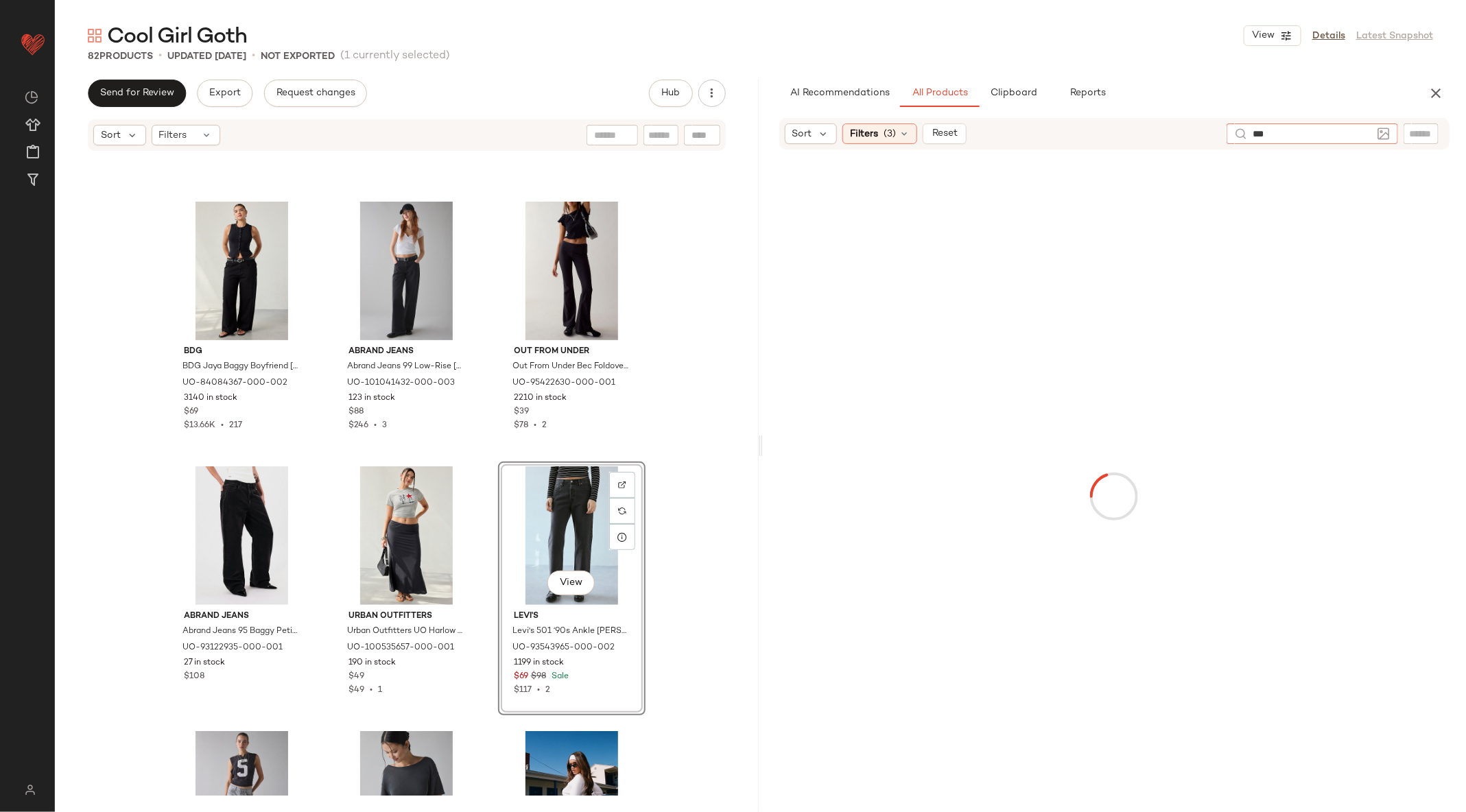
type input "****"
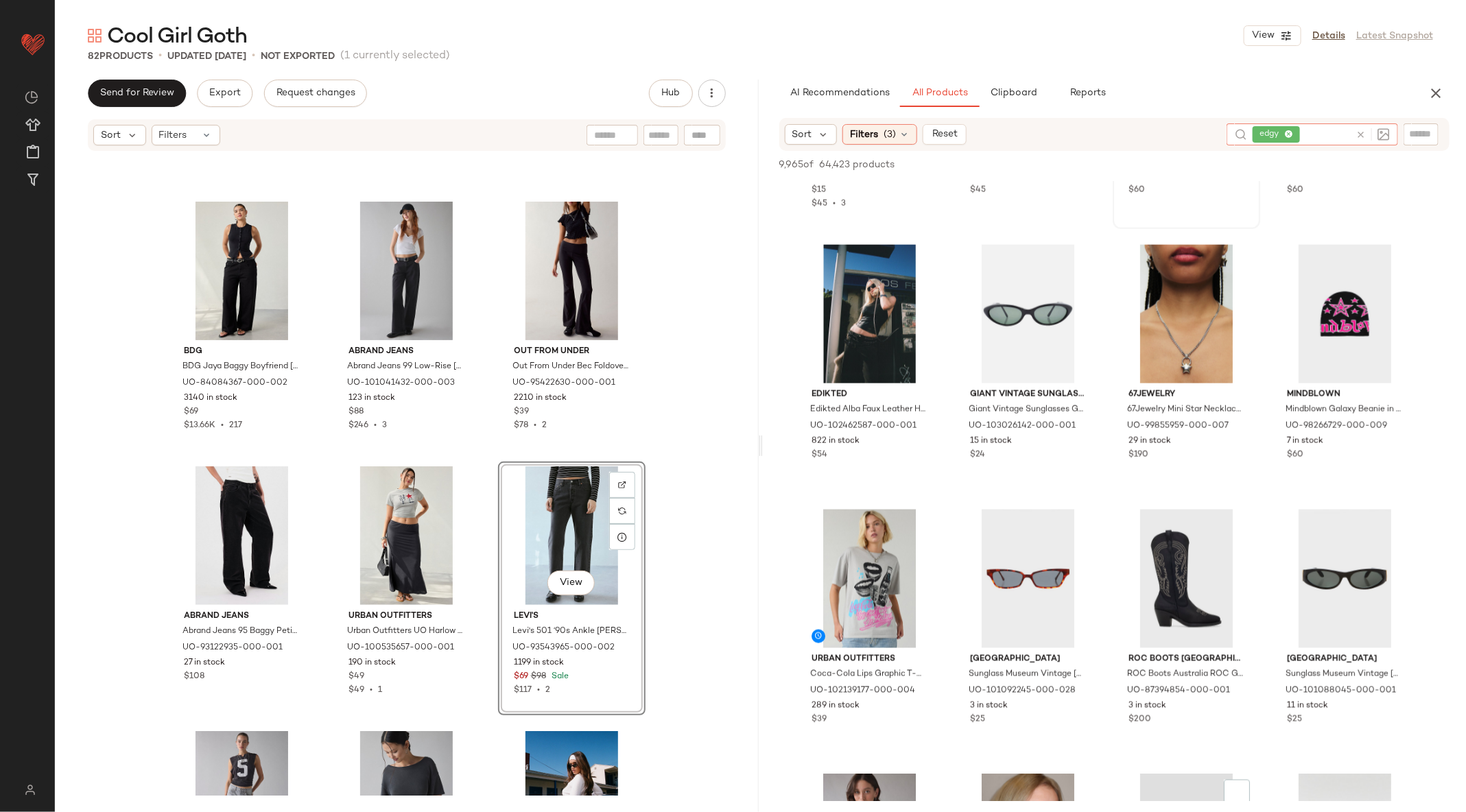
scroll to position [1421, 0]
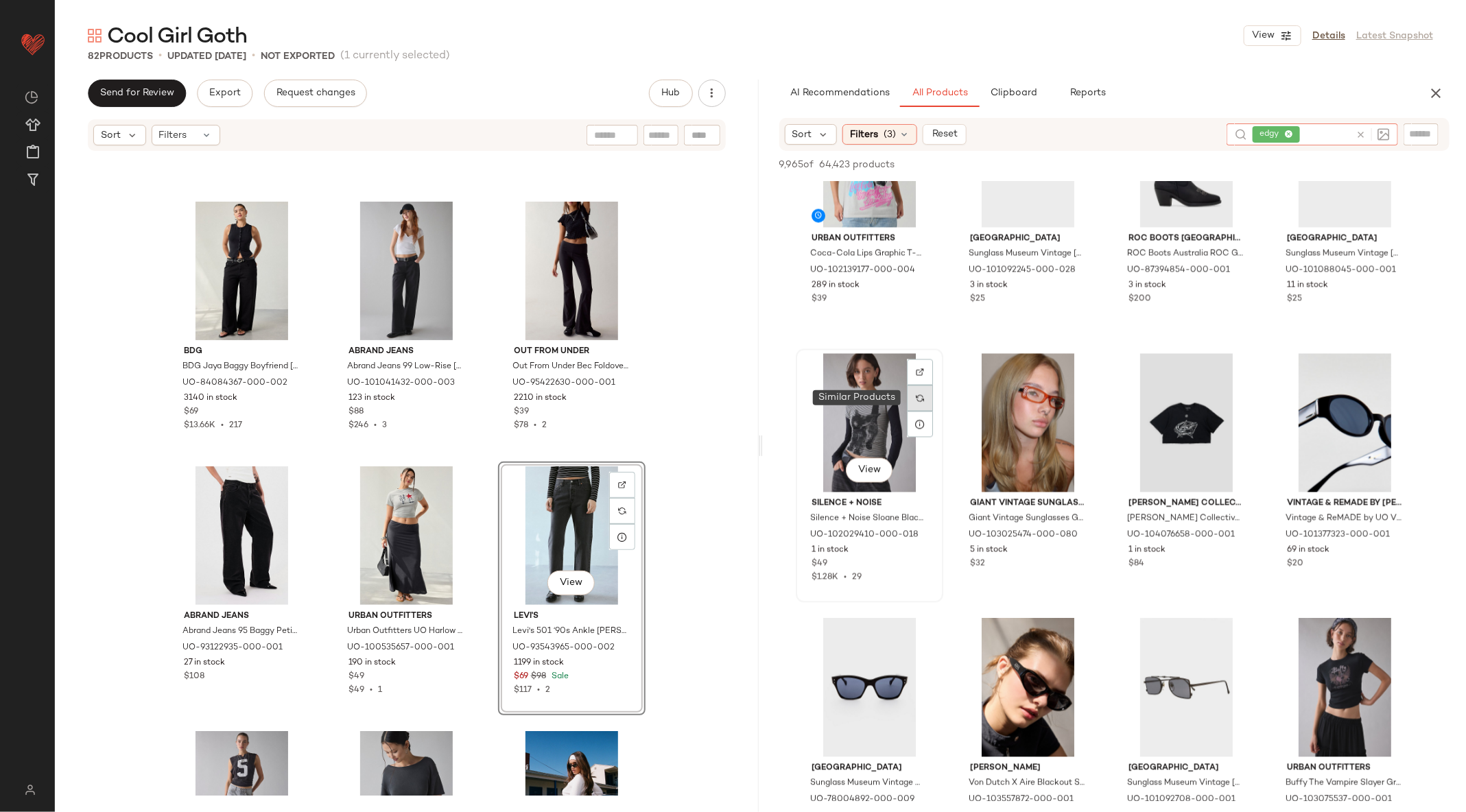
click at [925, 395] on div at bounding box center [920, 398] width 26 height 26
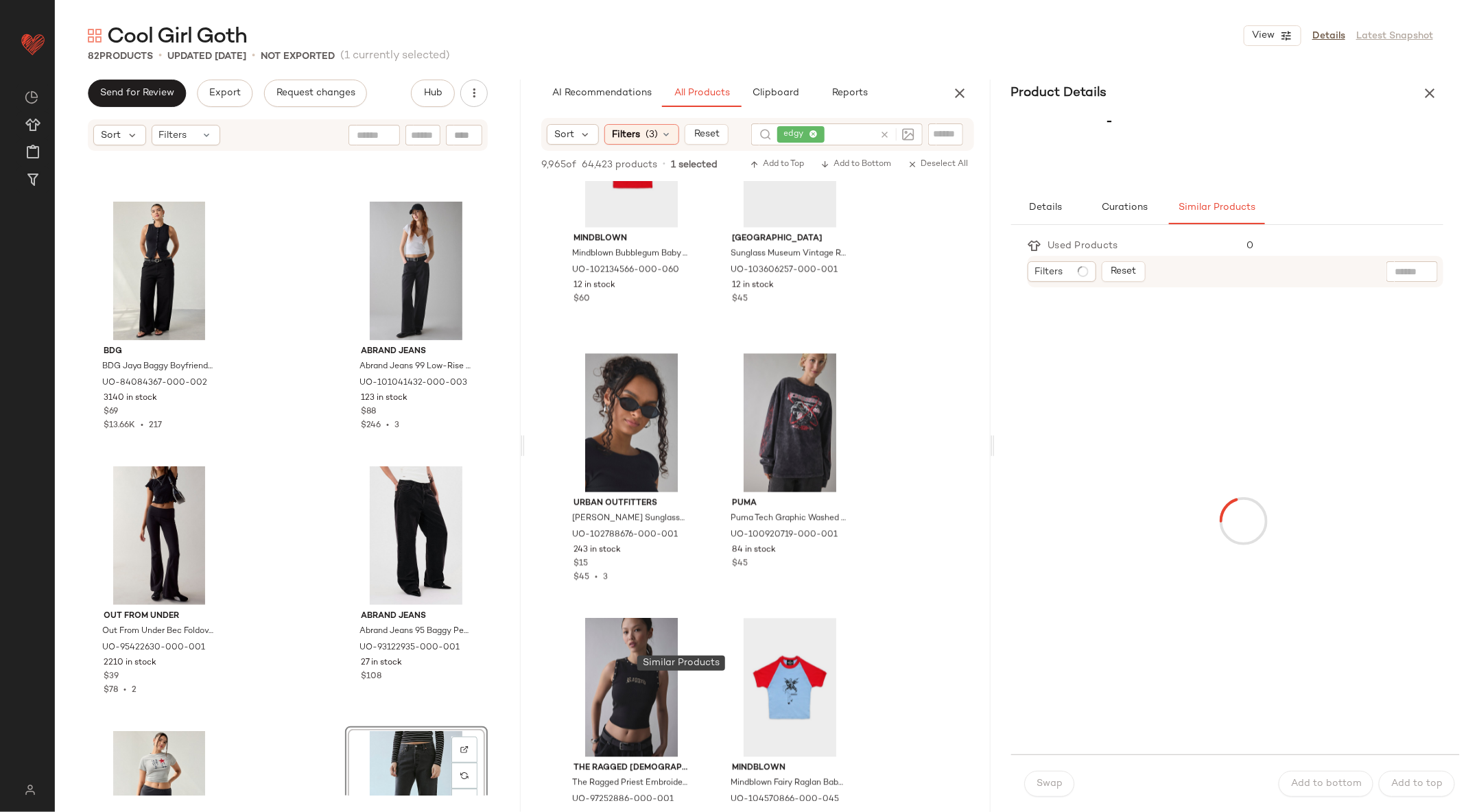
scroll to position [2744, 0]
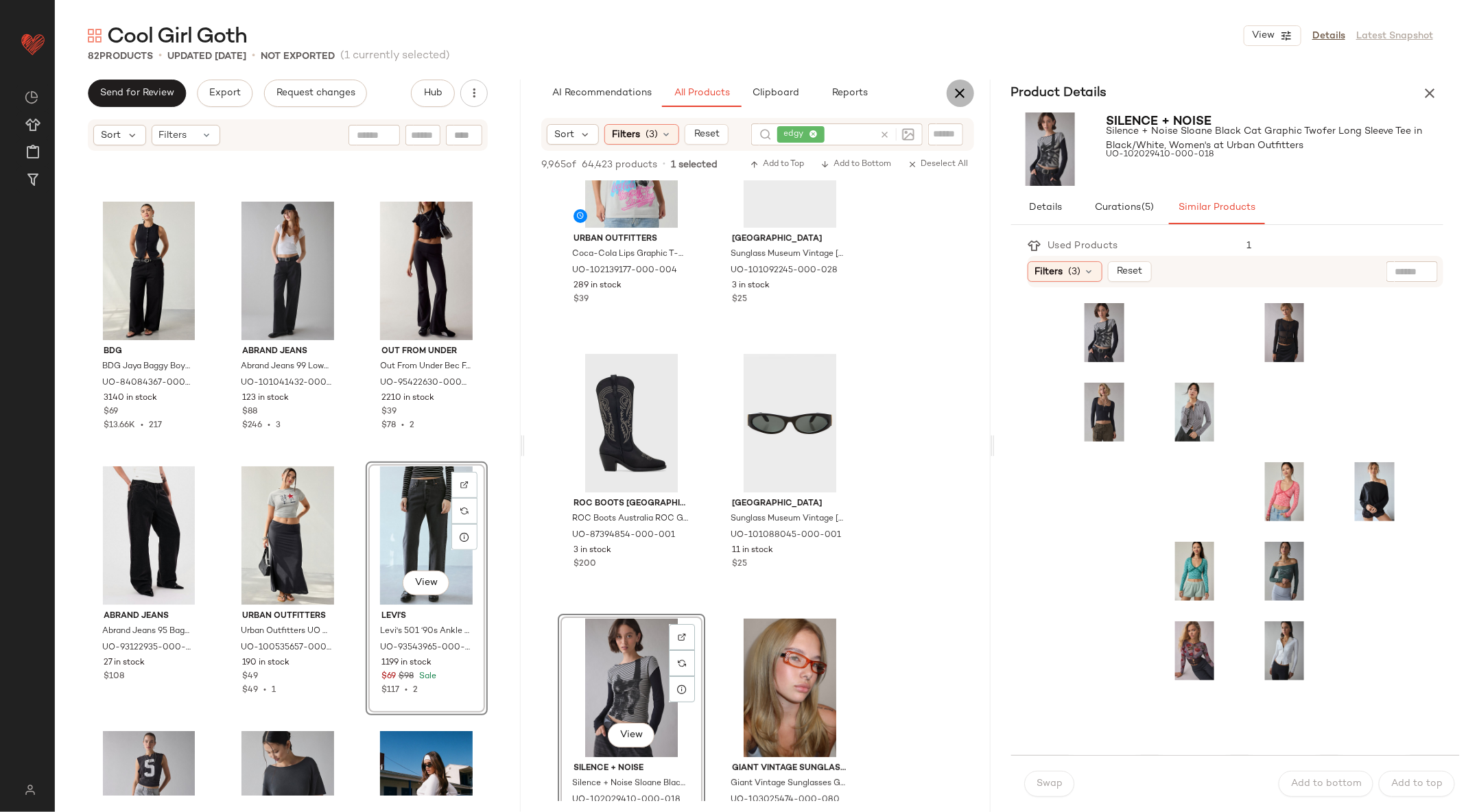
click at [956, 90] on icon "button" at bounding box center [961, 93] width 17 height 17
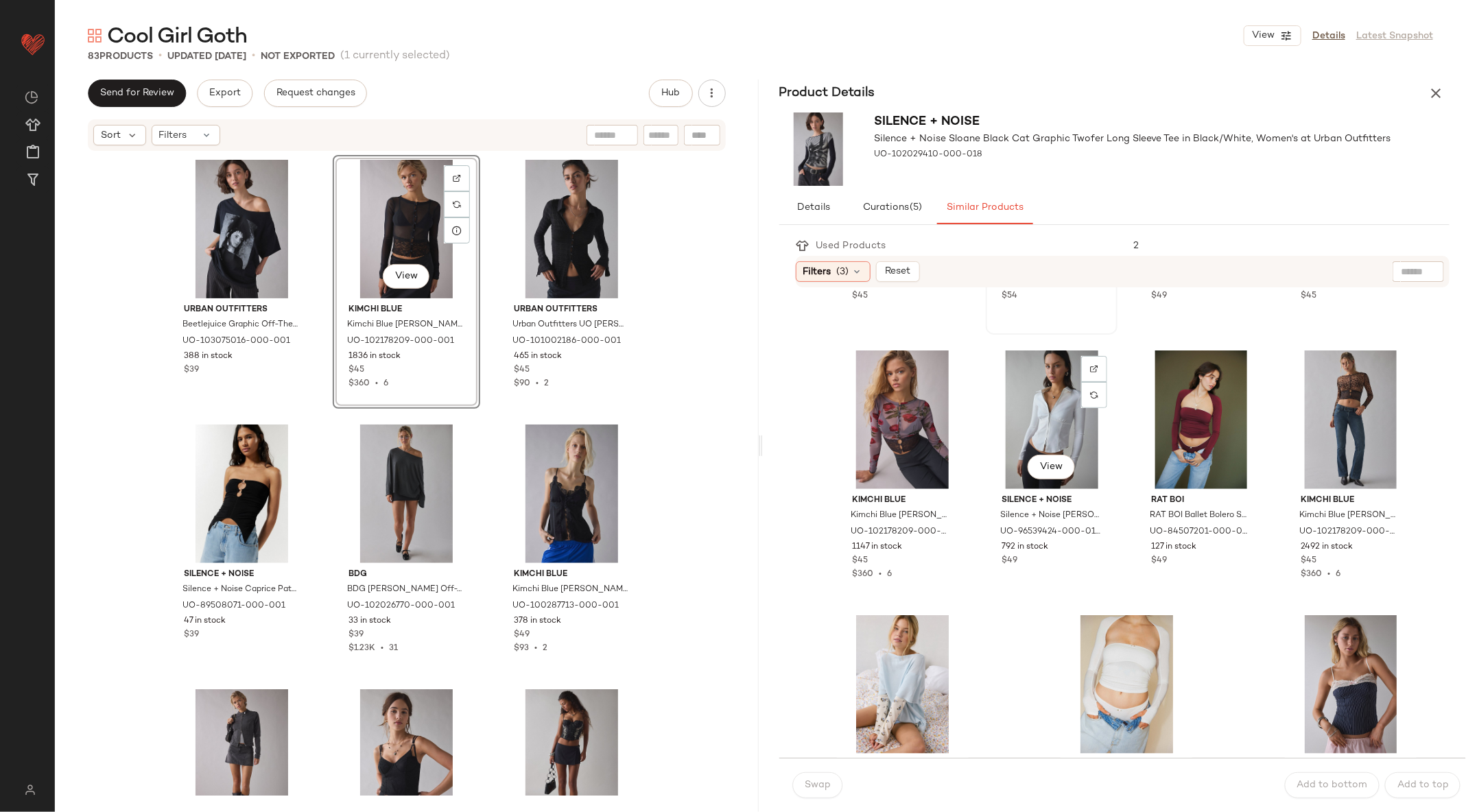
scroll to position [1117, 0]
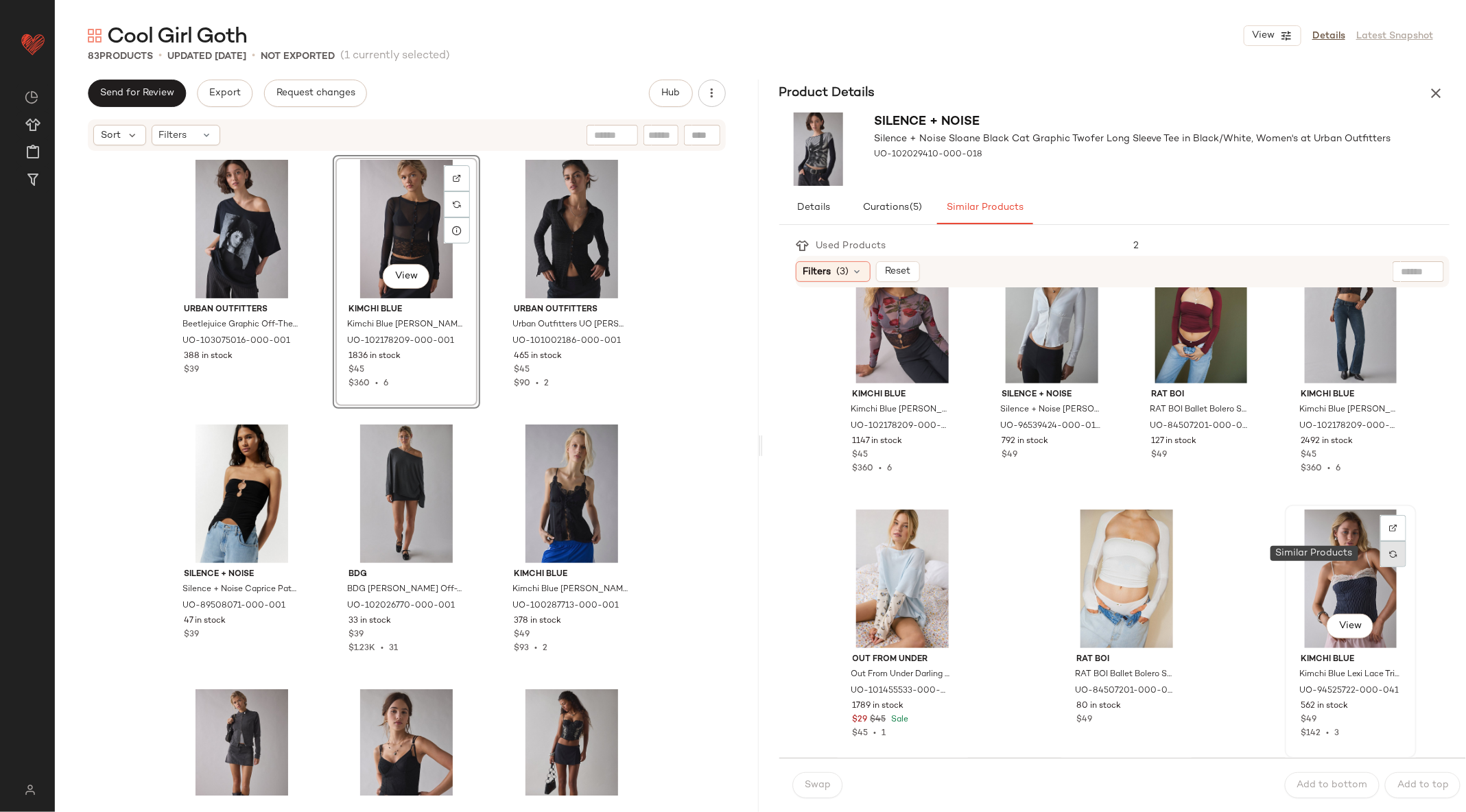
click at [1389, 550] on img at bounding box center [1393, 554] width 8 height 8
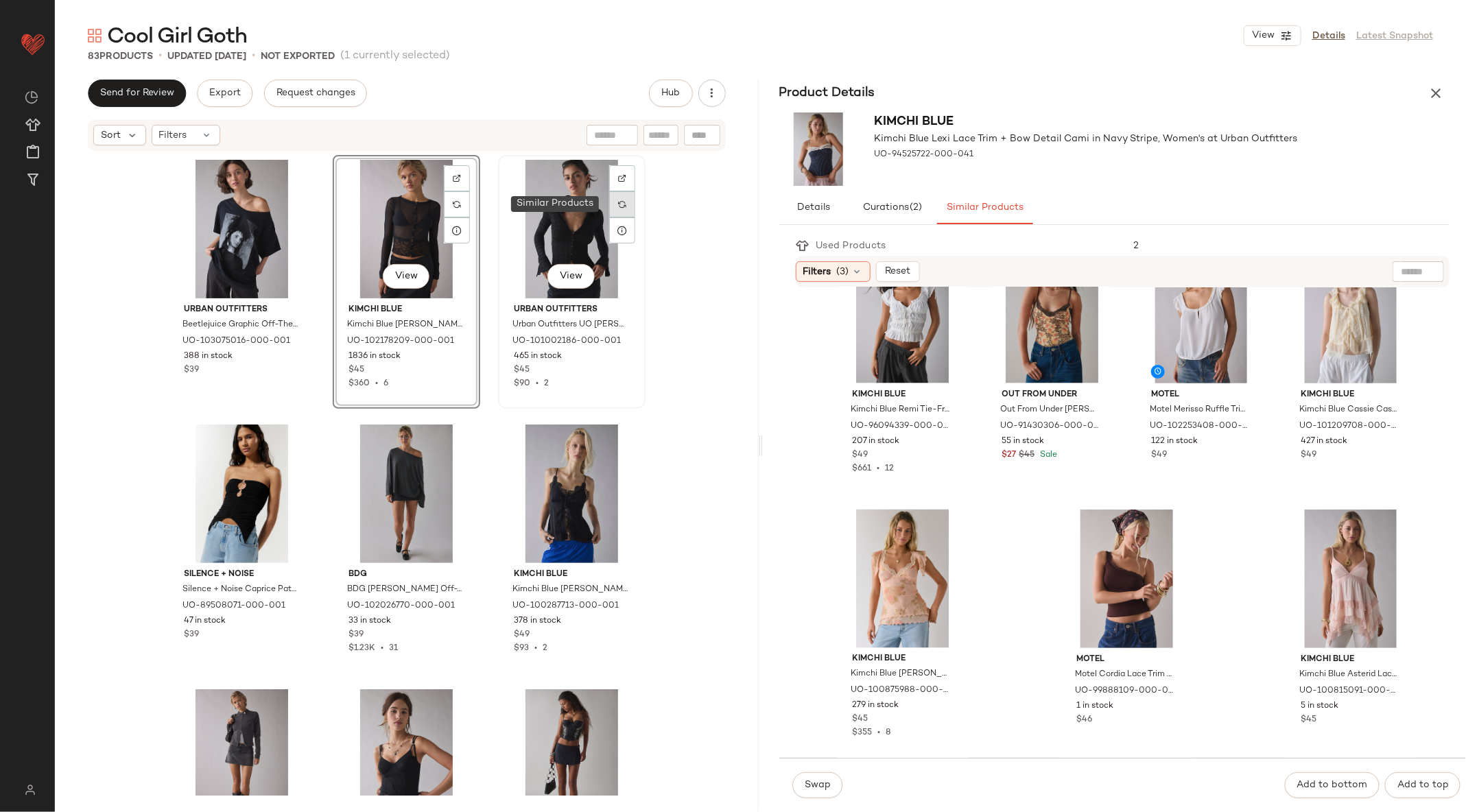
click at [613, 205] on div at bounding box center [622, 204] width 26 height 26
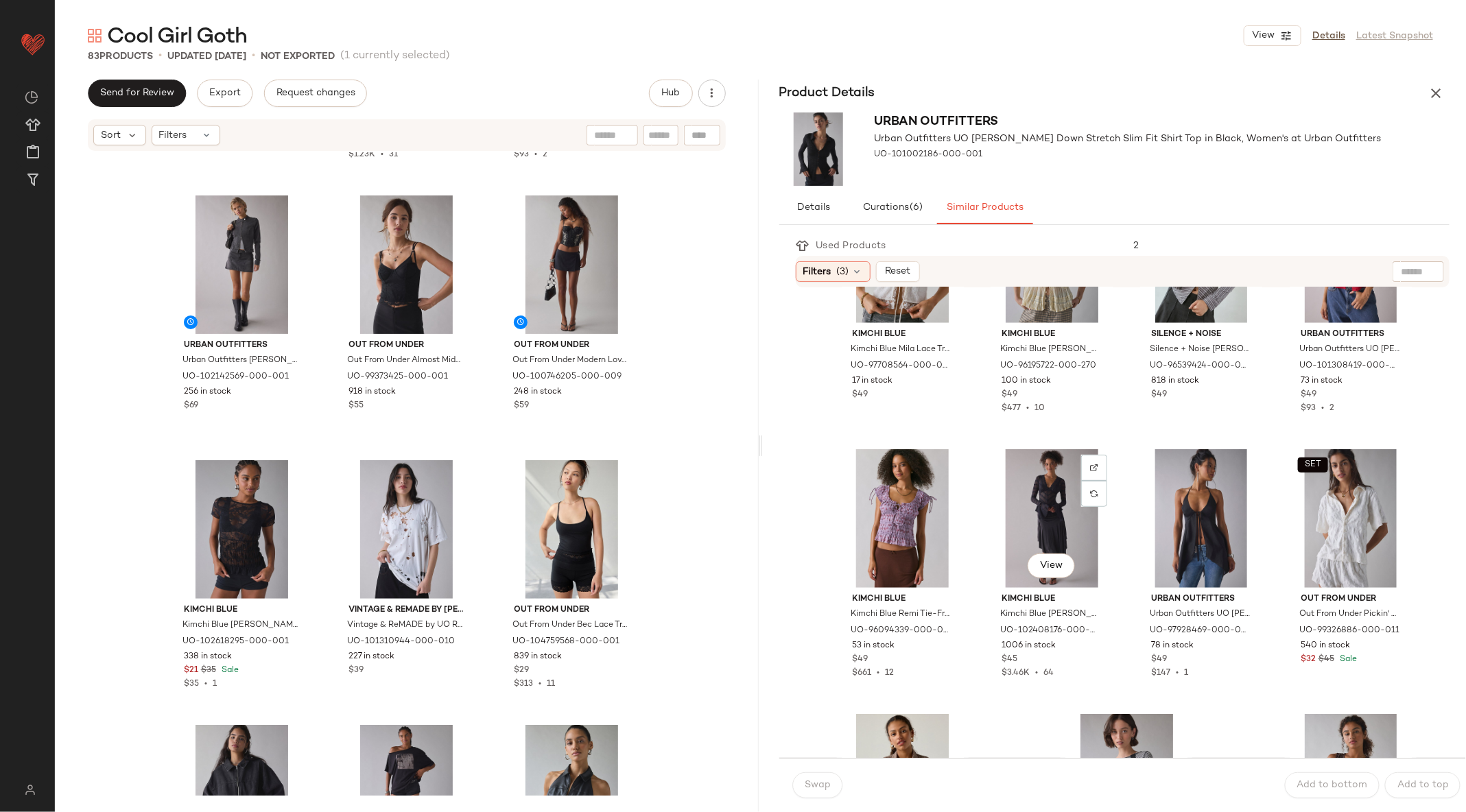
scroll to position [957, 0]
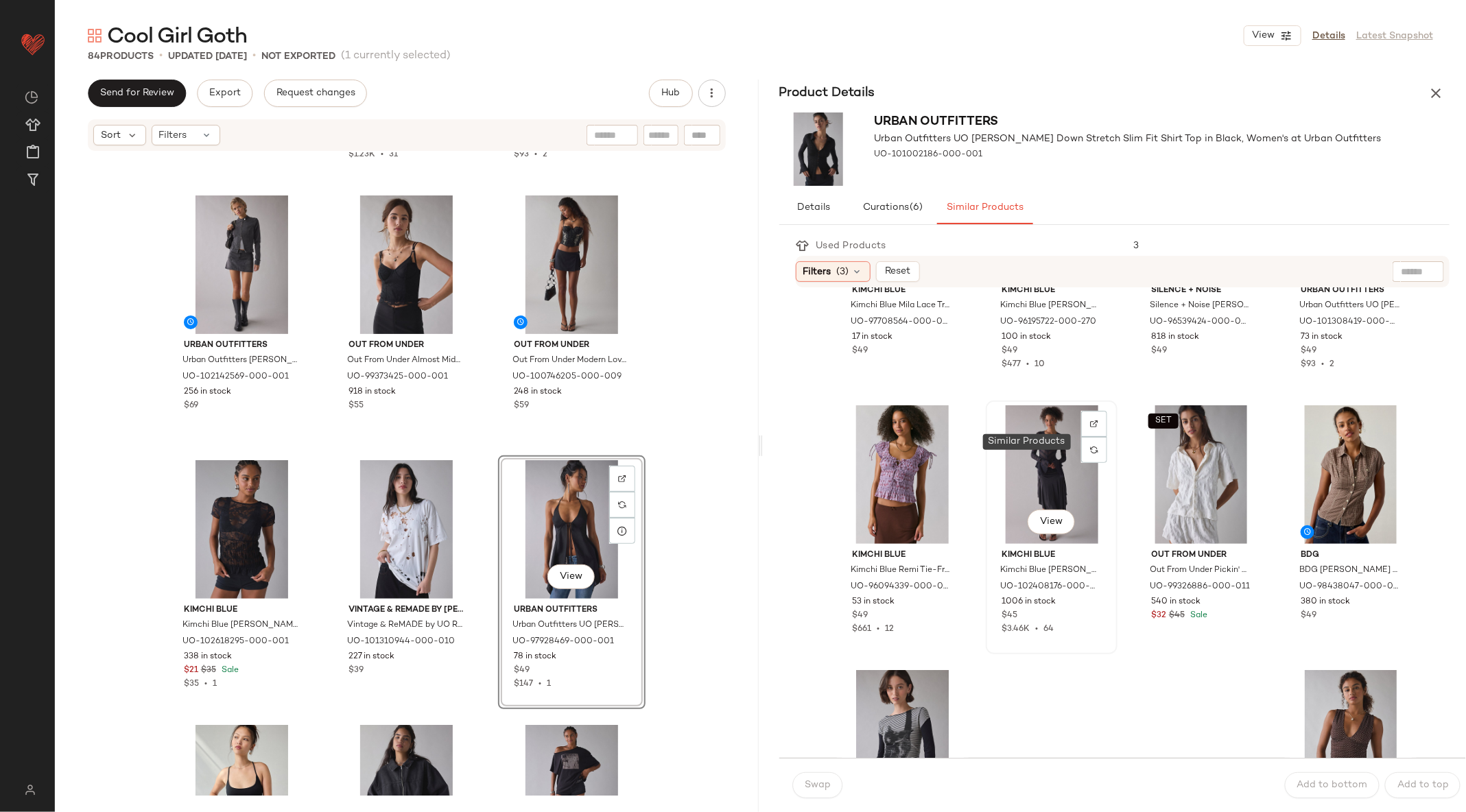
scroll to position [1117, 0]
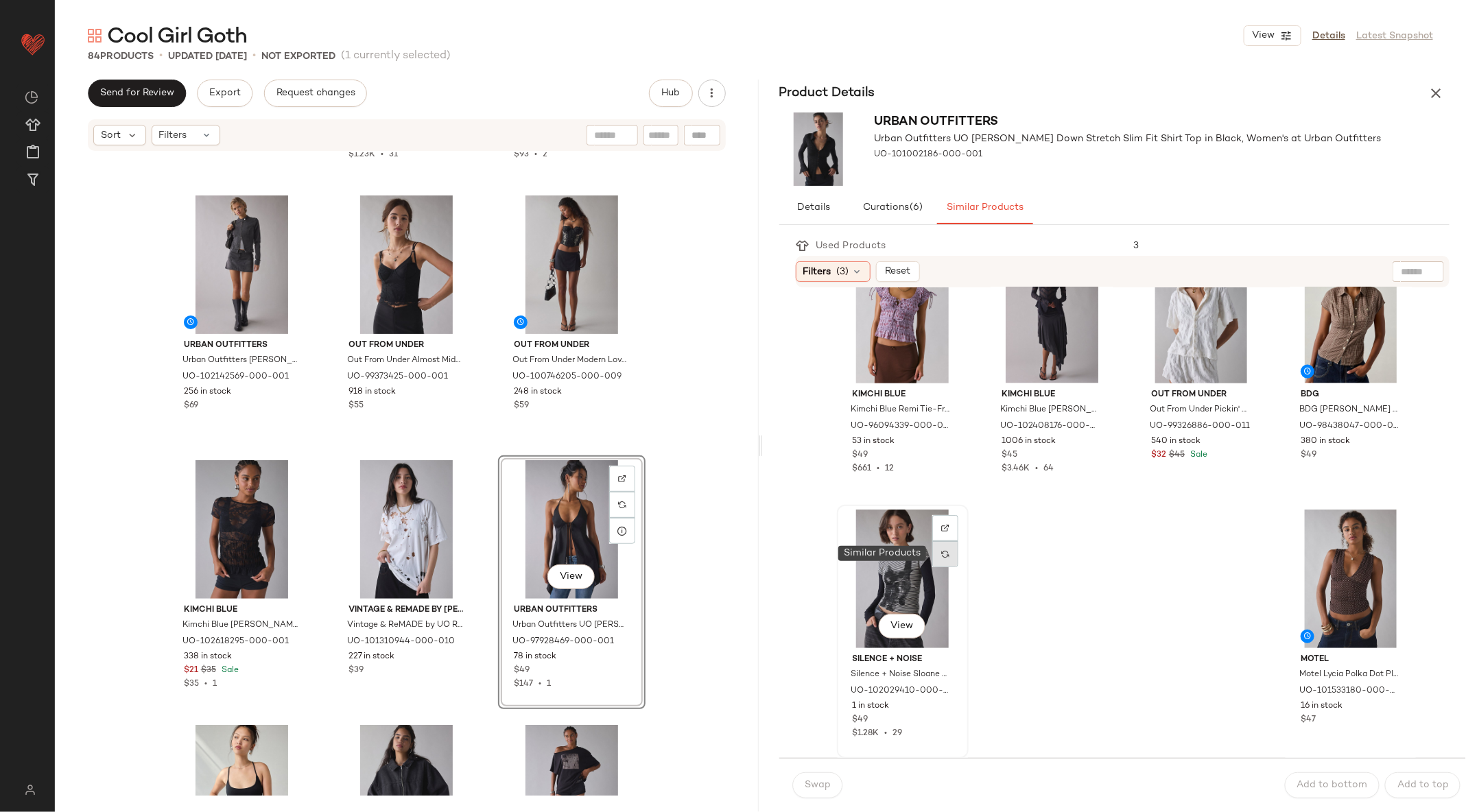
click at [950, 556] on div at bounding box center [945, 554] width 26 height 26
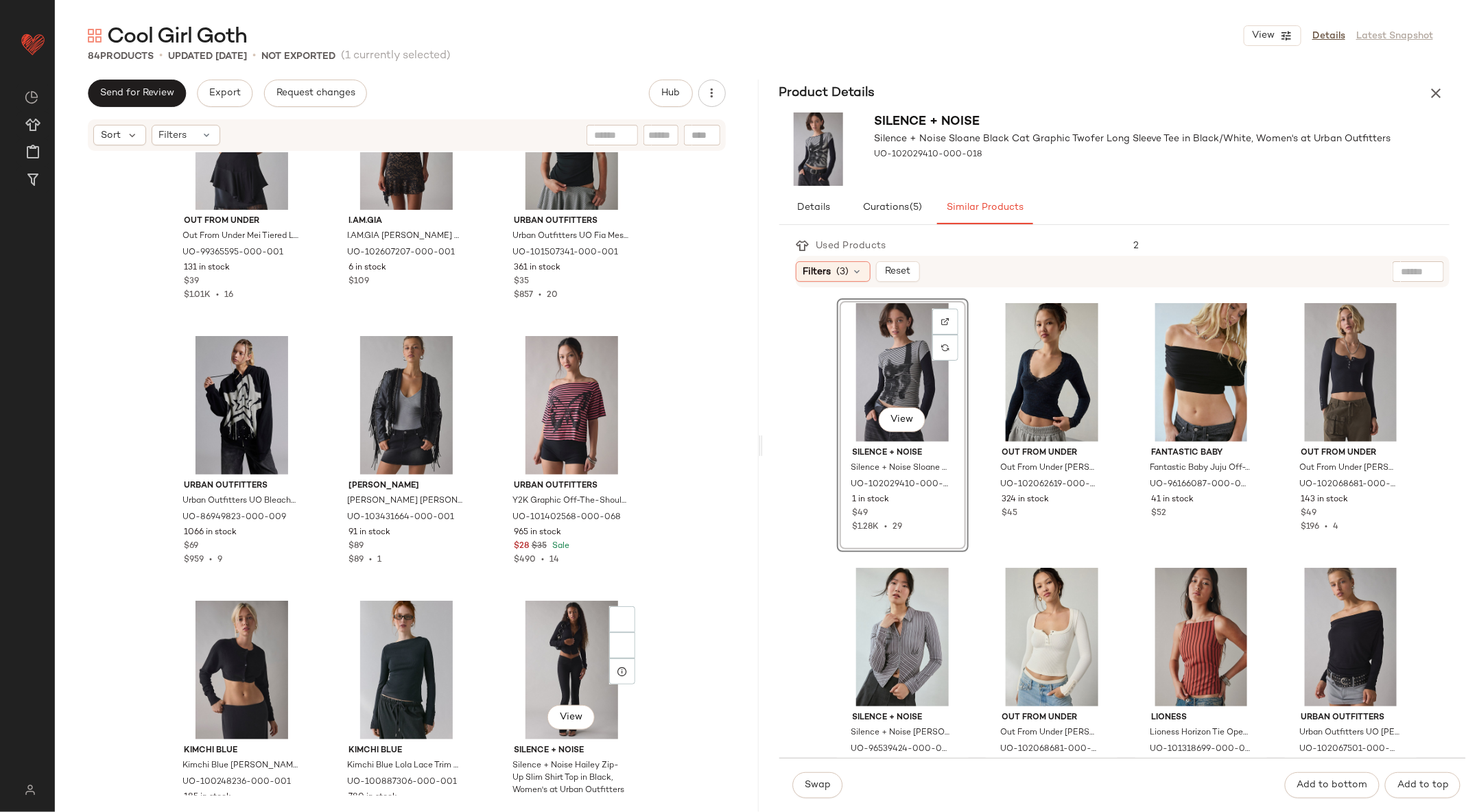
scroll to position [2154, 0]
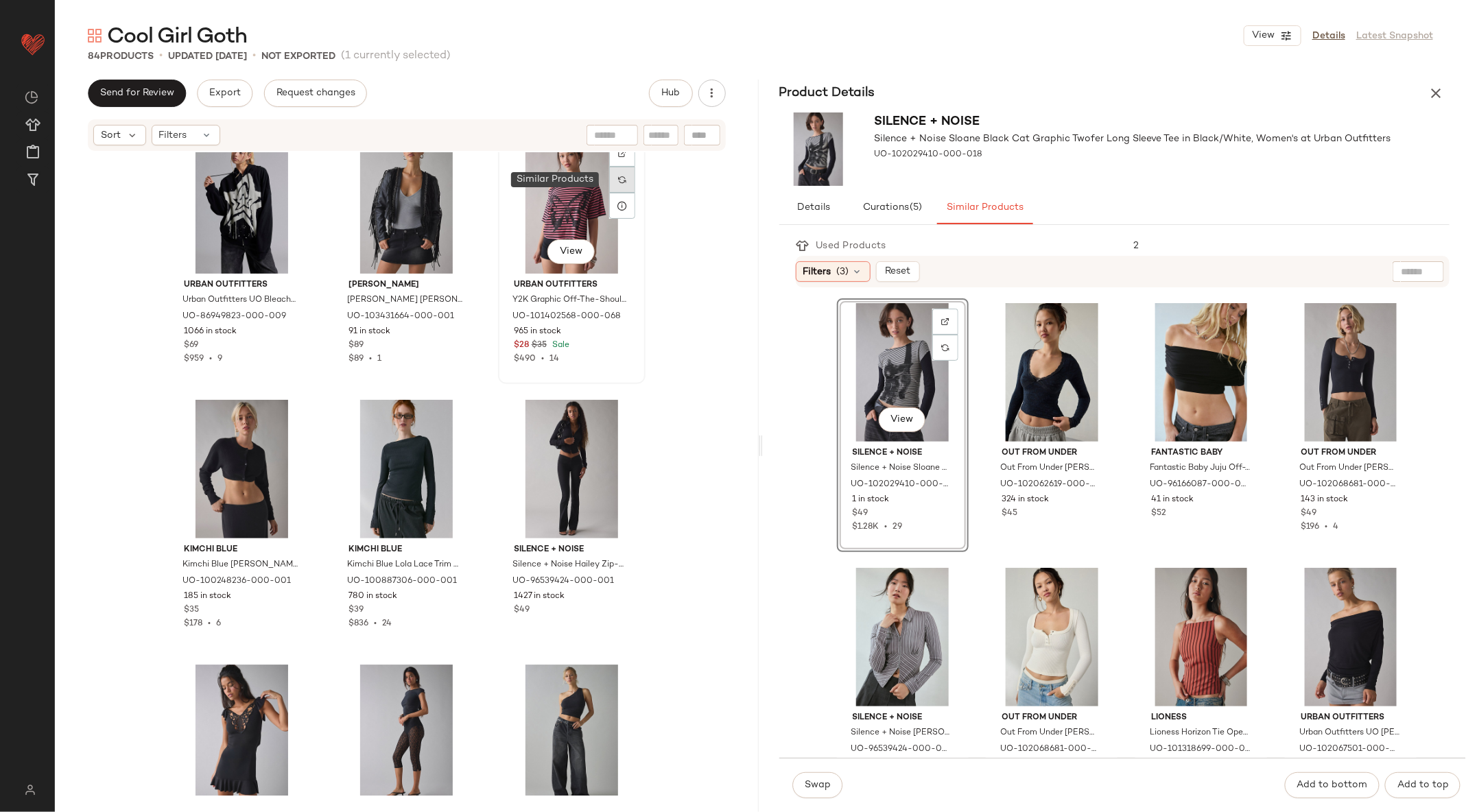
click at [609, 187] on div at bounding box center [622, 180] width 26 height 26
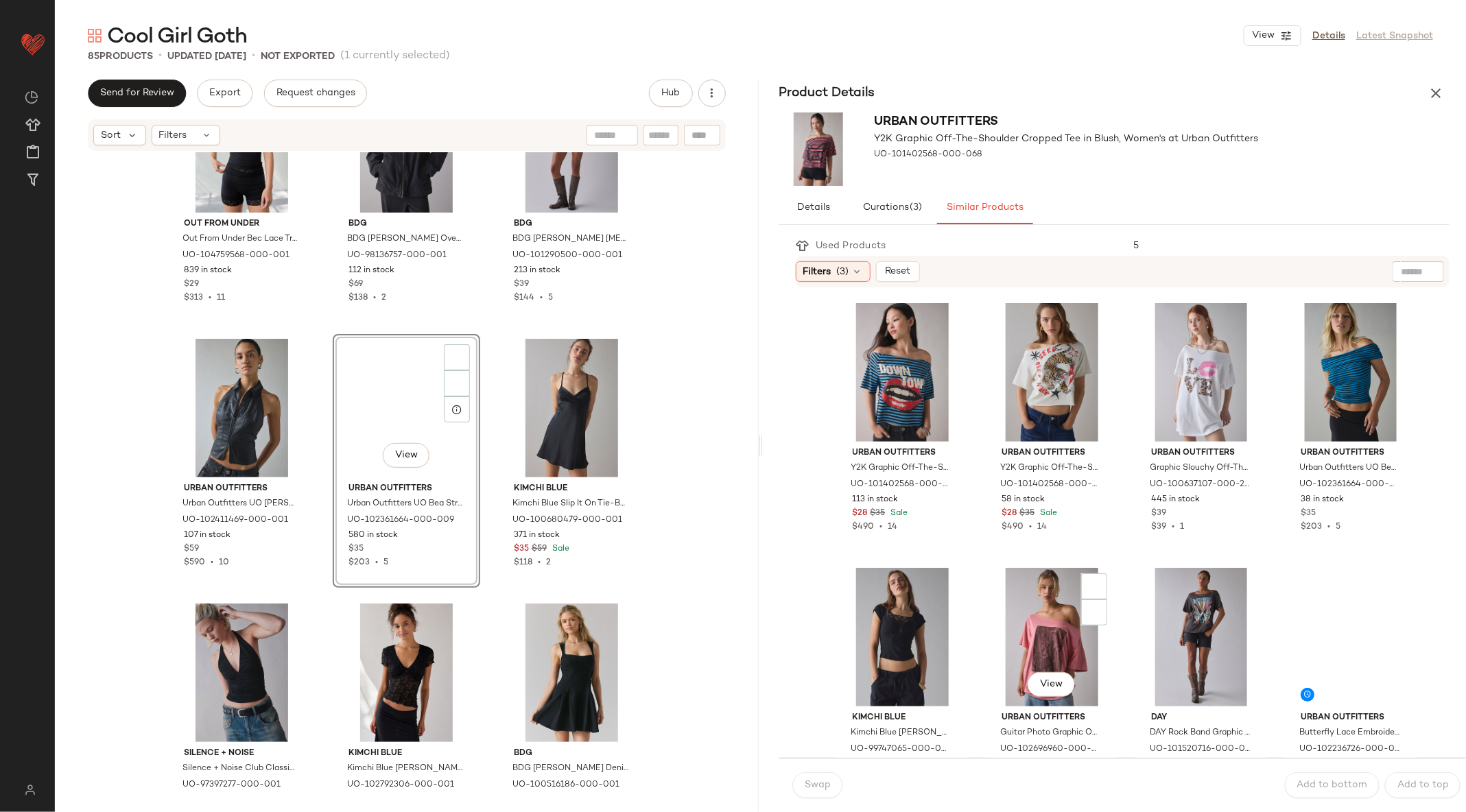
scroll to position [383, 0]
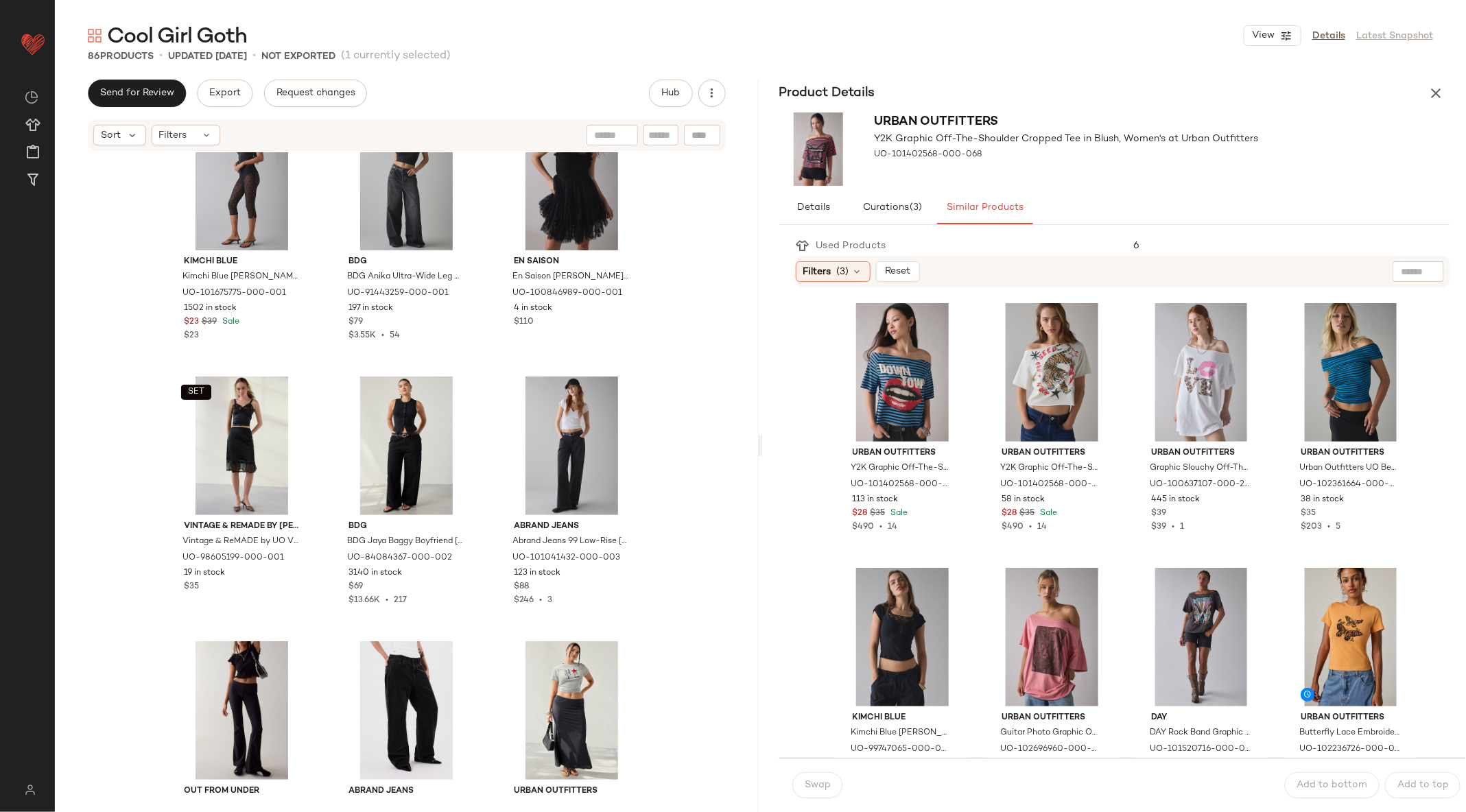
scroll to position [3018, 0]
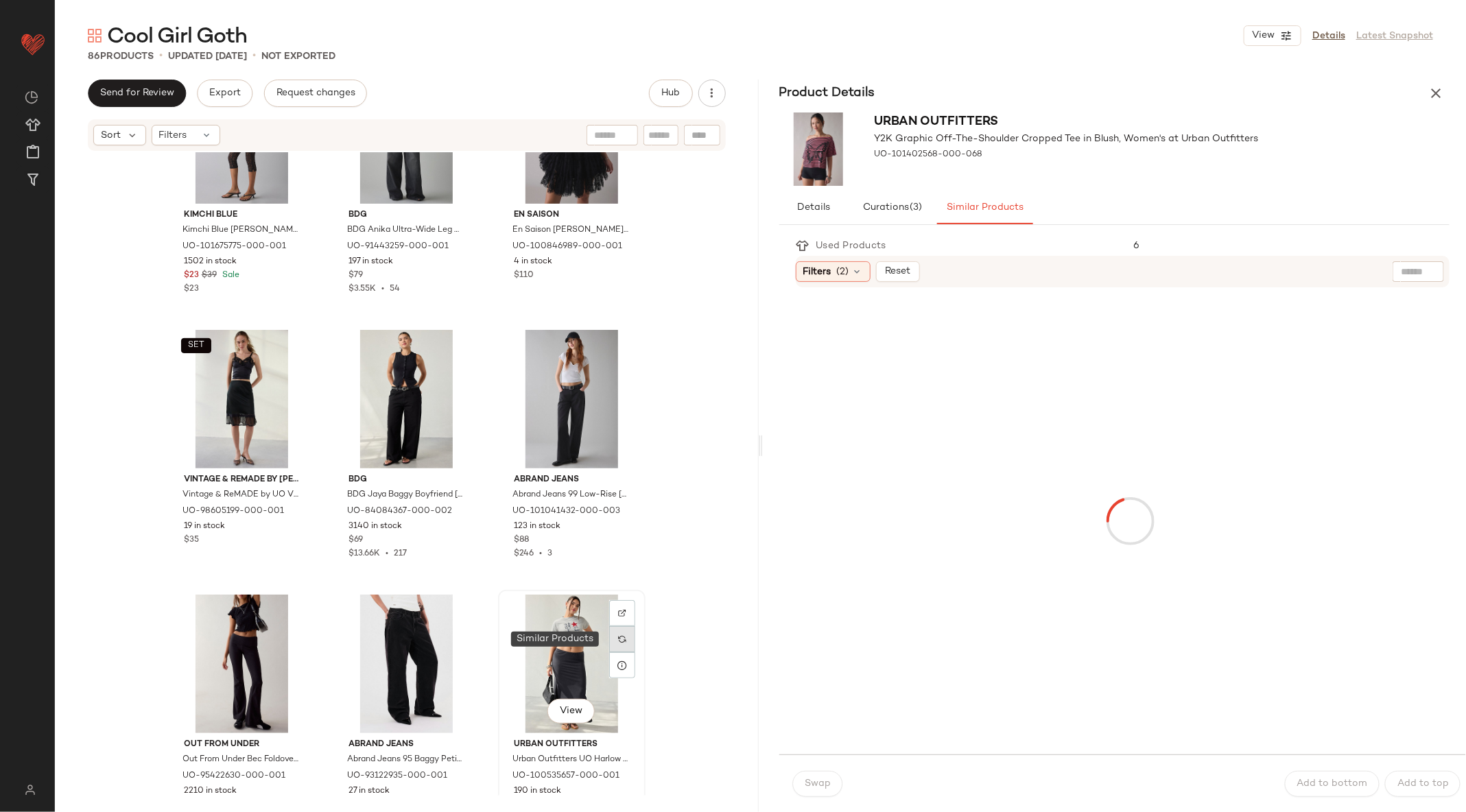
click at [626, 640] on div at bounding box center [622, 639] width 26 height 26
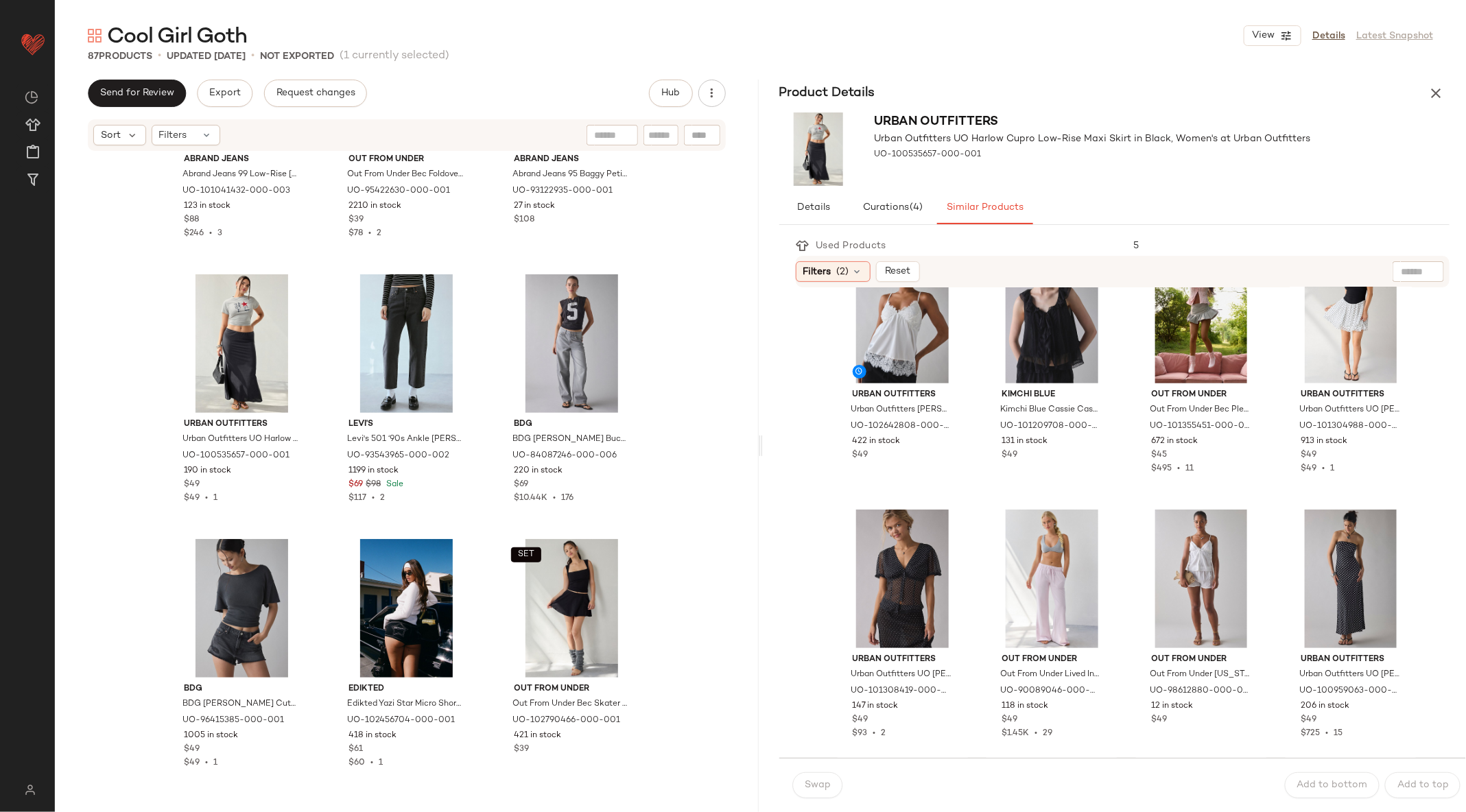
scroll to position [3609, 0]
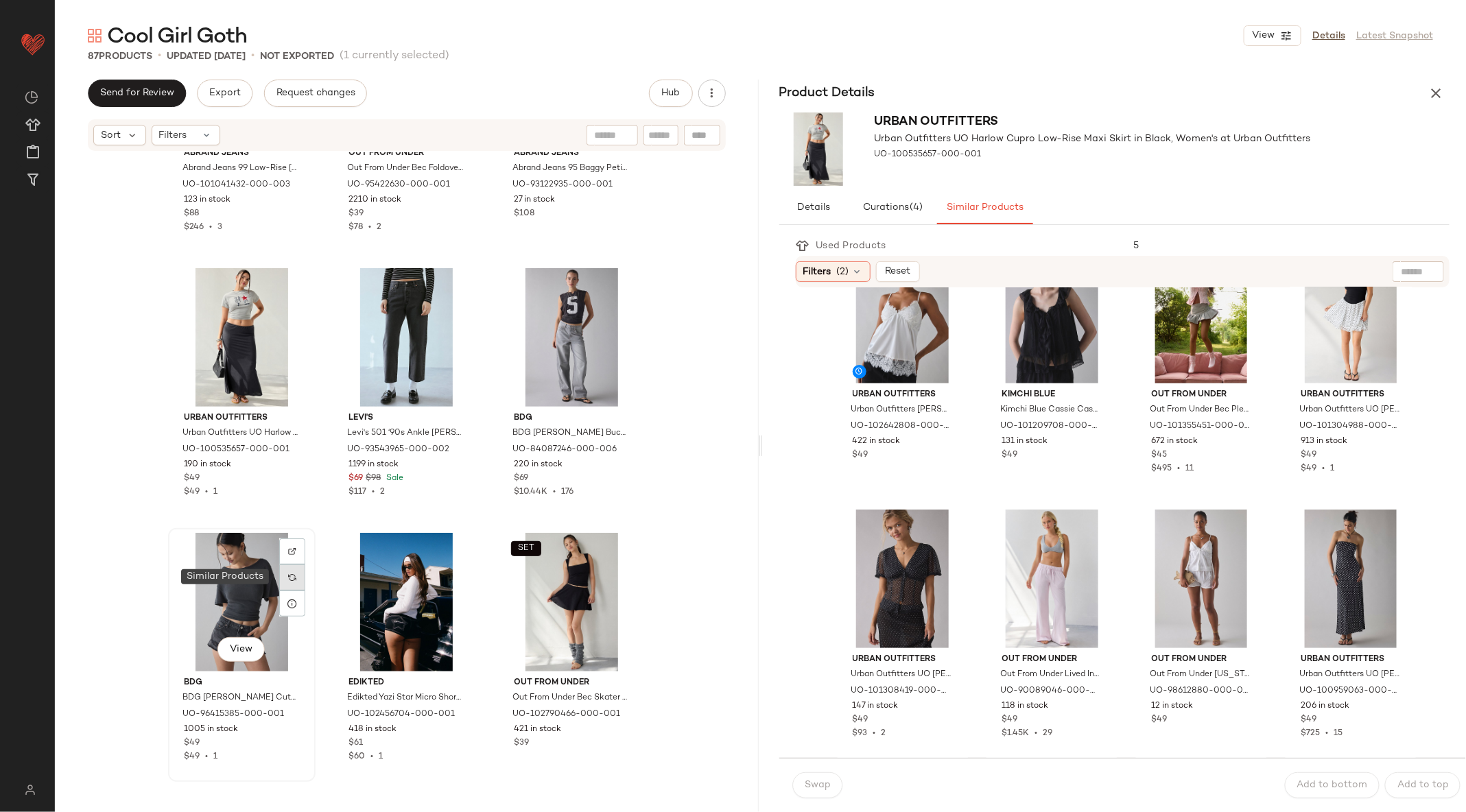
click at [295, 576] on div at bounding box center [292, 577] width 26 height 26
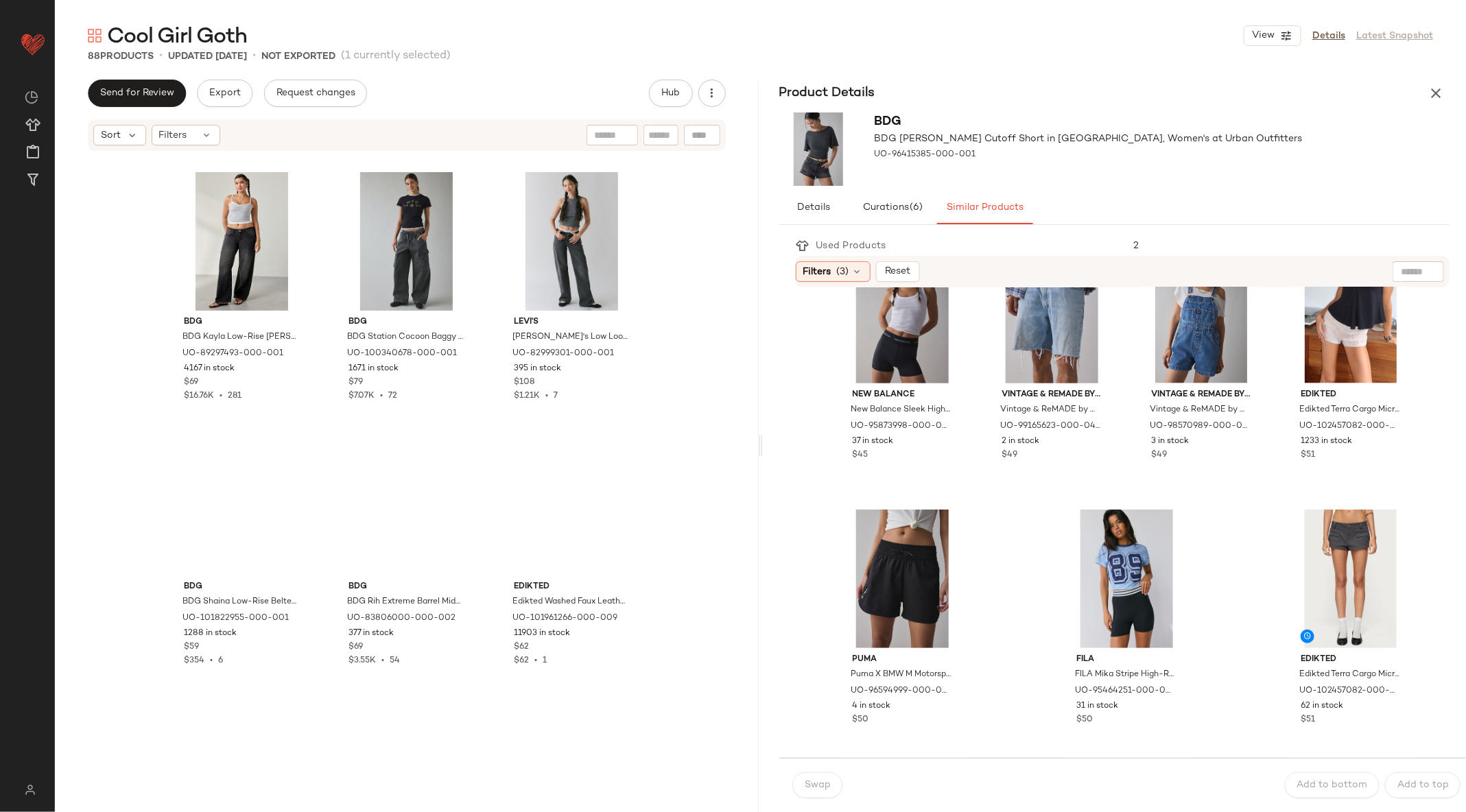
scroll to position [5142, 0]
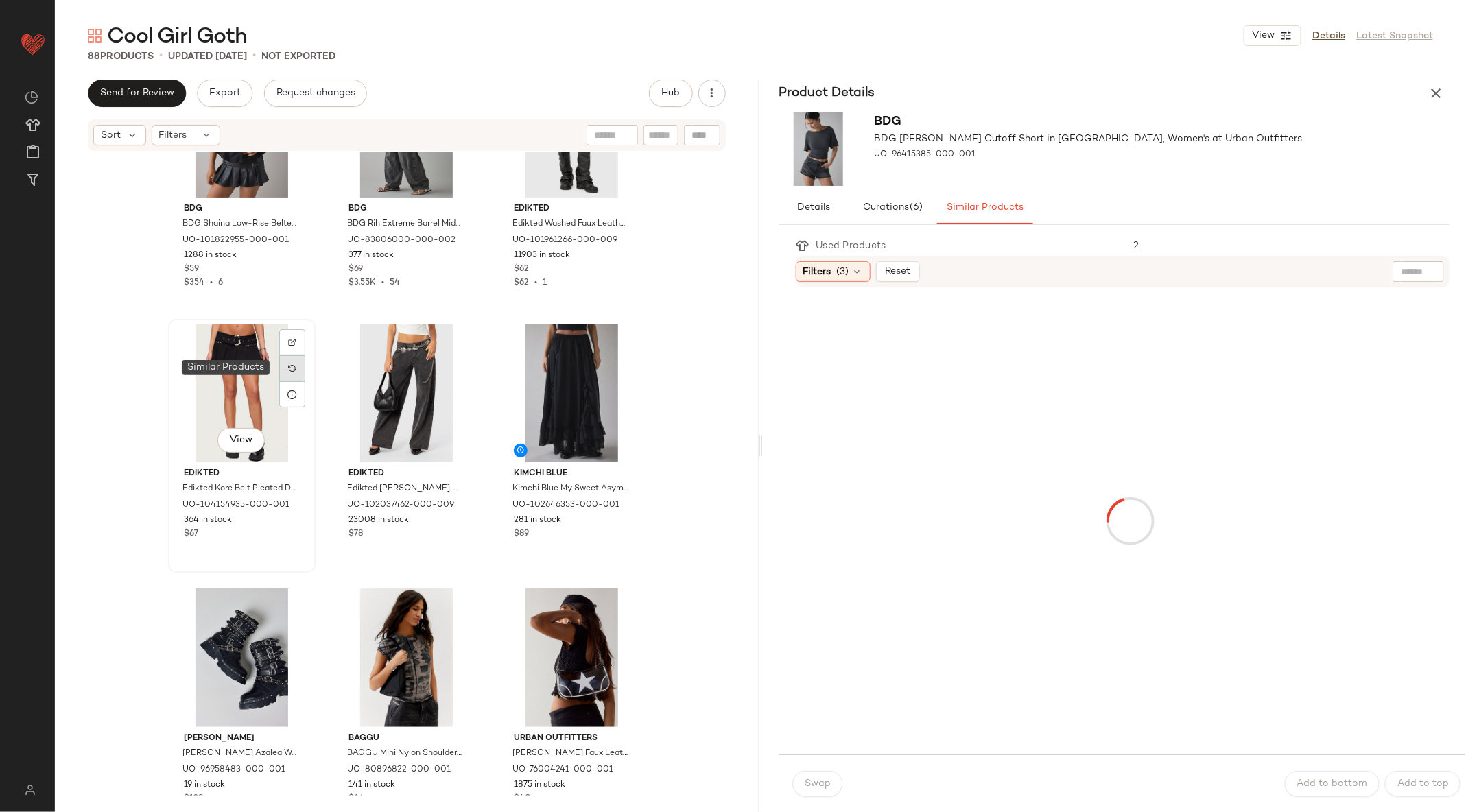
click at [289, 370] on img at bounding box center [292, 368] width 8 height 8
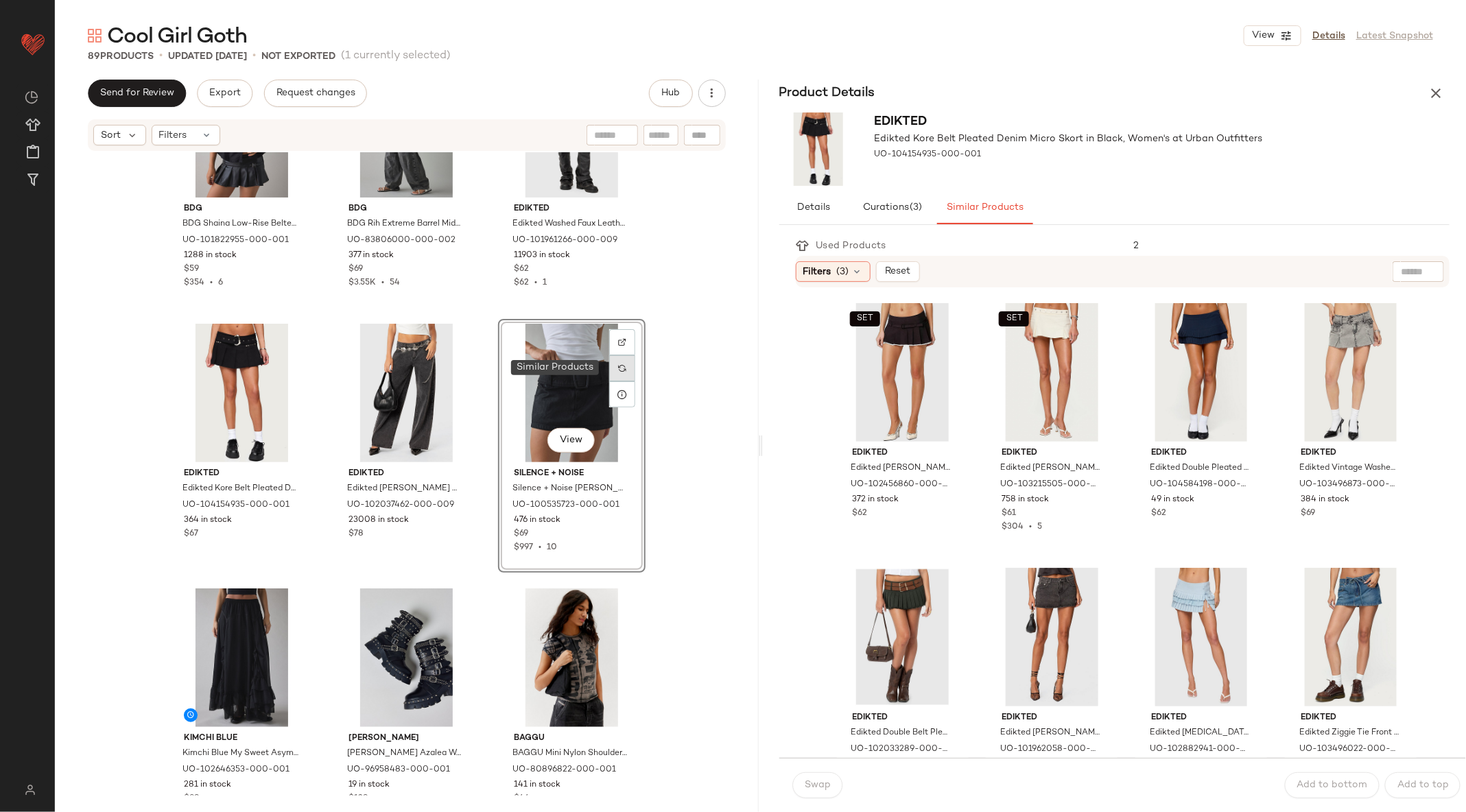
click at [616, 362] on div at bounding box center [622, 369] width 26 height 26
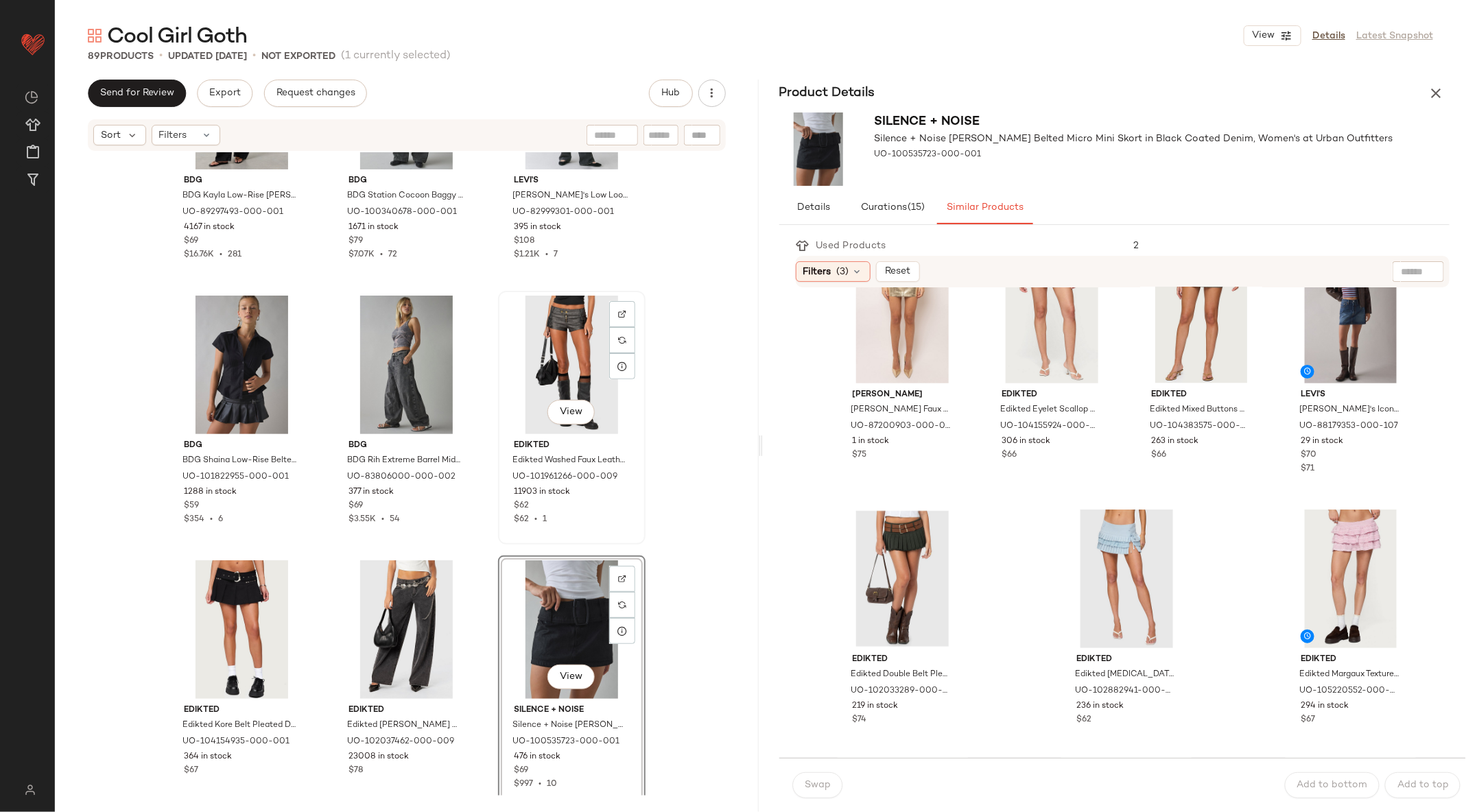
scroll to position [4974, 0]
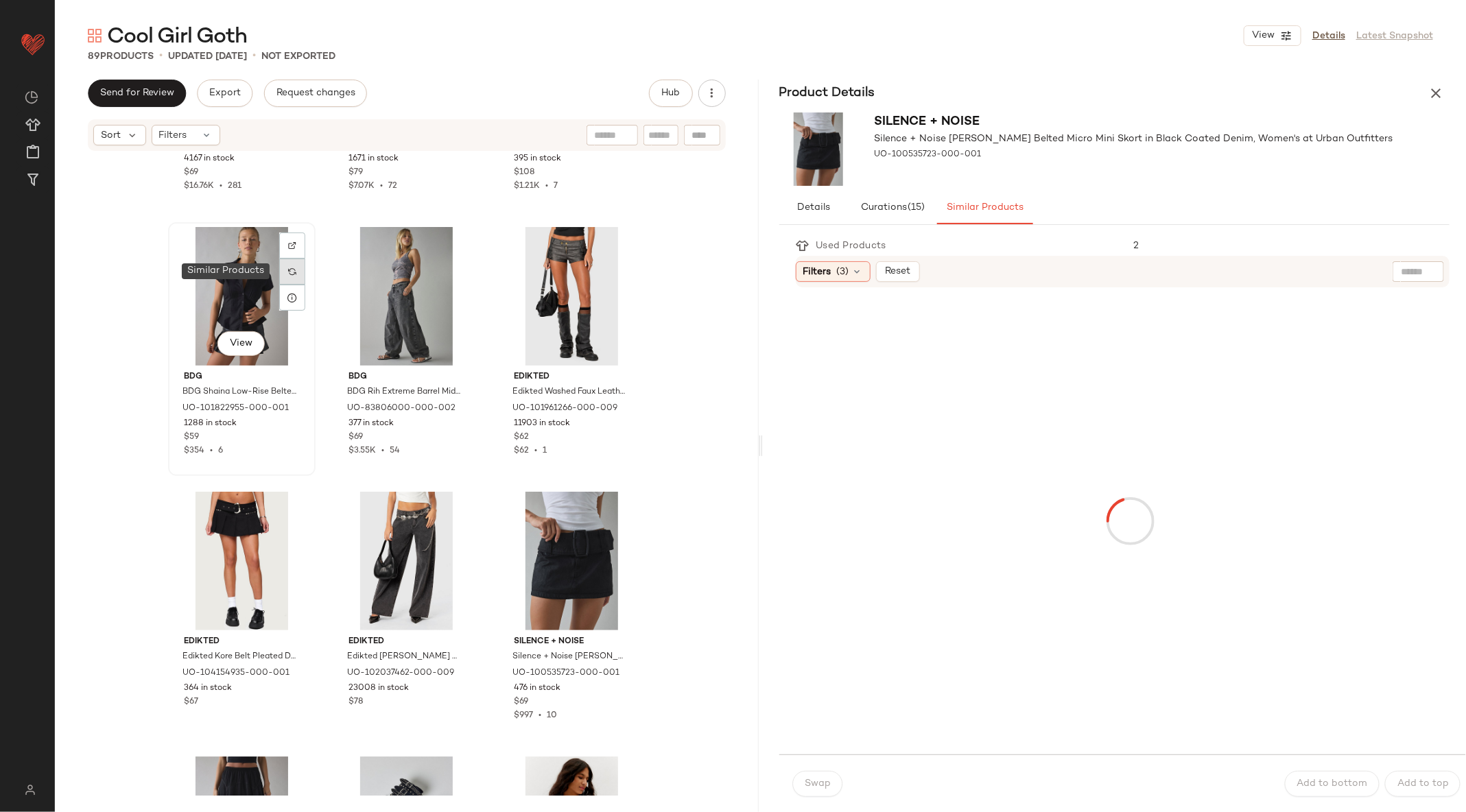
click at [297, 272] on div at bounding box center [292, 271] width 26 height 26
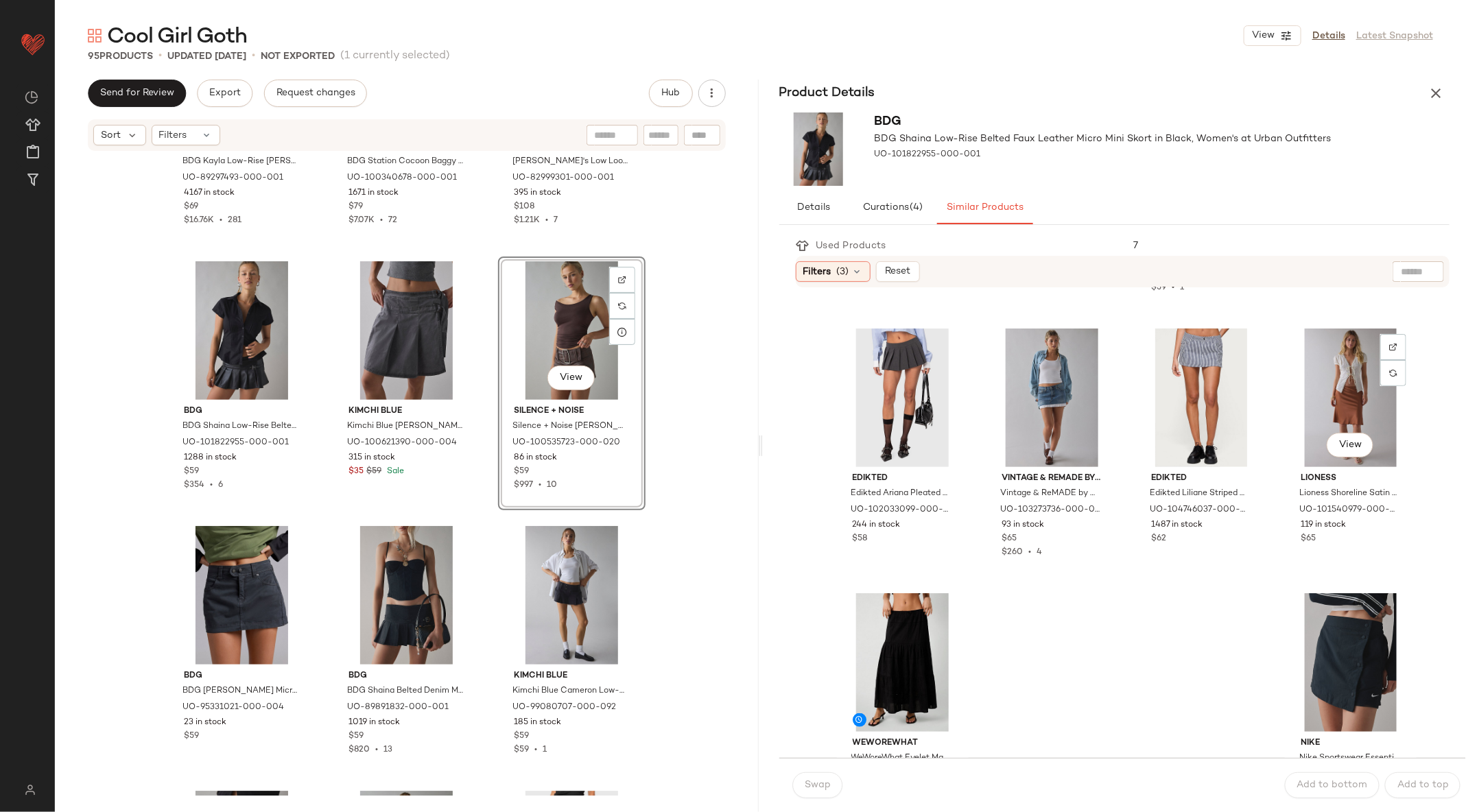
scroll to position [853, 0]
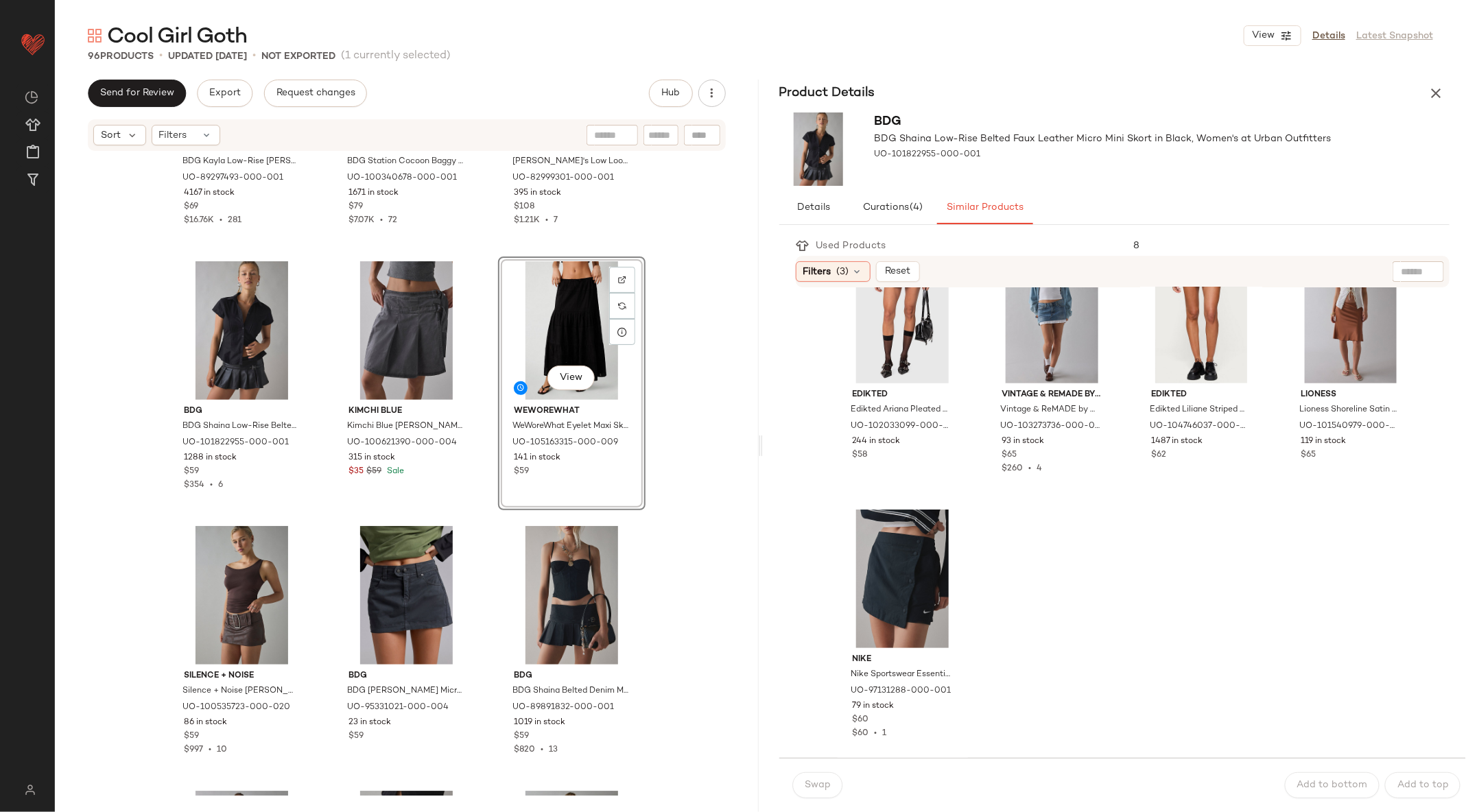
click at [1453, 80] on div "Product Details" at bounding box center [1114, 93] width 704 height 28
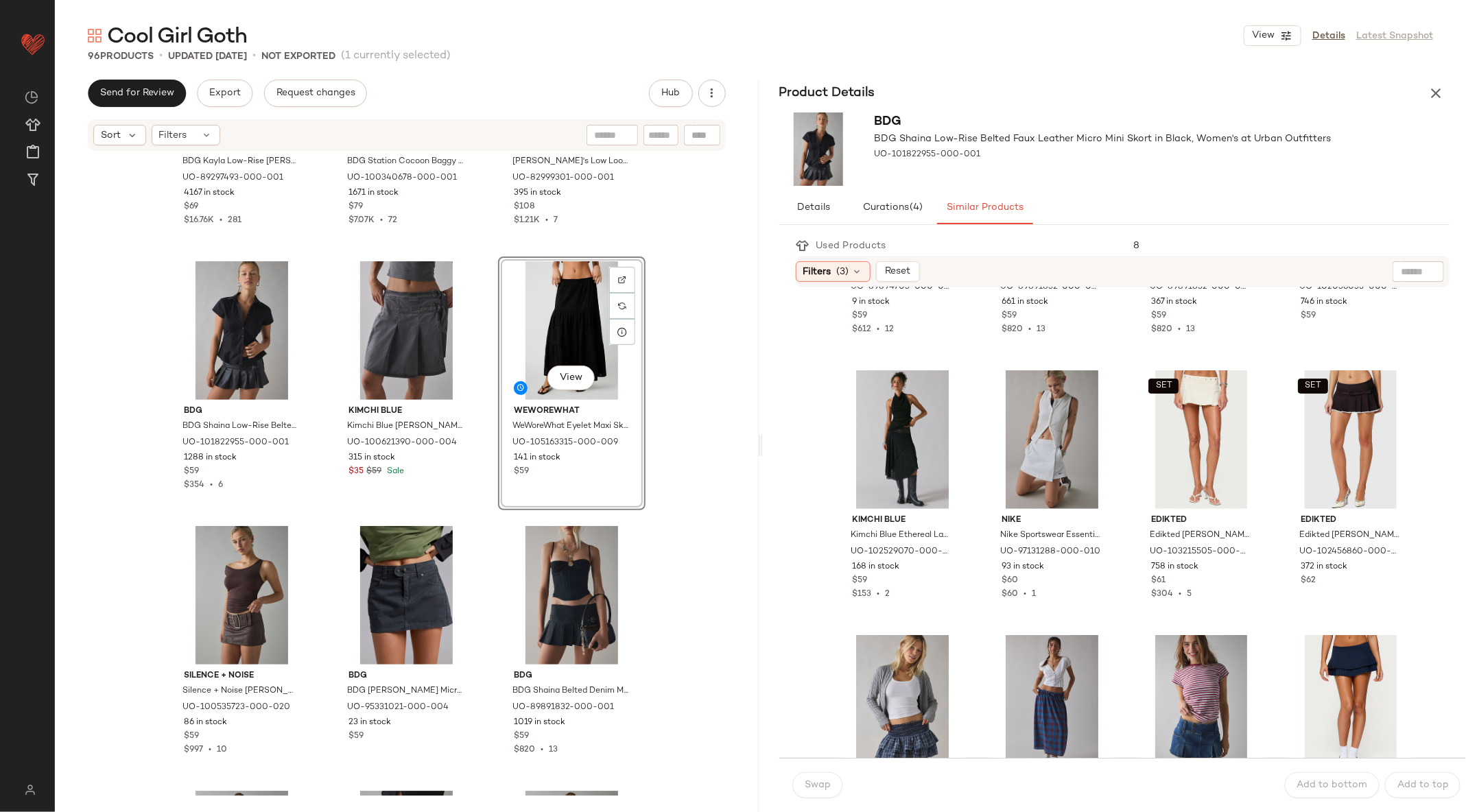
scroll to position [0, 0]
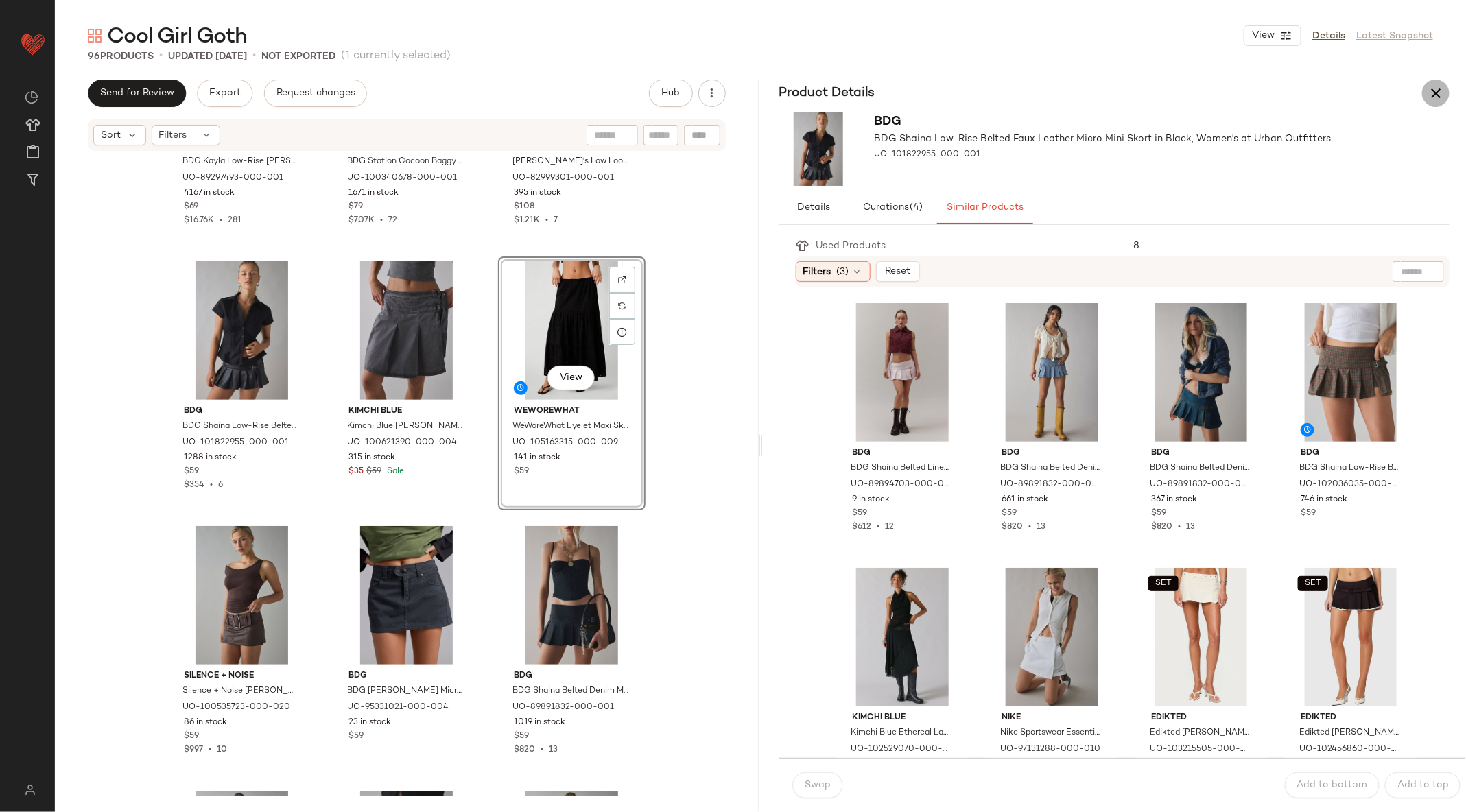
click at [1436, 98] on icon "button" at bounding box center [1436, 93] width 17 height 17
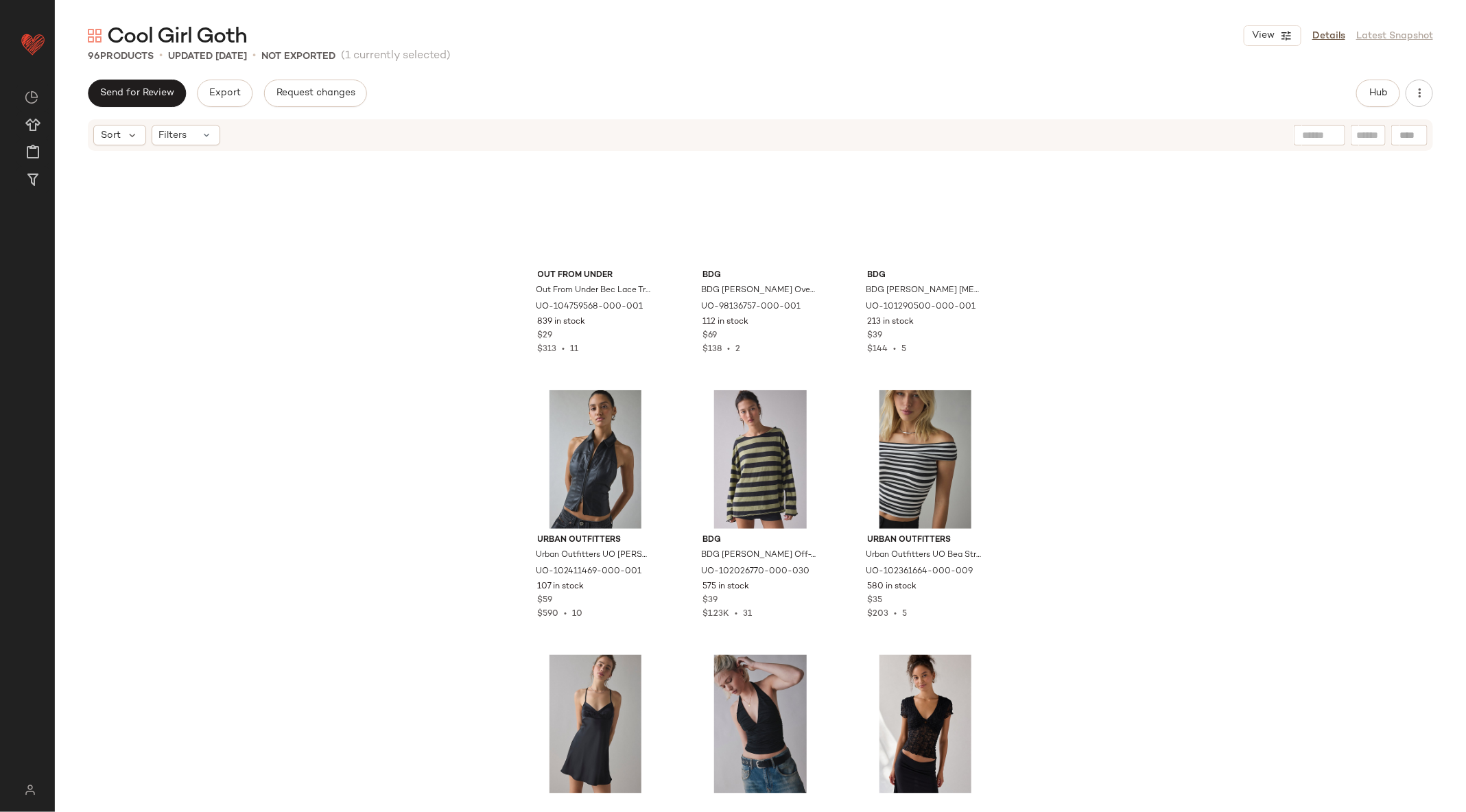
scroll to position [534, 0]
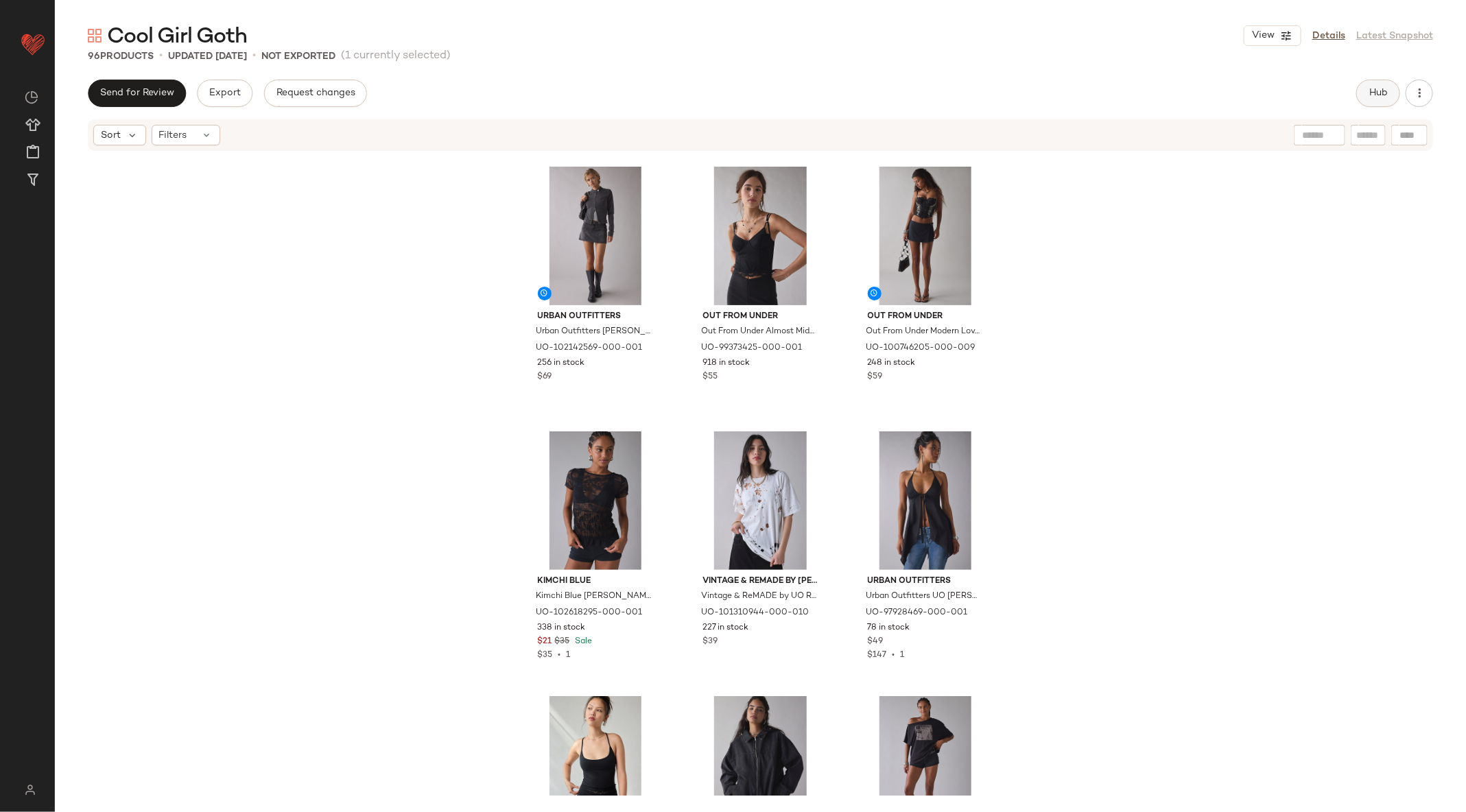
click at [1391, 96] on button "Hub" at bounding box center [1377, 93] width 44 height 28
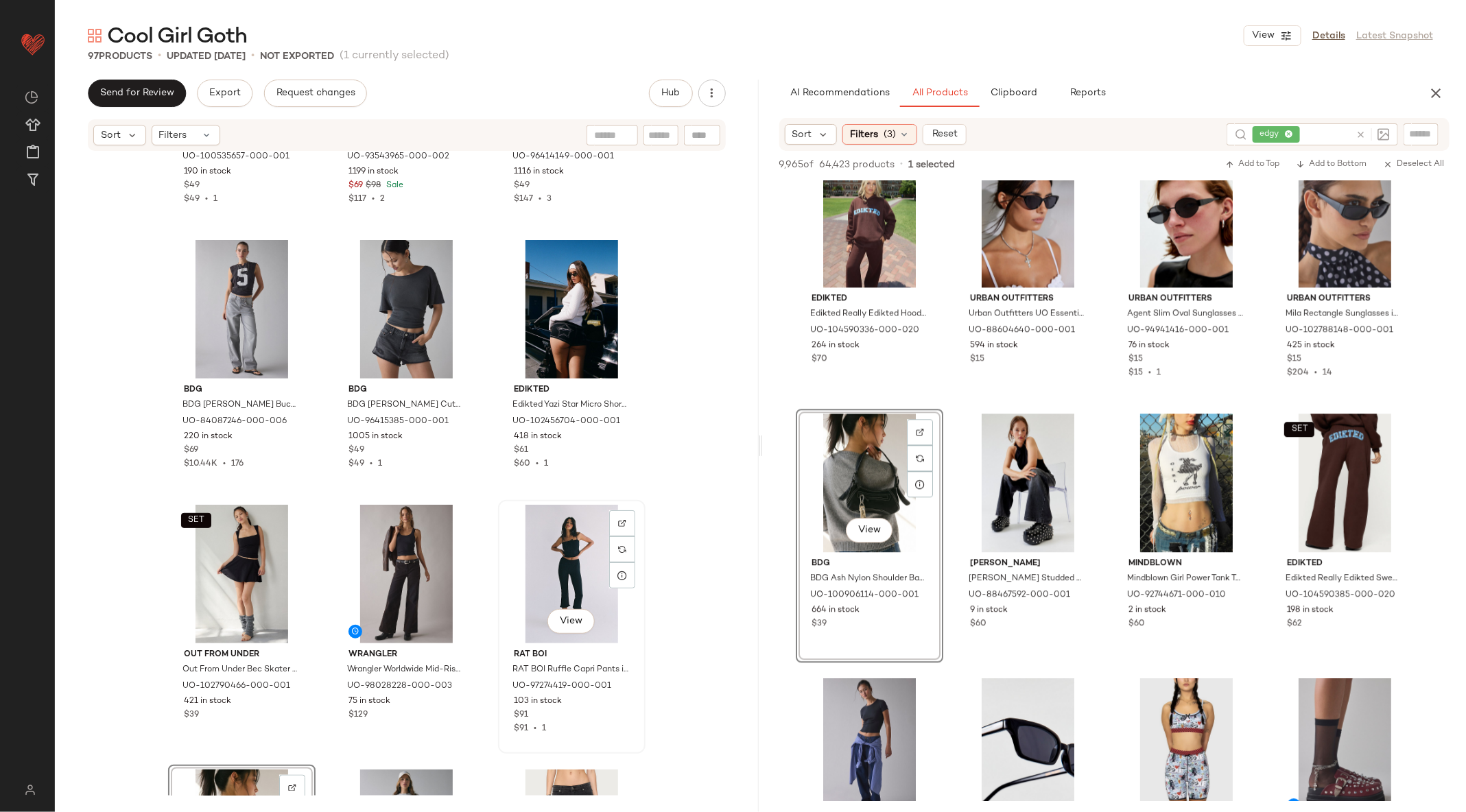
scroll to position [4358, 0]
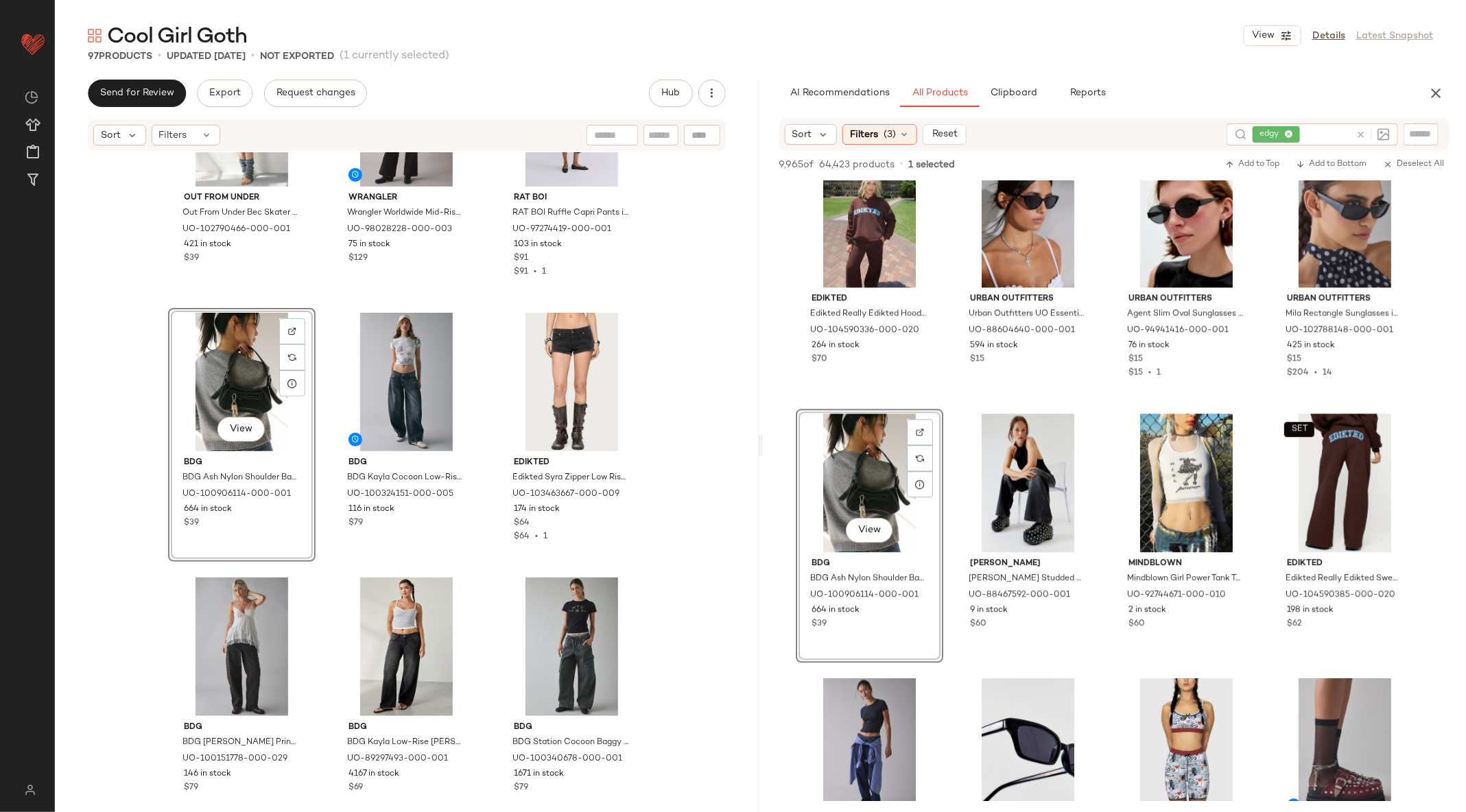
click at [217, 349] on div "View" at bounding box center [242, 382] width 138 height 138
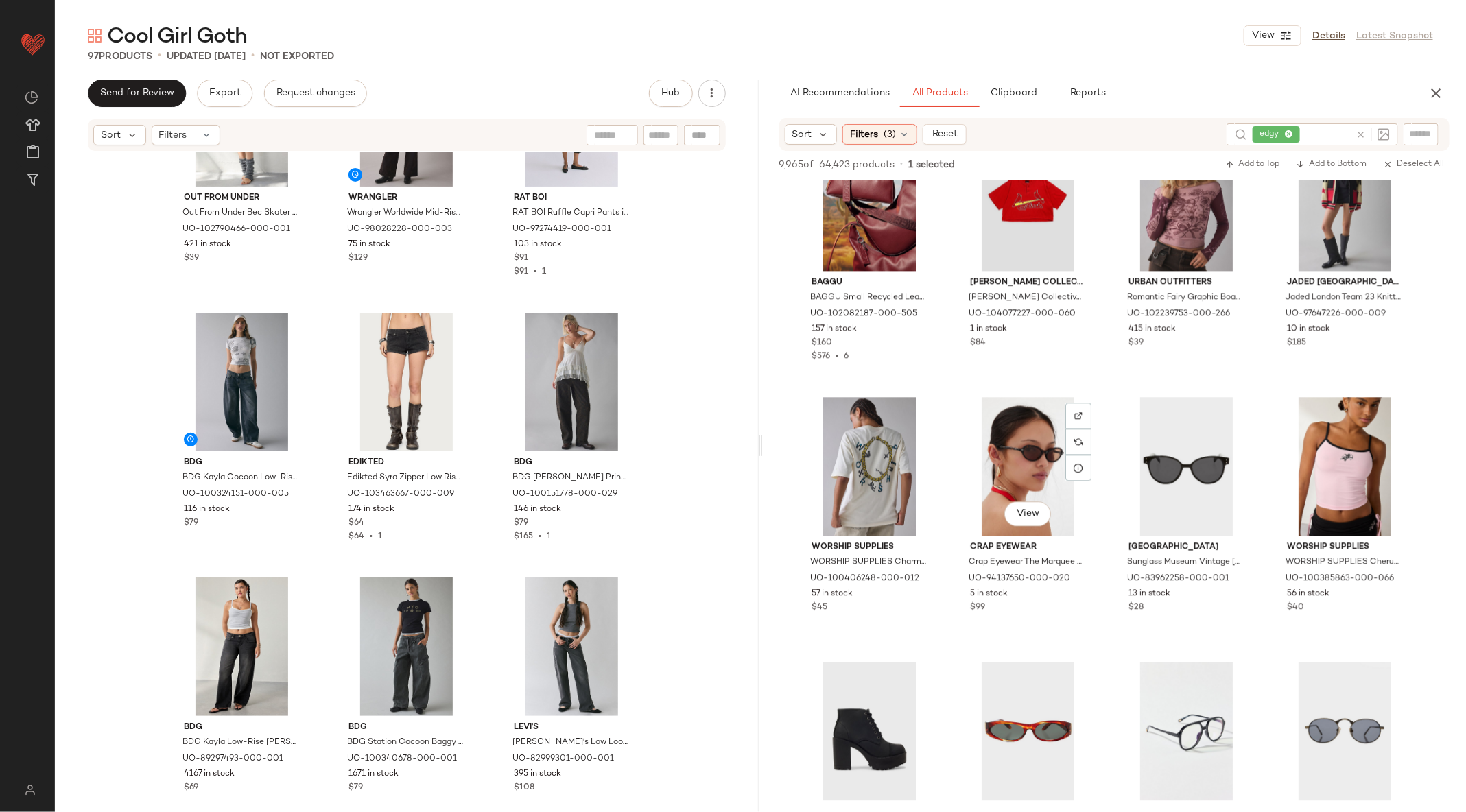
scroll to position [10635, 0]
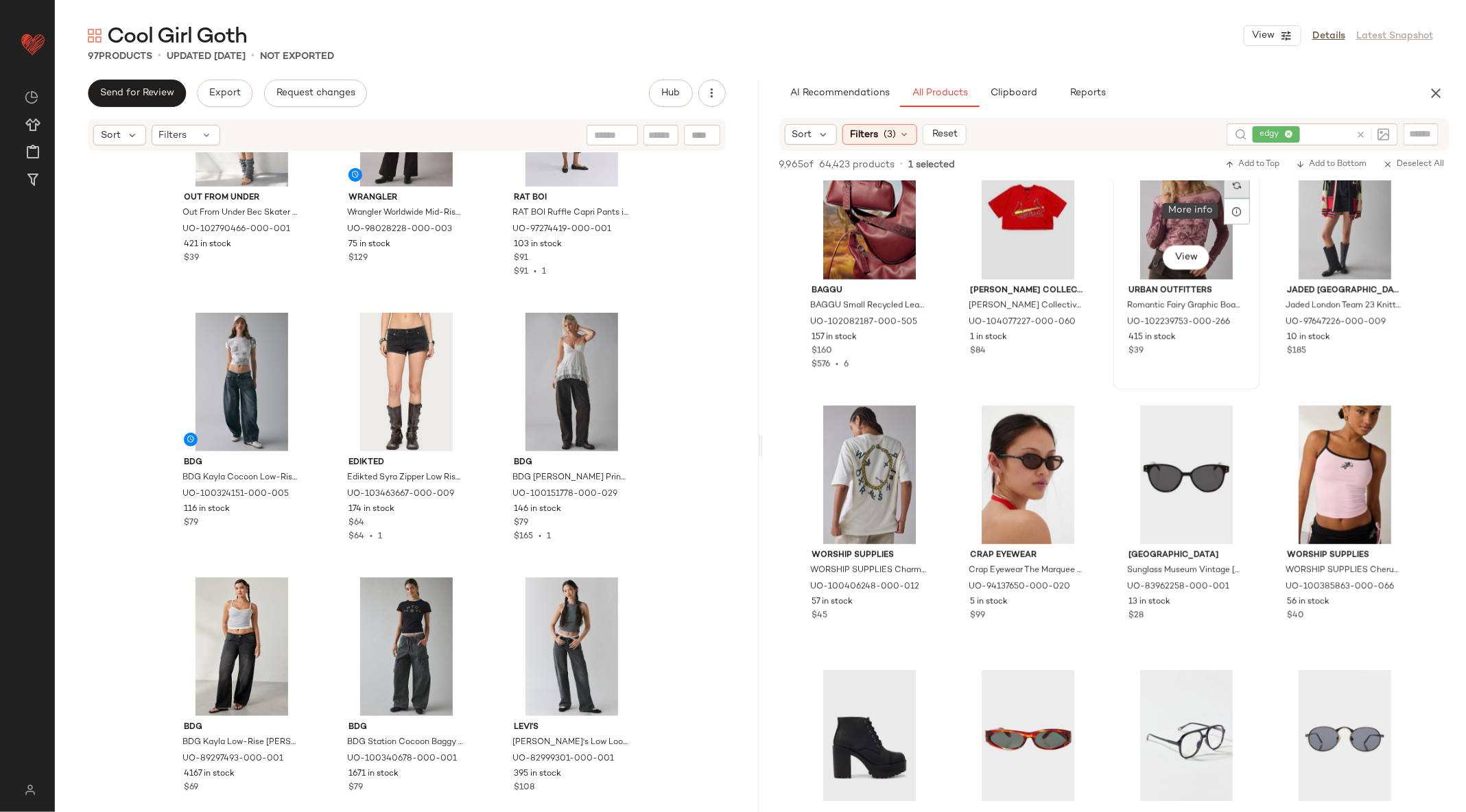
click at [1235, 190] on div at bounding box center [1237, 185] width 26 height 26
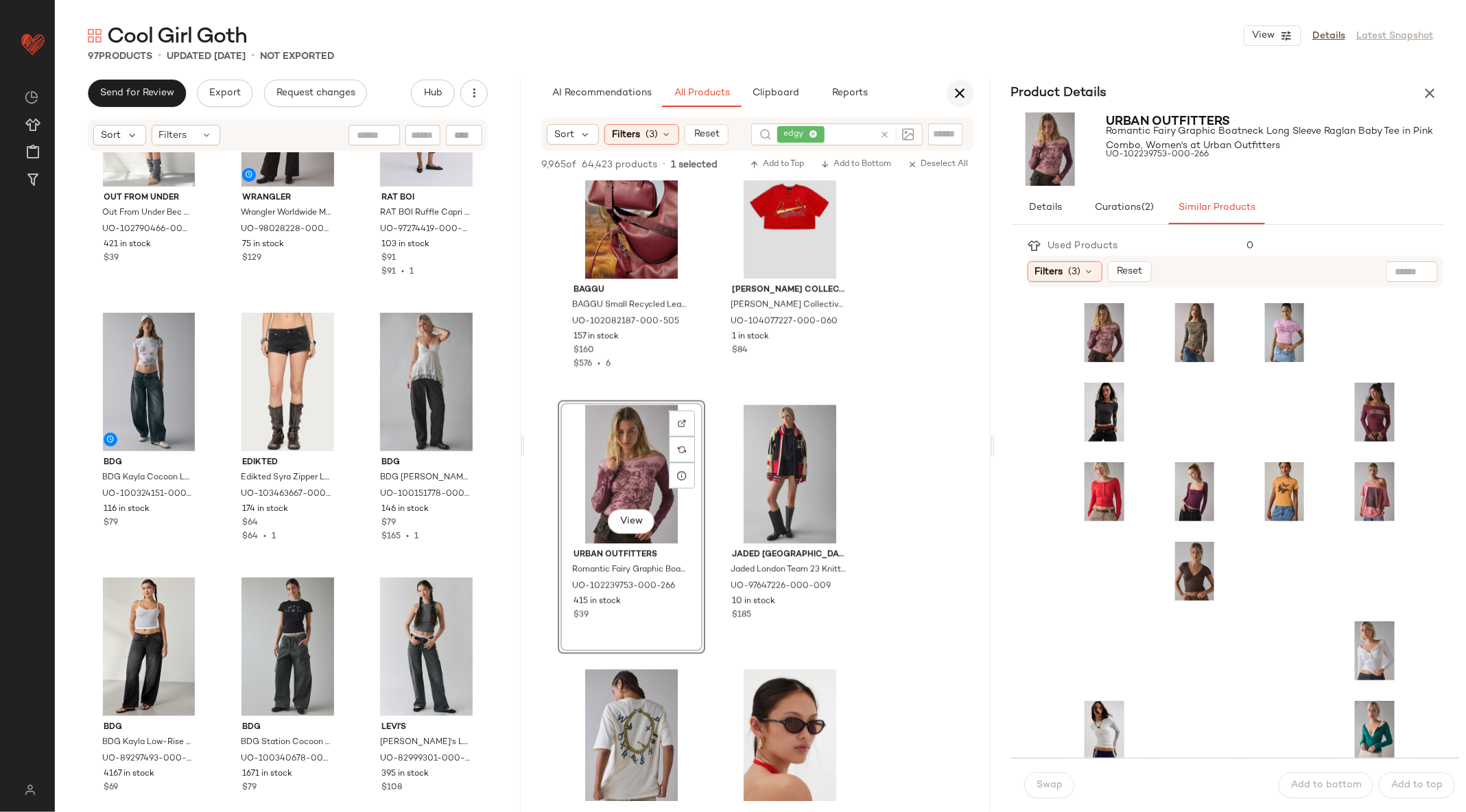
scroll to position [13282, 0]
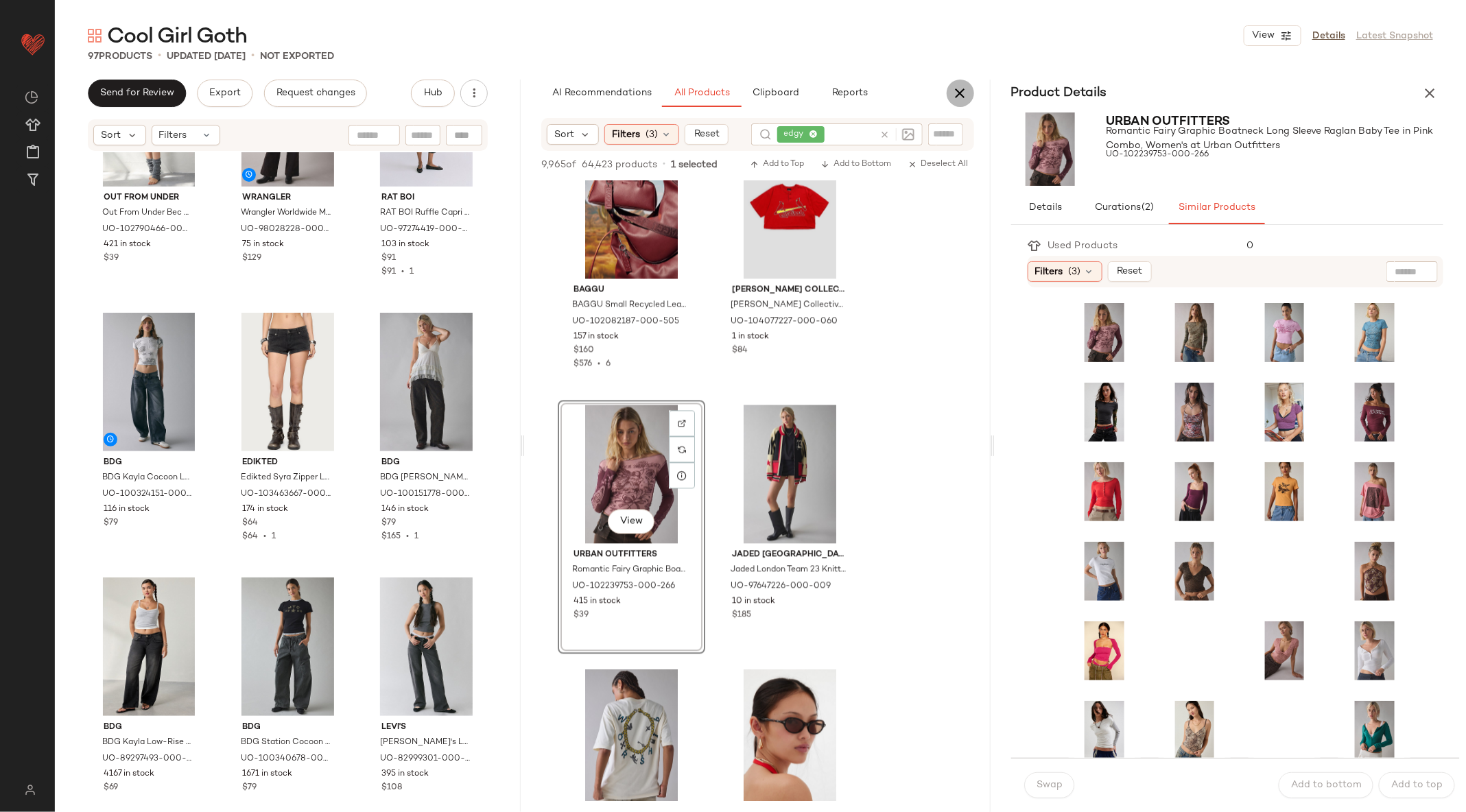
click at [963, 88] on icon "button" at bounding box center [961, 93] width 17 height 17
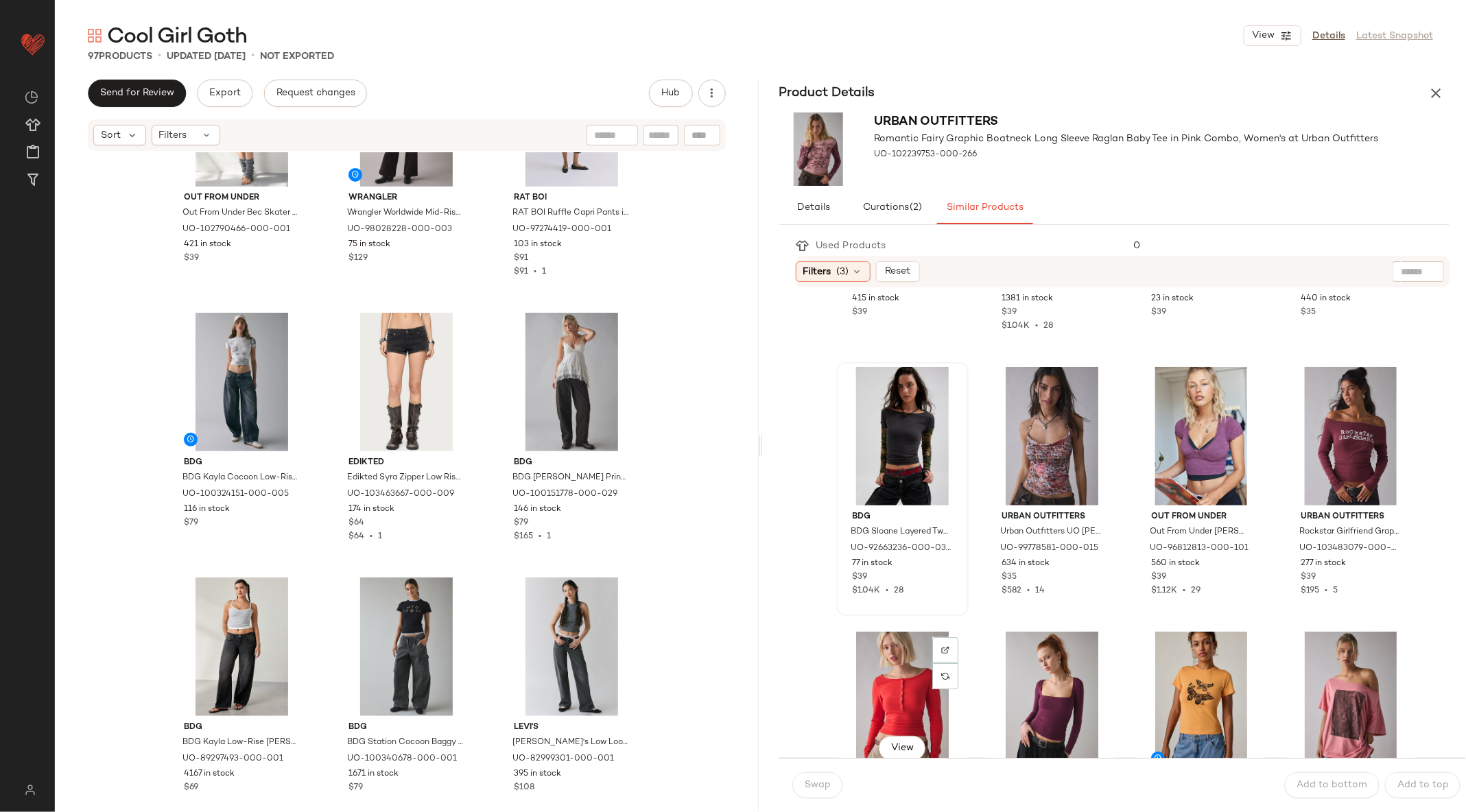
scroll to position [0, 0]
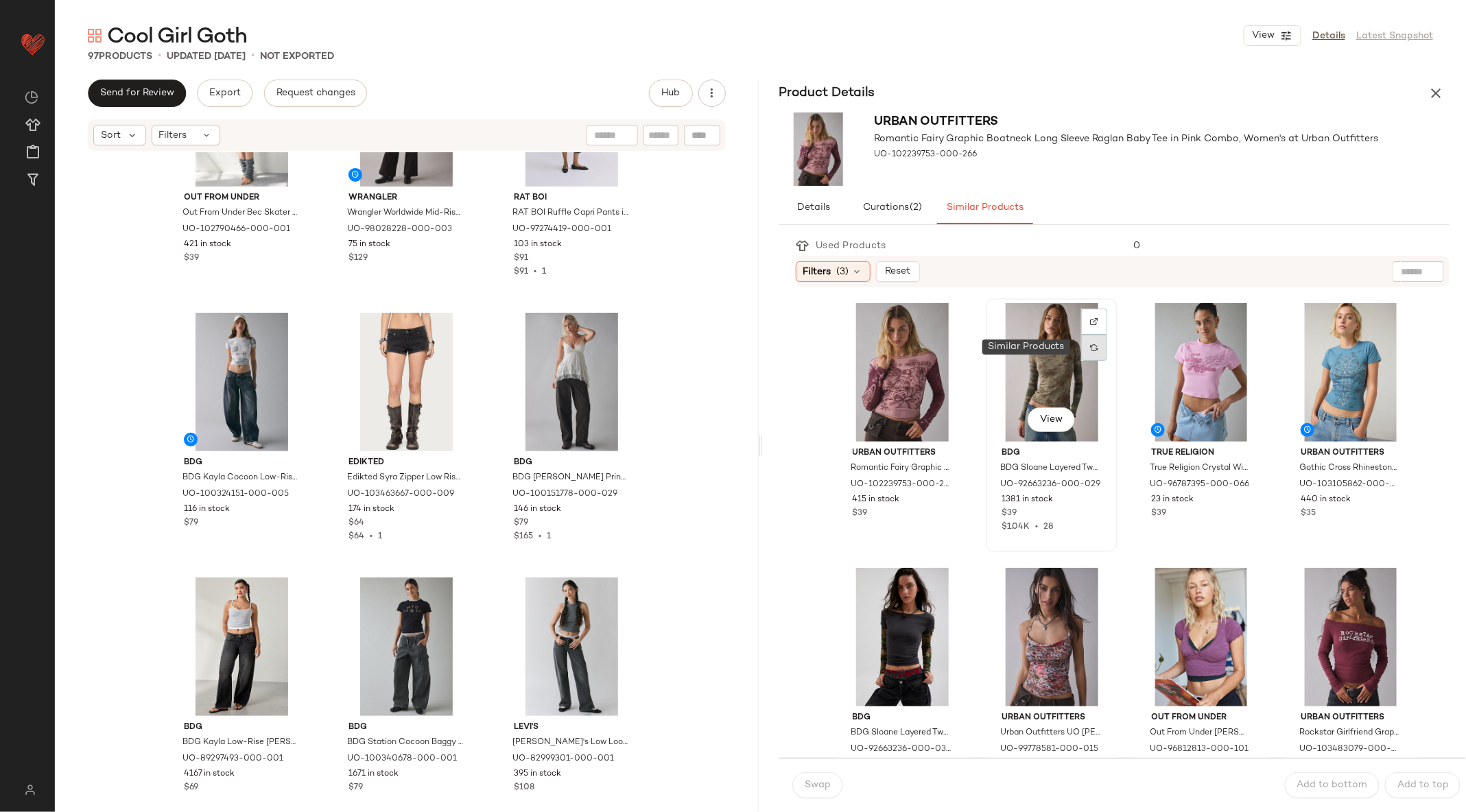
click at [1097, 349] on div at bounding box center [1094, 348] width 26 height 26
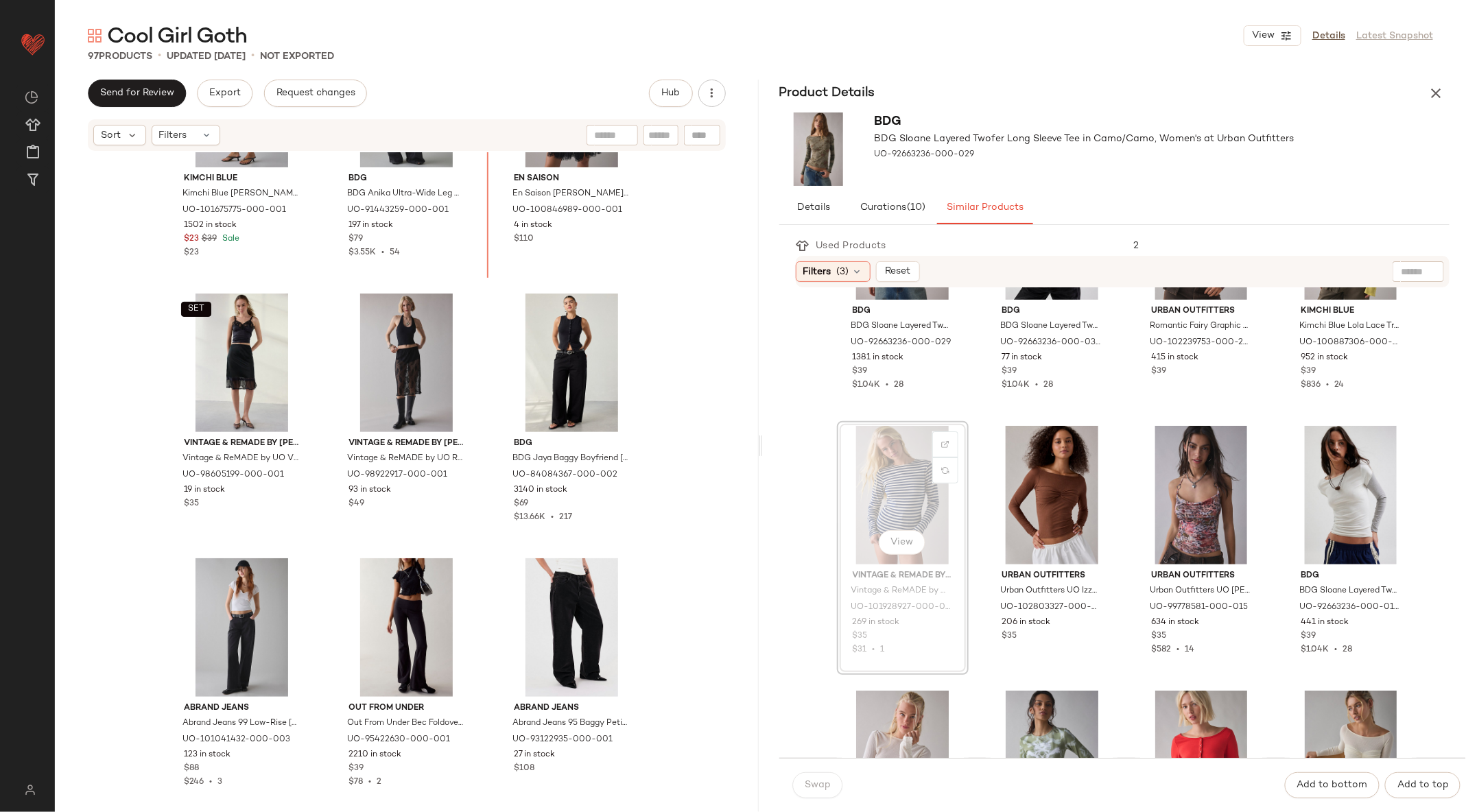
scroll to position [3003, 0]
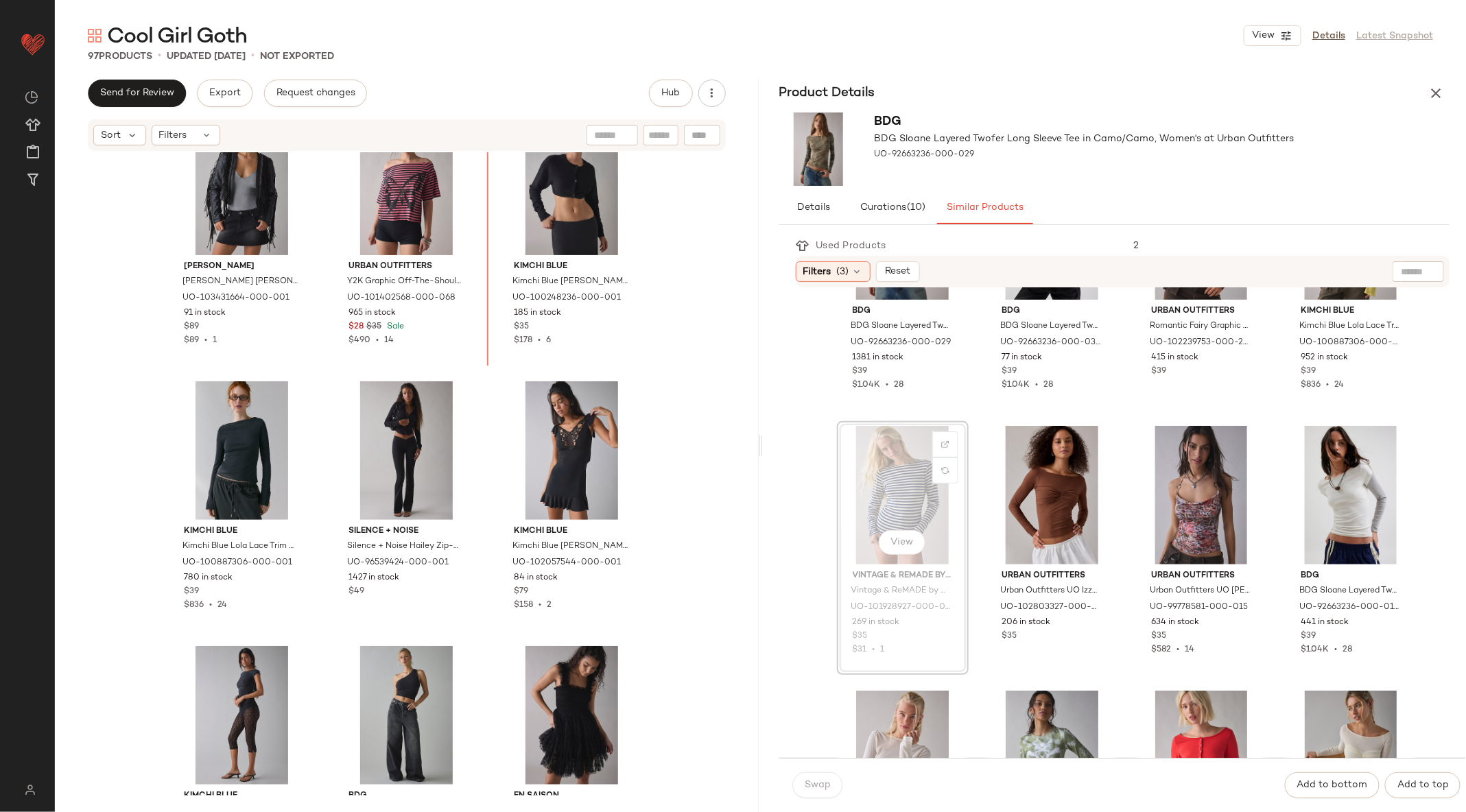
scroll to position [2416, 0]
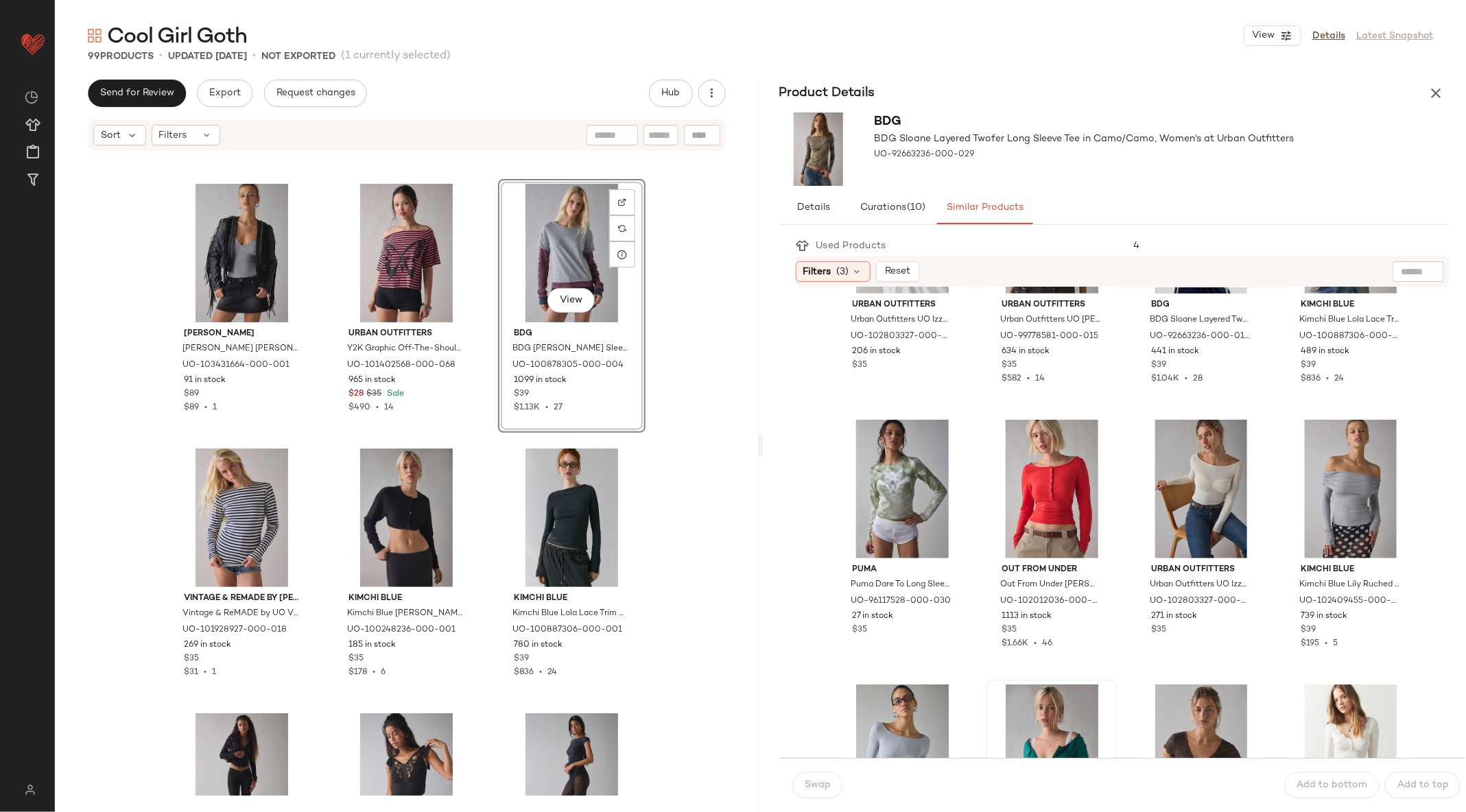
scroll to position [523, 0]
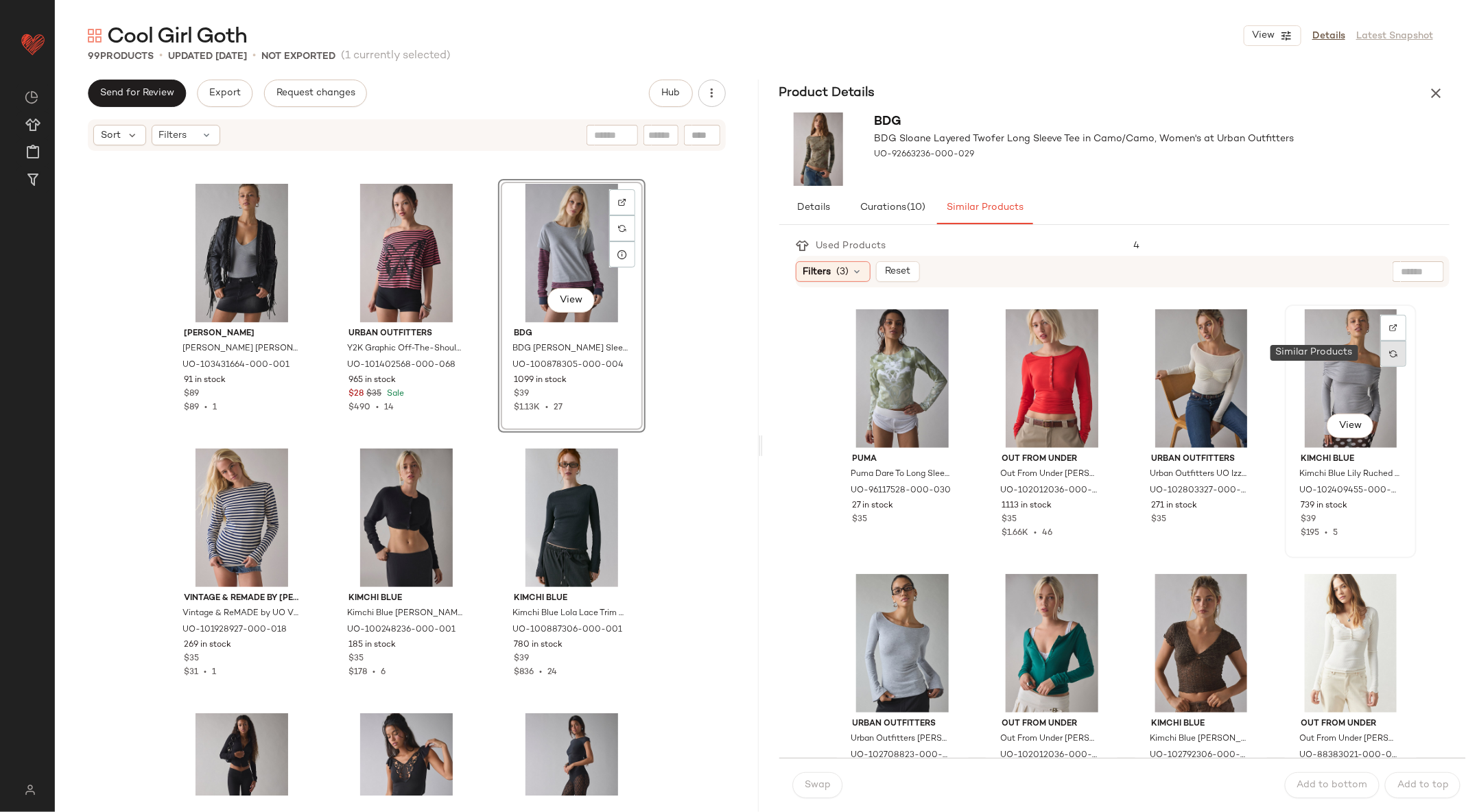
click at [1389, 352] on img at bounding box center [1393, 353] width 8 height 8
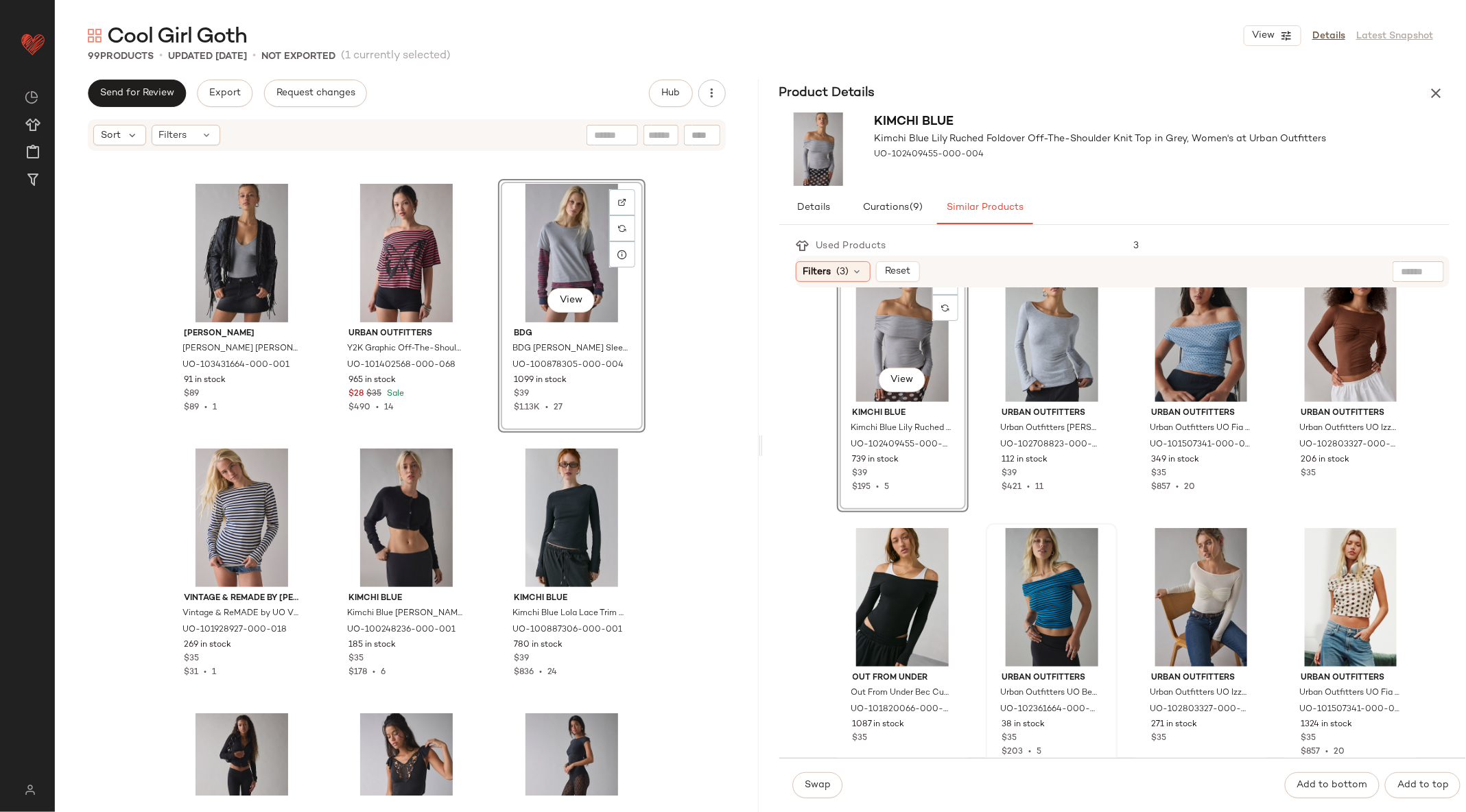
scroll to position [0, 0]
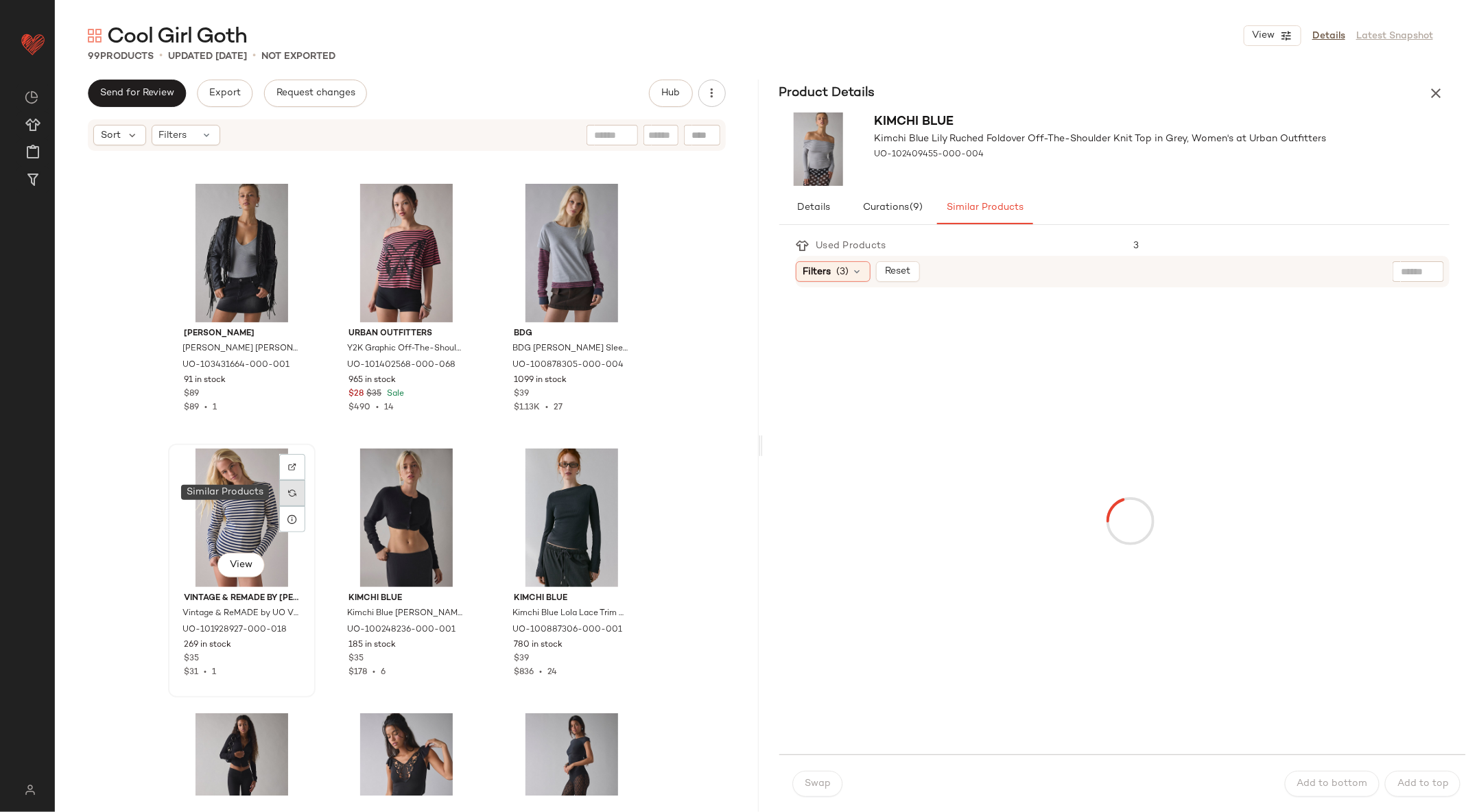
click at [288, 489] on img at bounding box center [292, 493] width 8 height 8
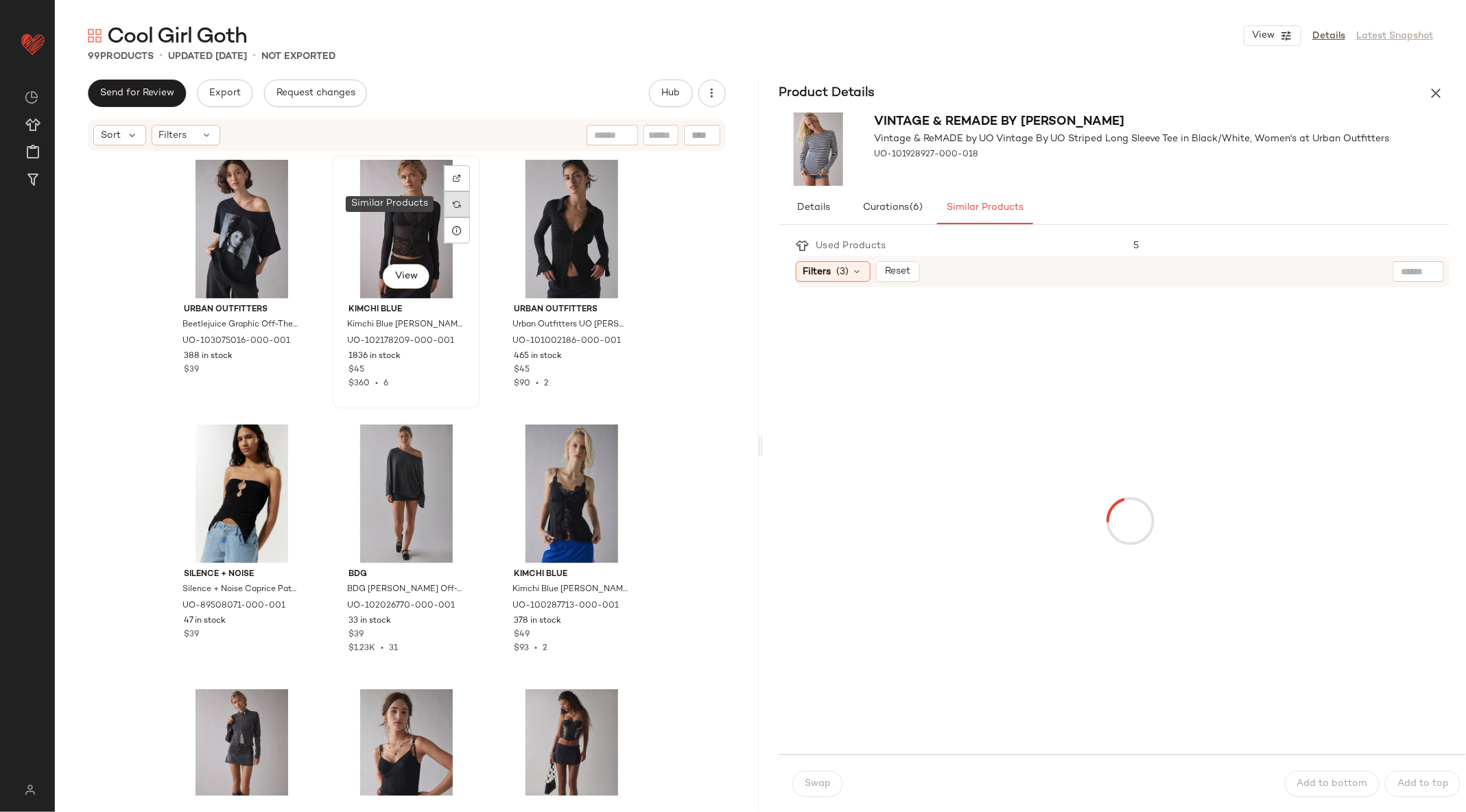
click at [459, 206] on div at bounding box center [457, 204] width 26 height 26
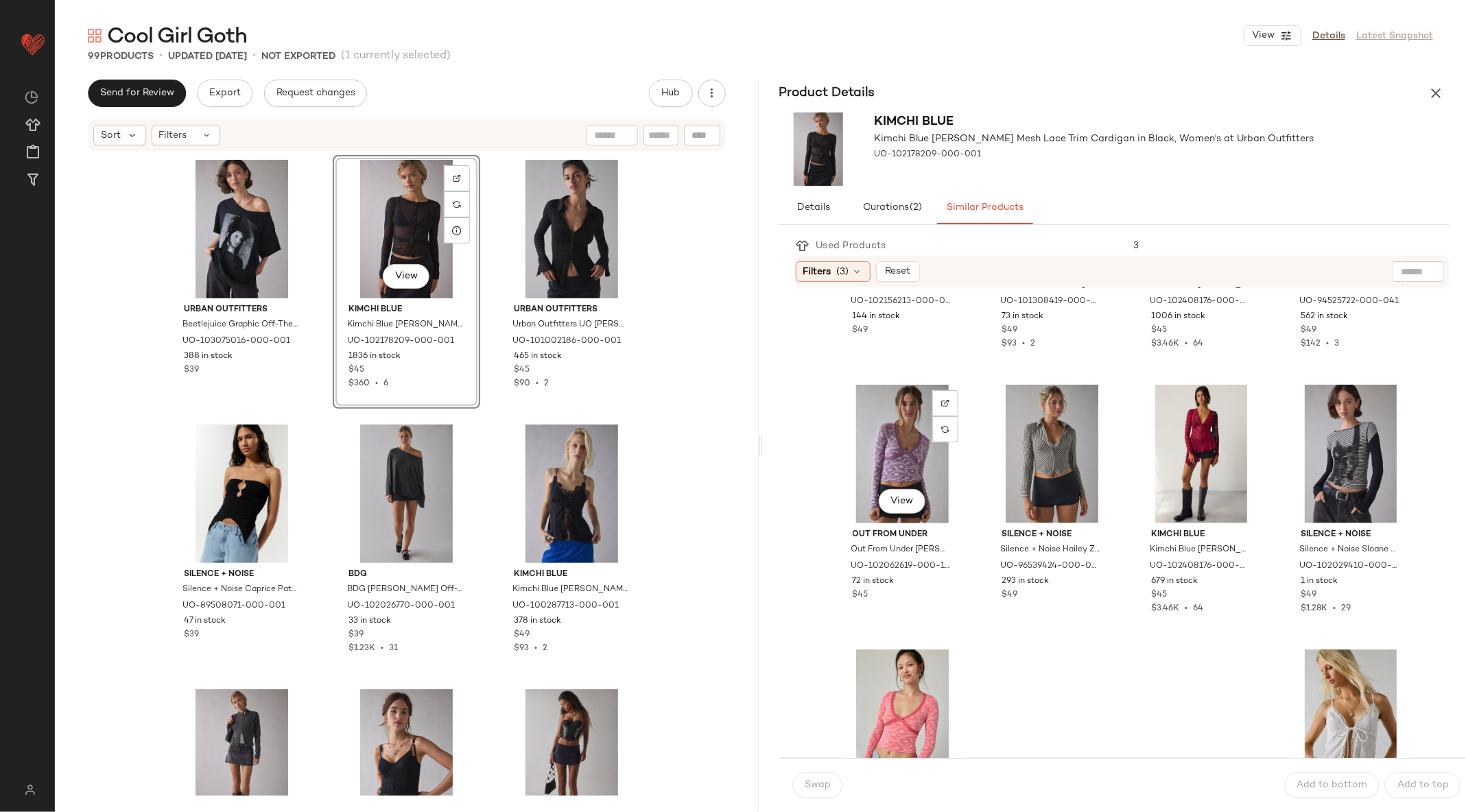
scroll to position [1000, 0]
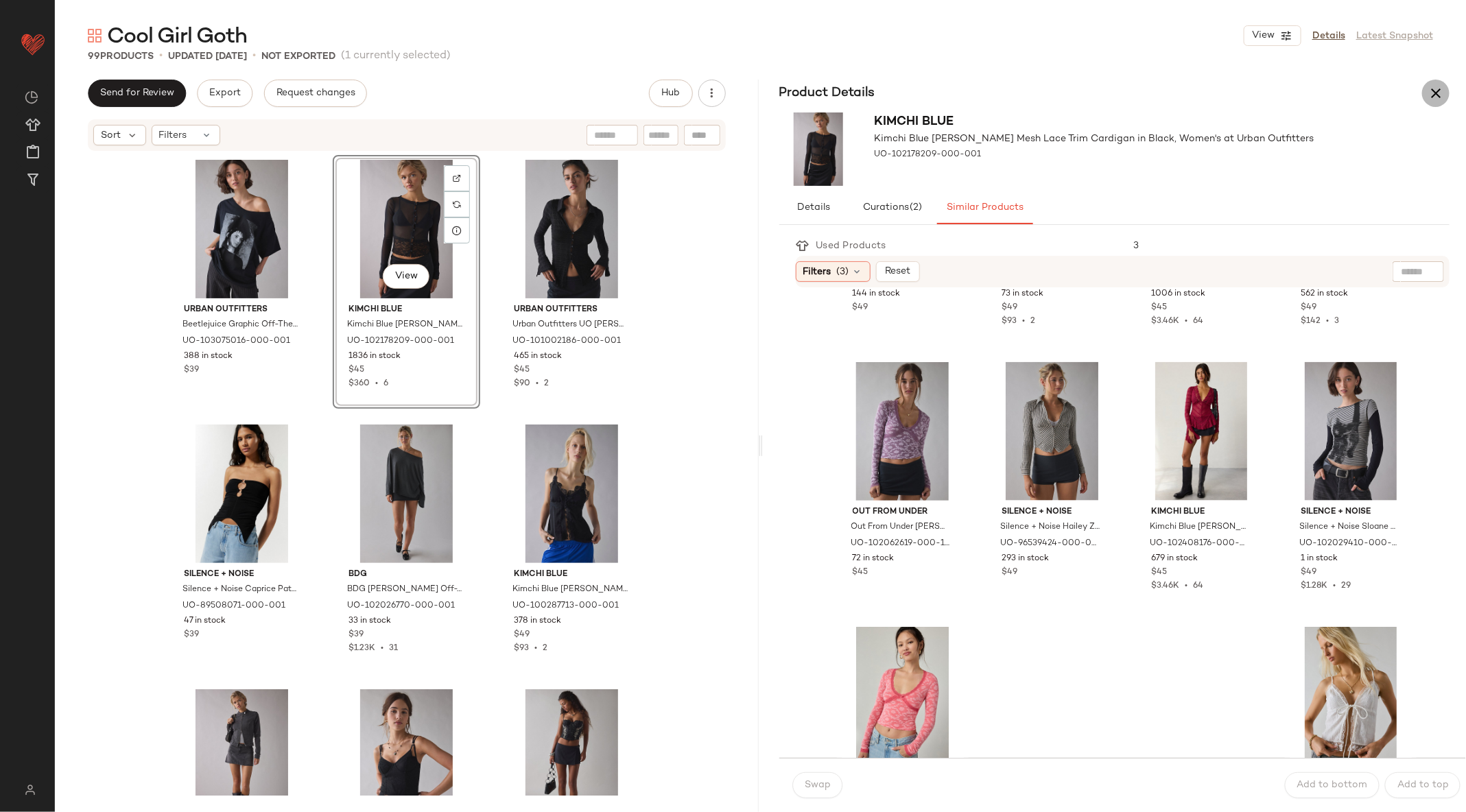
click at [1432, 92] on icon "button" at bounding box center [1436, 93] width 17 height 17
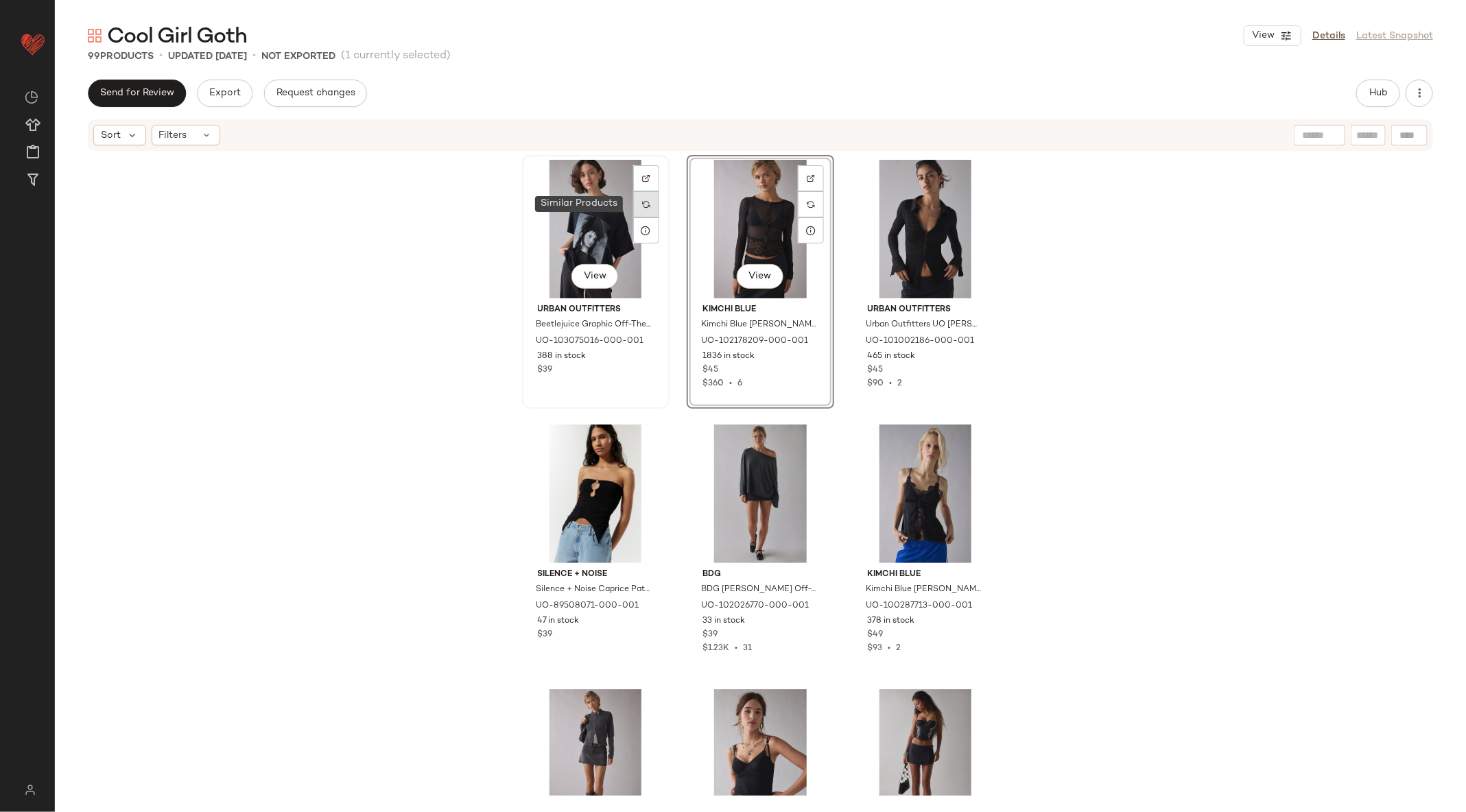
click at [643, 202] on img at bounding box center [646, 204] width 8 height 8
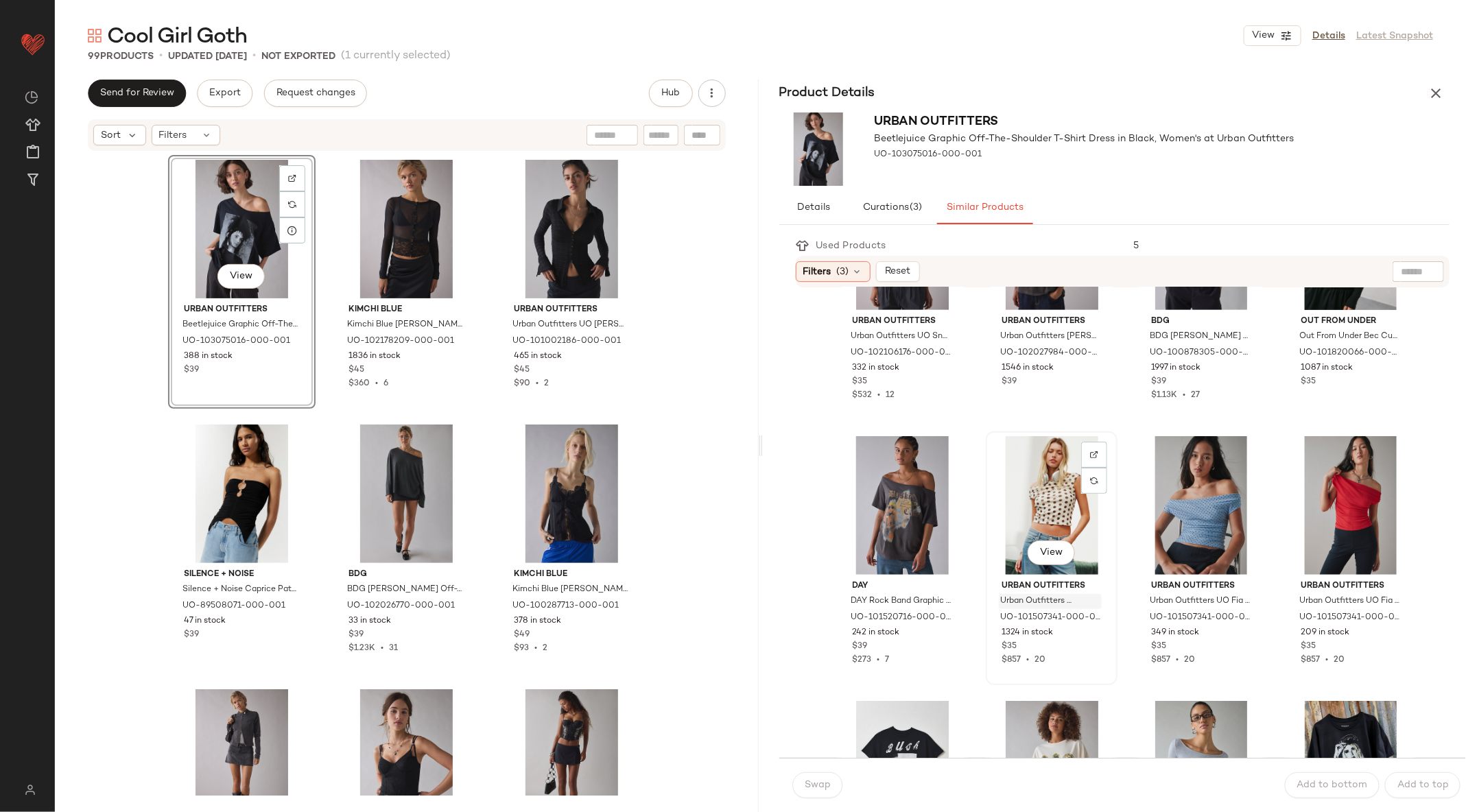
scroll to position [303, 0]
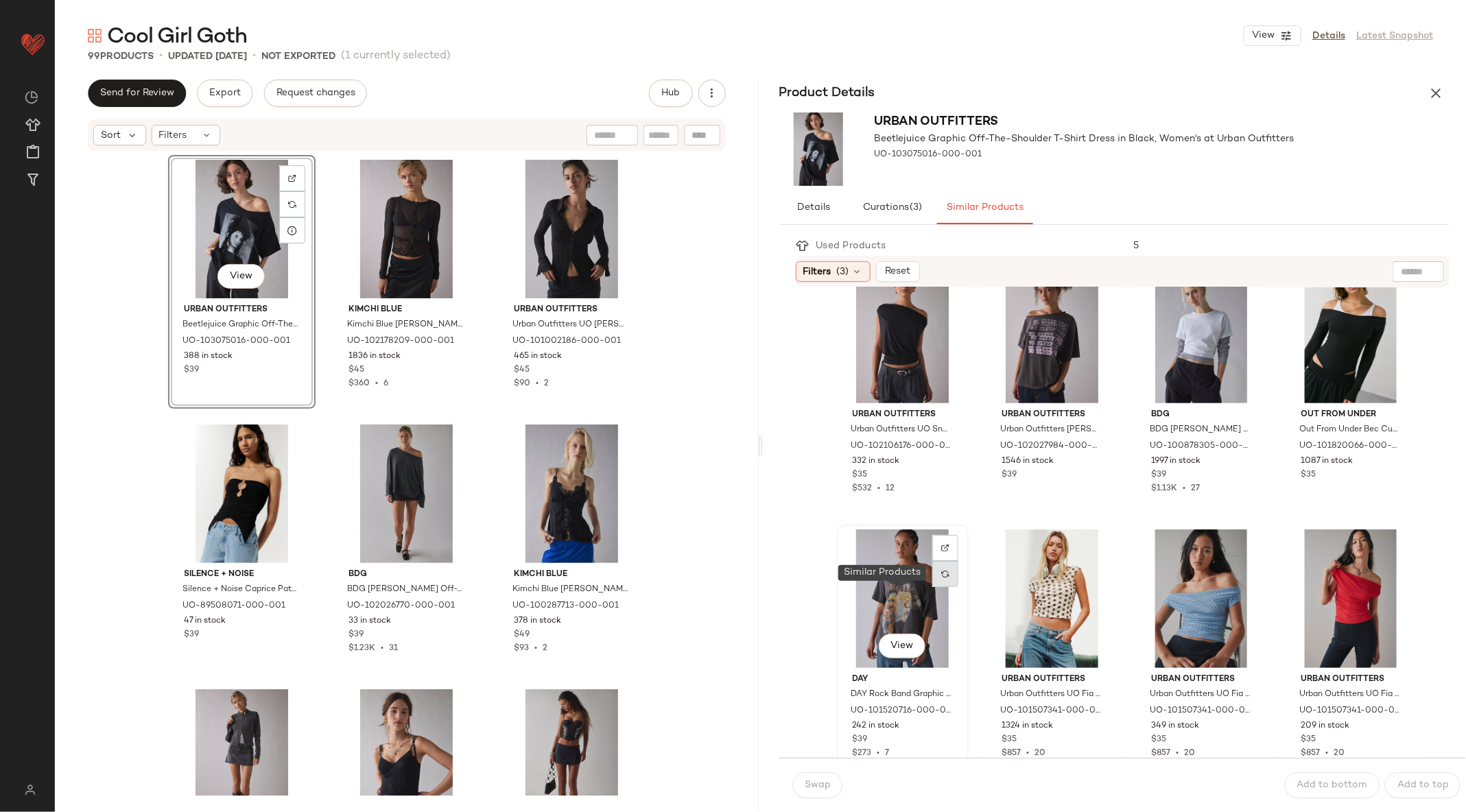
click at [948, 575] on img at bounding box center [945, 573] width 8 height 8
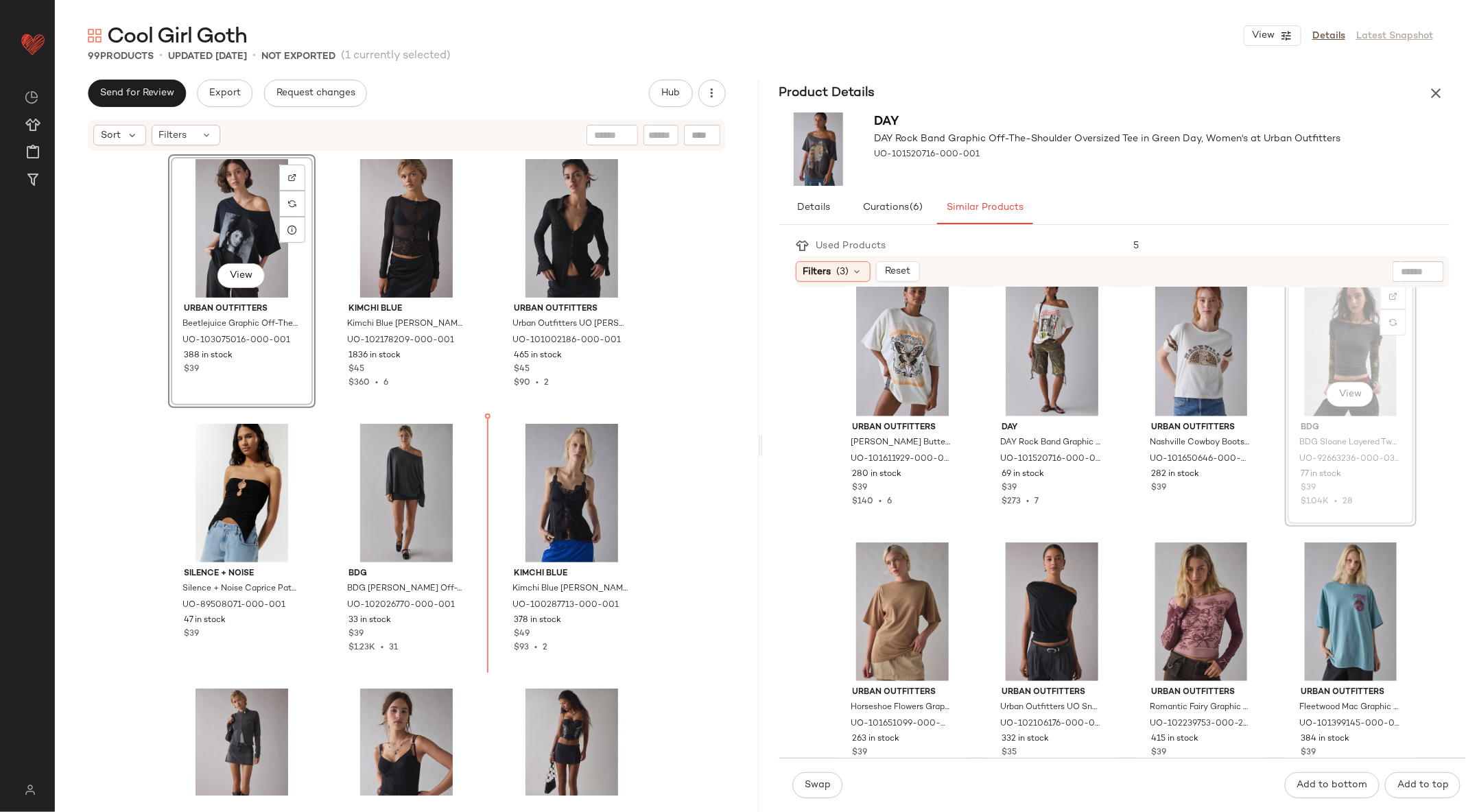
scroll to position [11, 0]
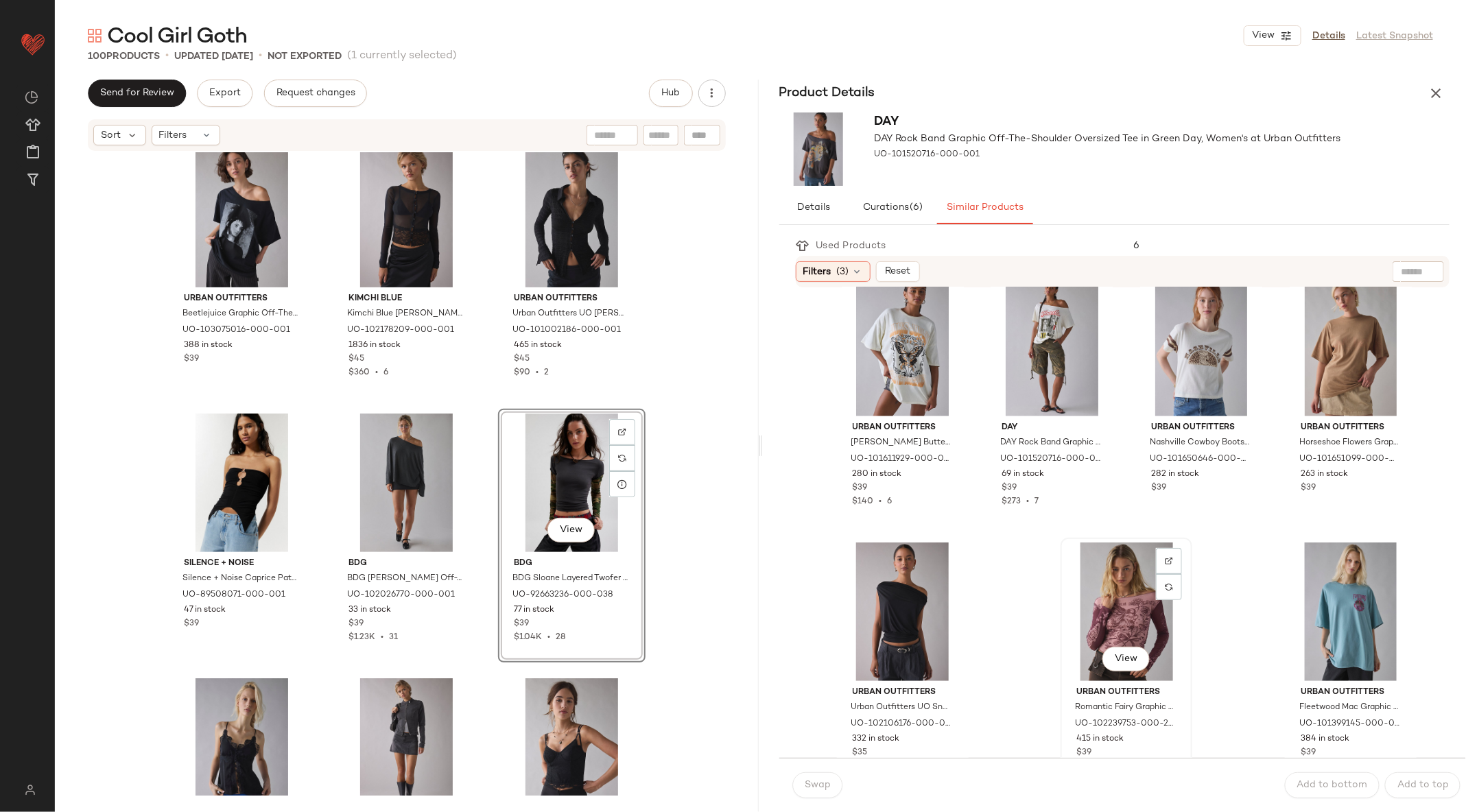
scroll to position [853, 0]
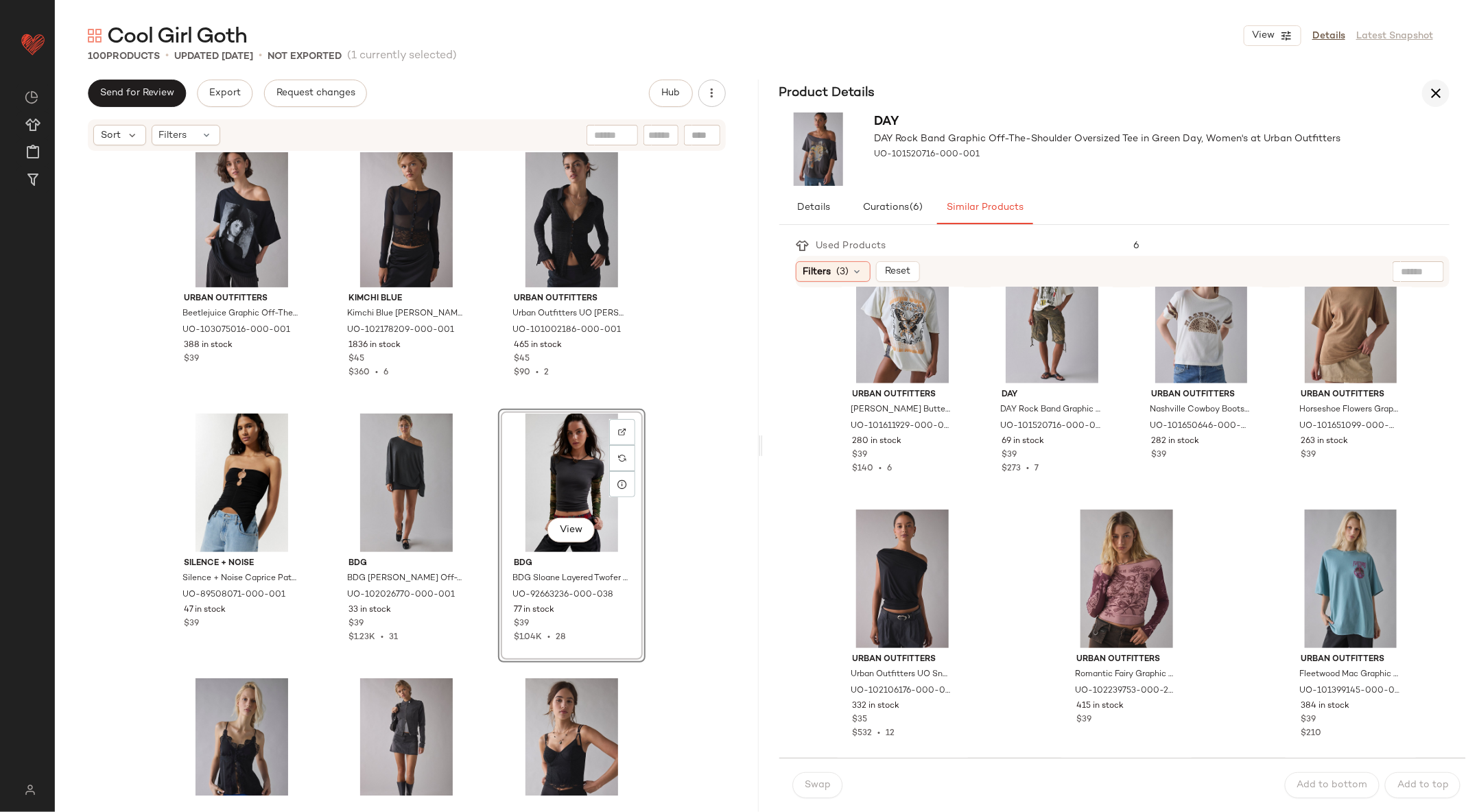
click at [1435, 86] on icon "button" at bounding box center [1436, 93] width 17 height 17
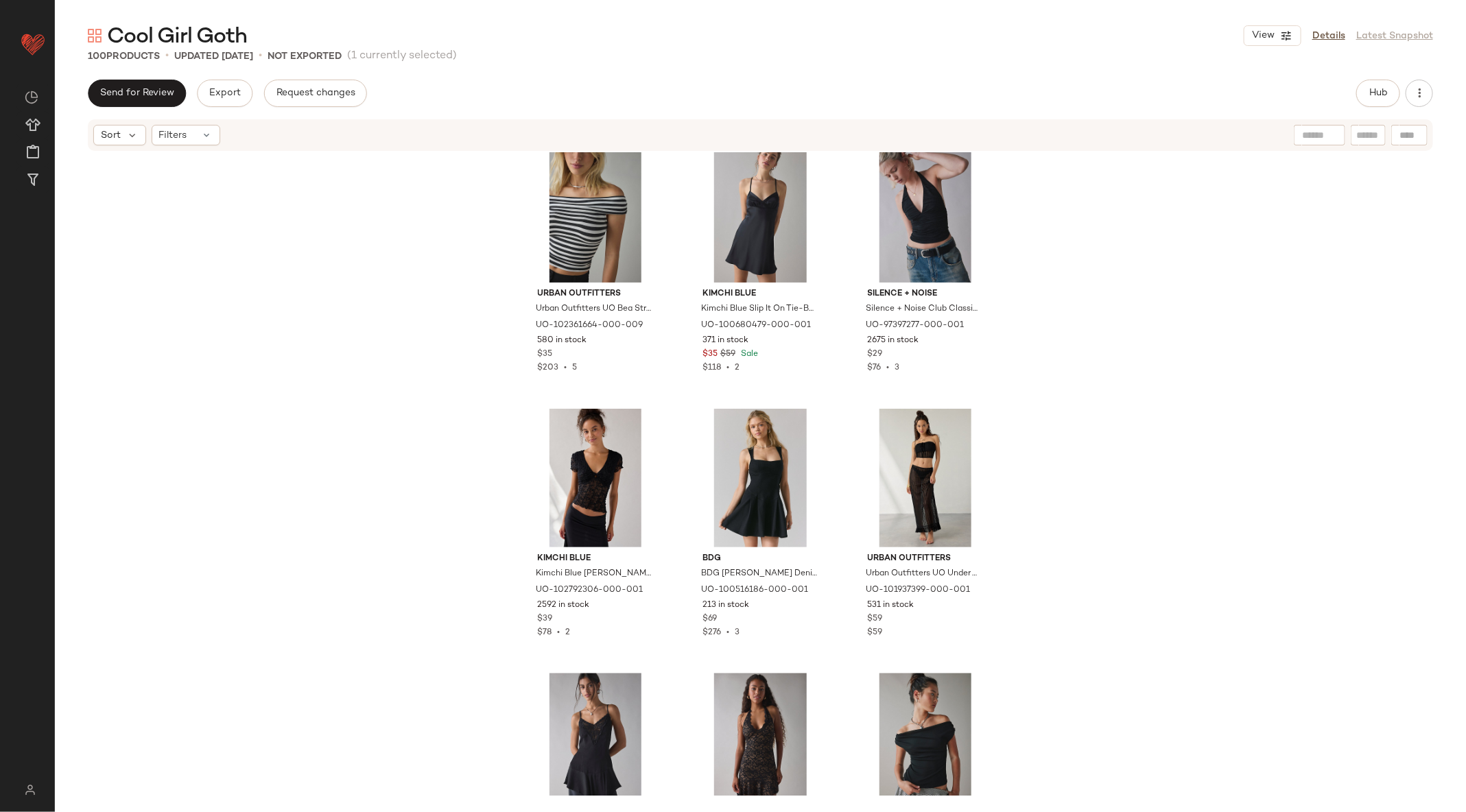
scroll to position [1621, 0]
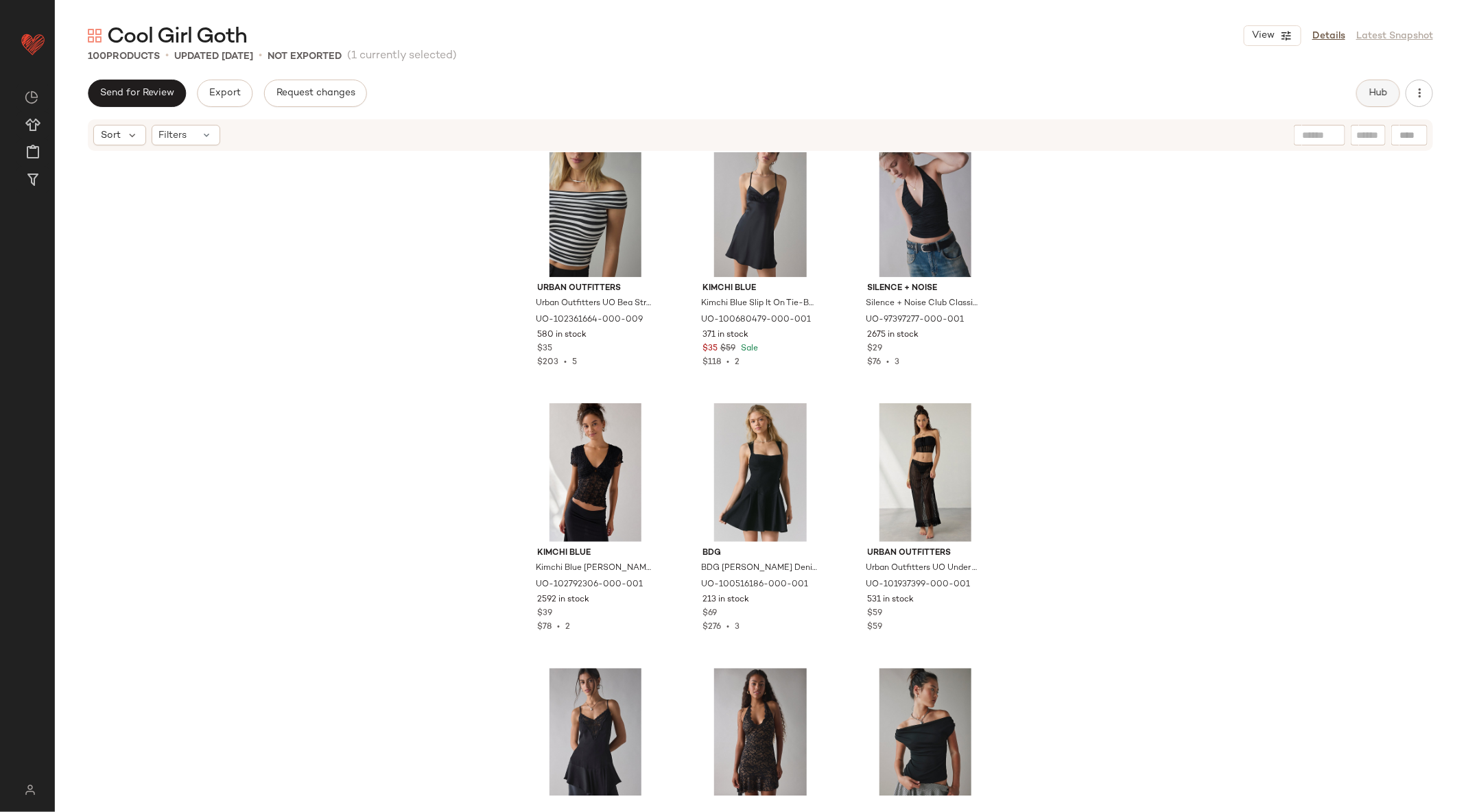
click at [1370, 86] on button "Hub" at bounding box center [1377, 93] width 44 height 28
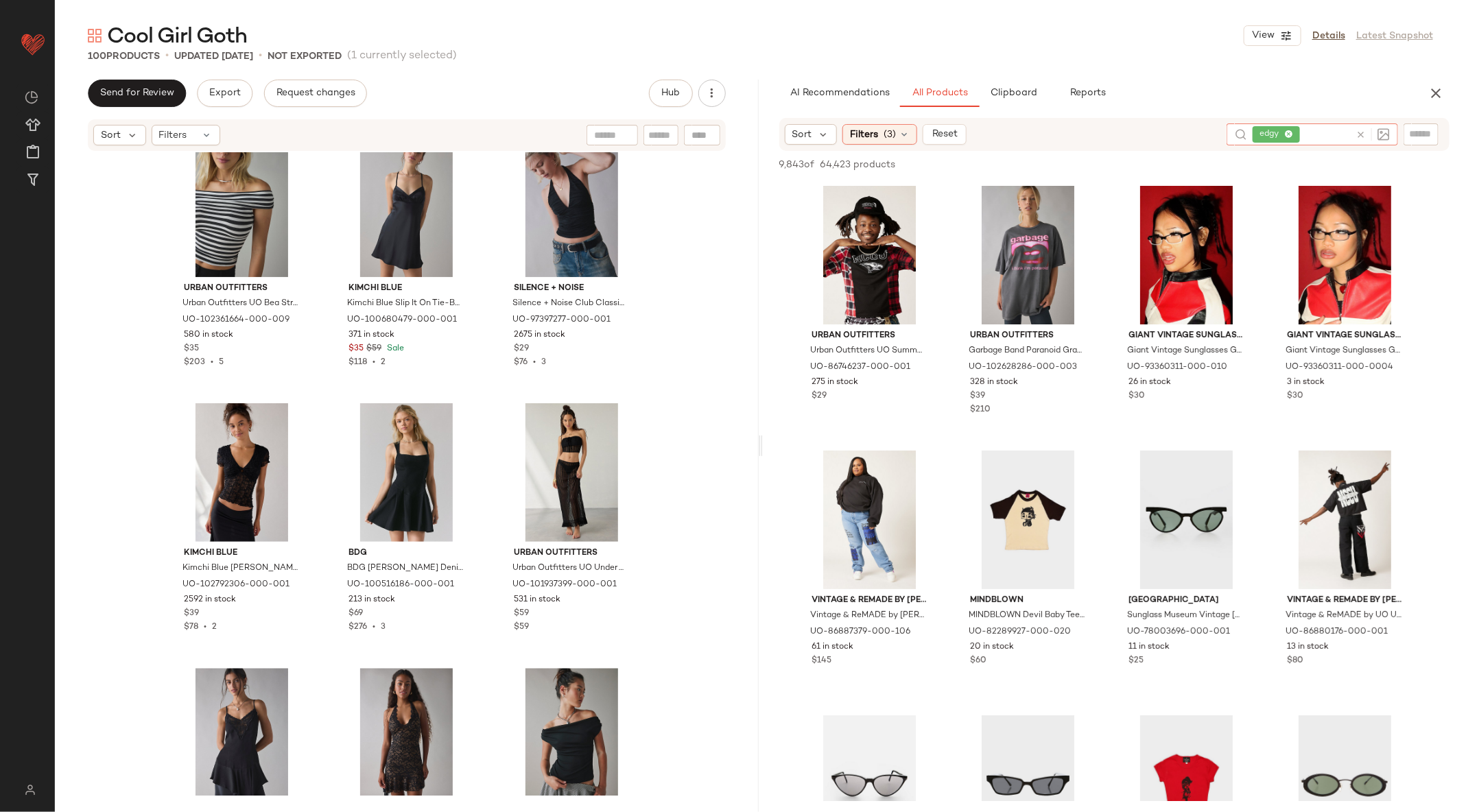
click at [1360, 132] on icon at bounding box center [1360, 135] width 10 height 10
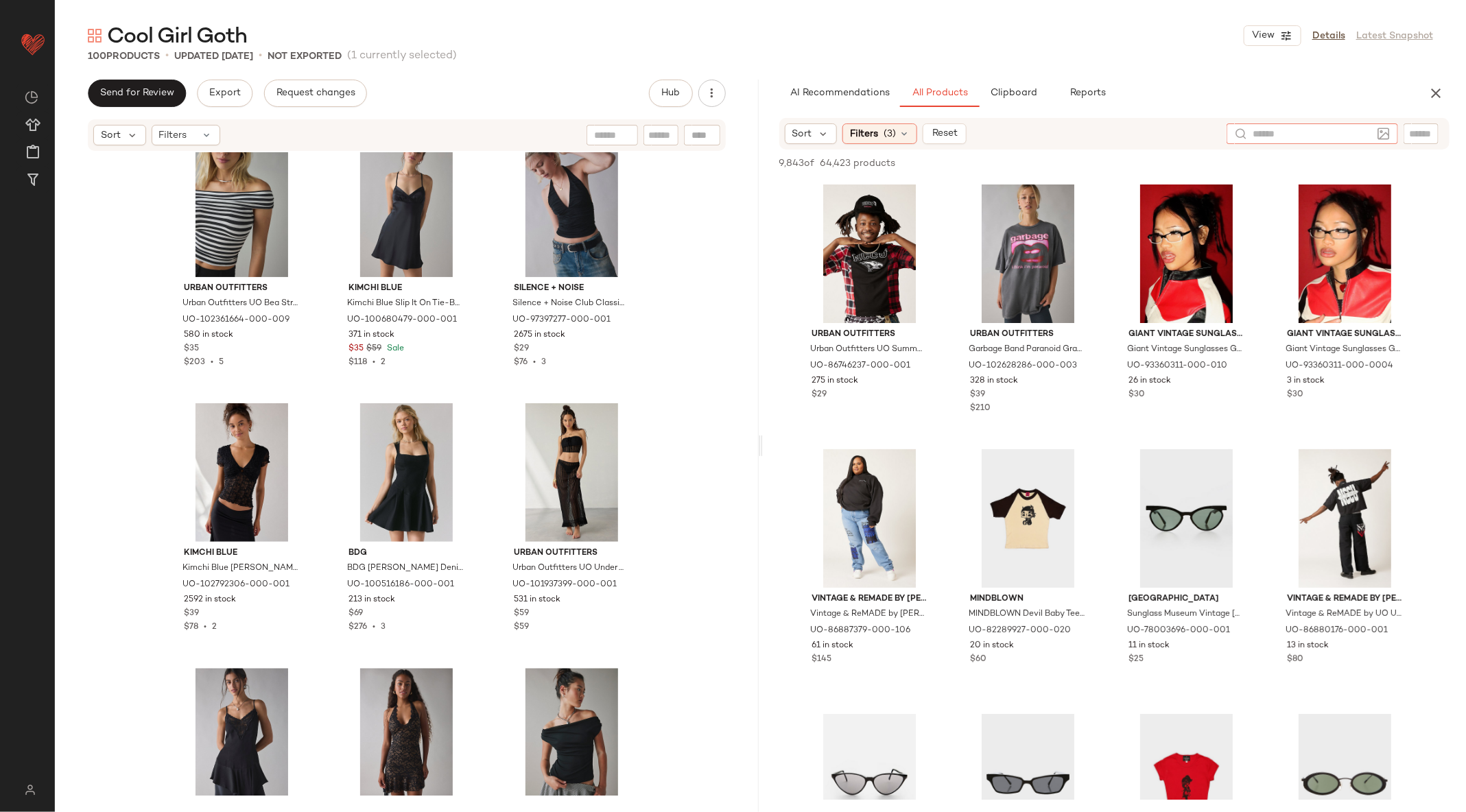
click at [1318, 134] on input "text" at bounding box center [1312, 134] width 119 height 15
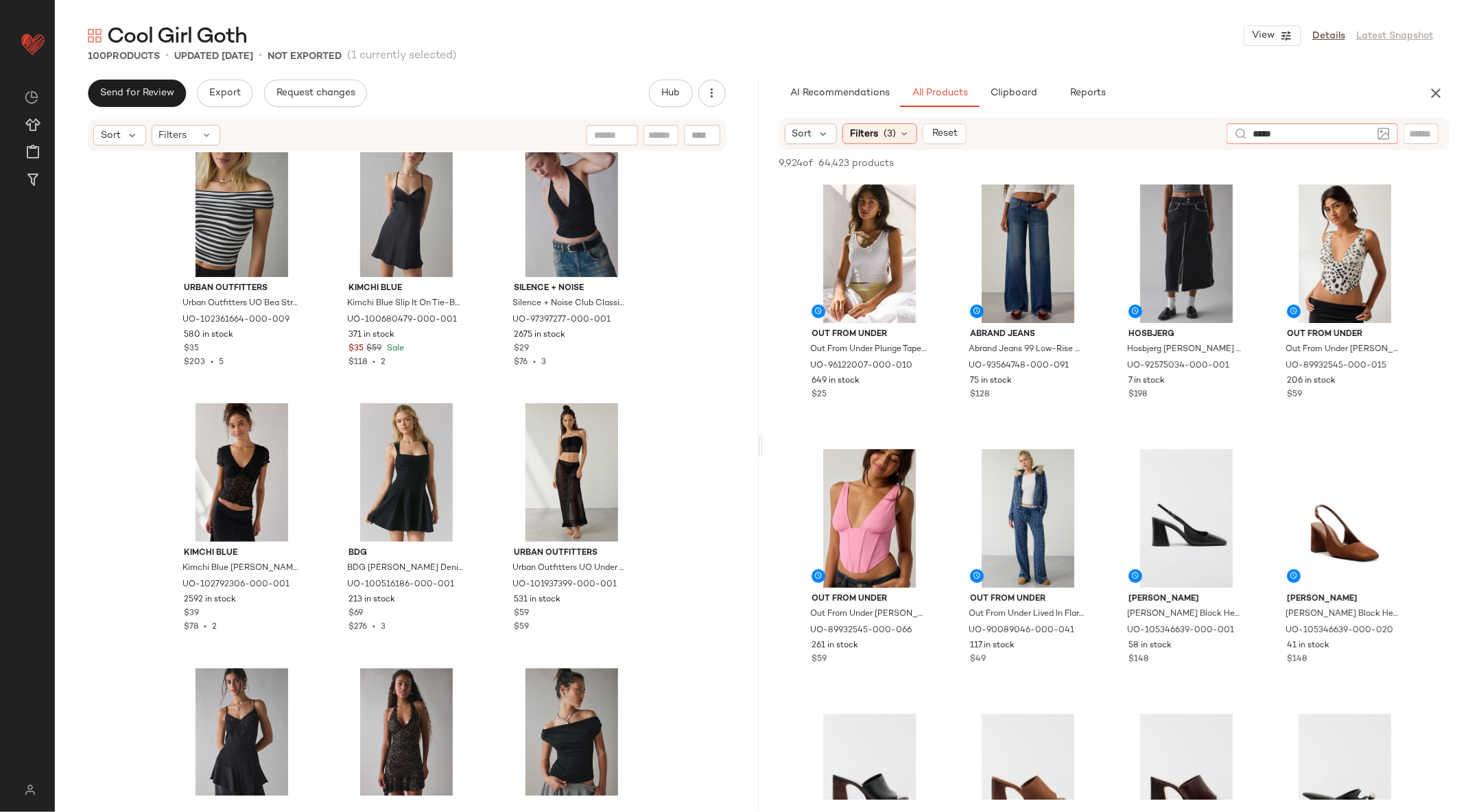
type input "******"
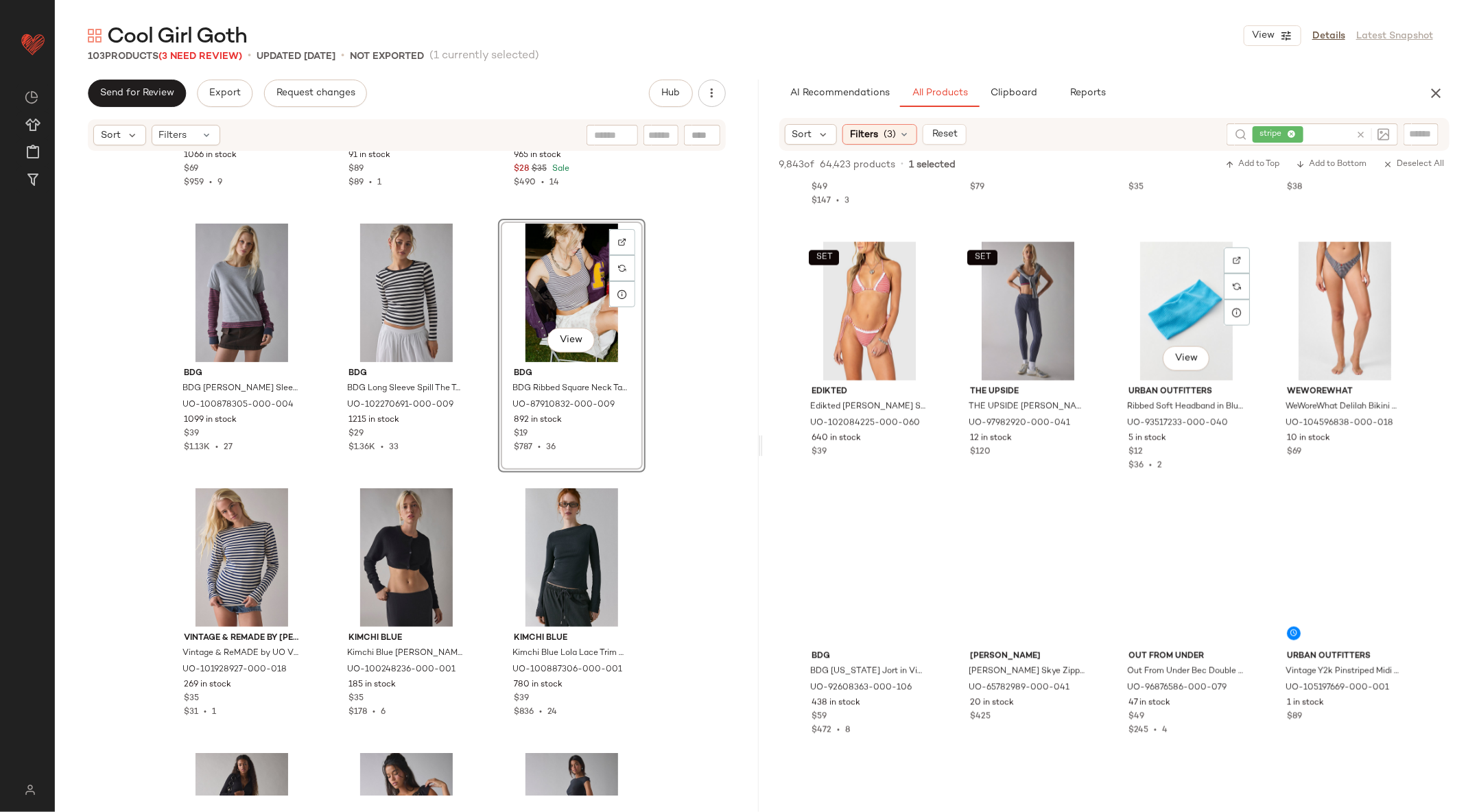
scroll to position [10126, 0]
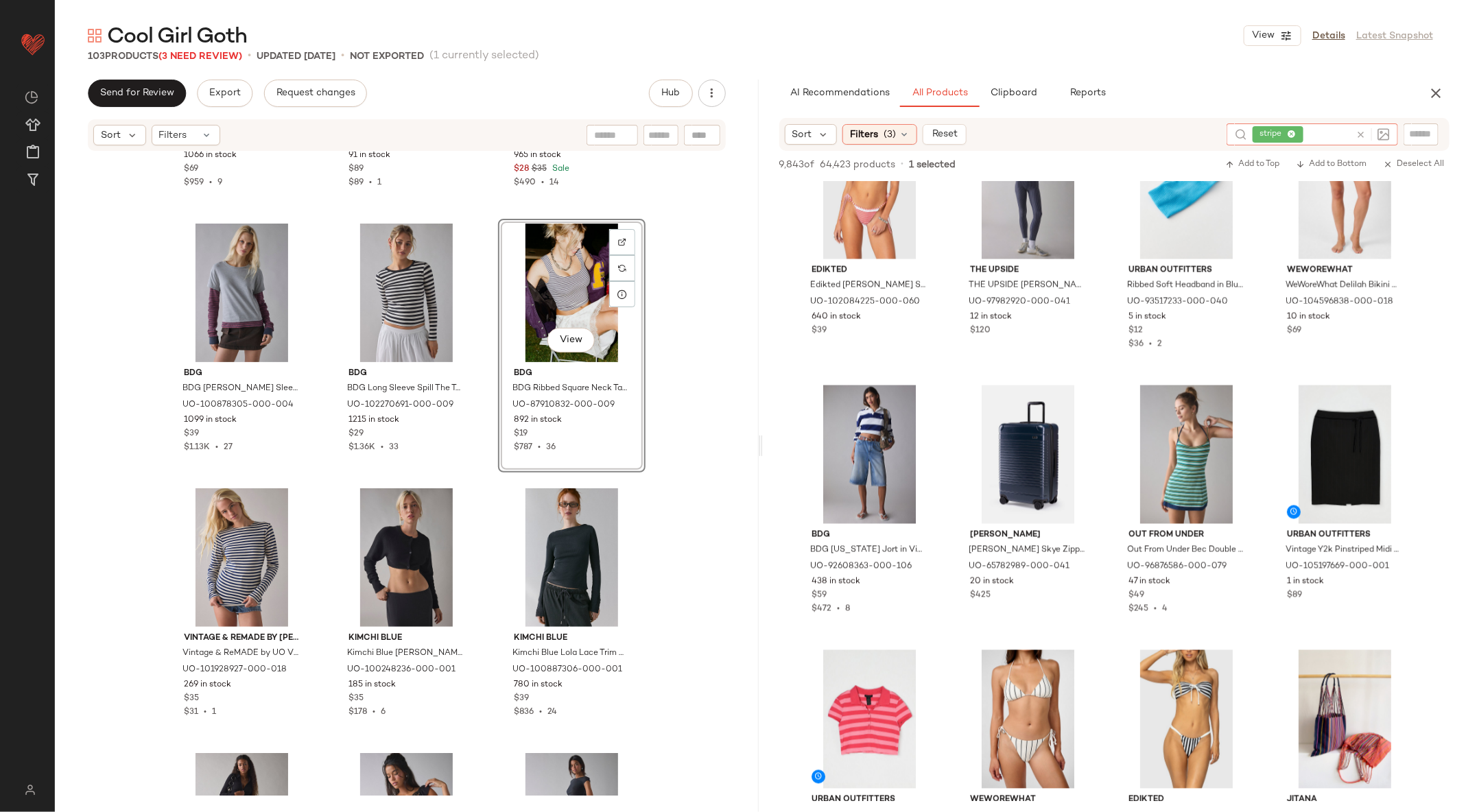
click at [1362, 132] on icon at bounding box center [1360, 135] width 10 height 10
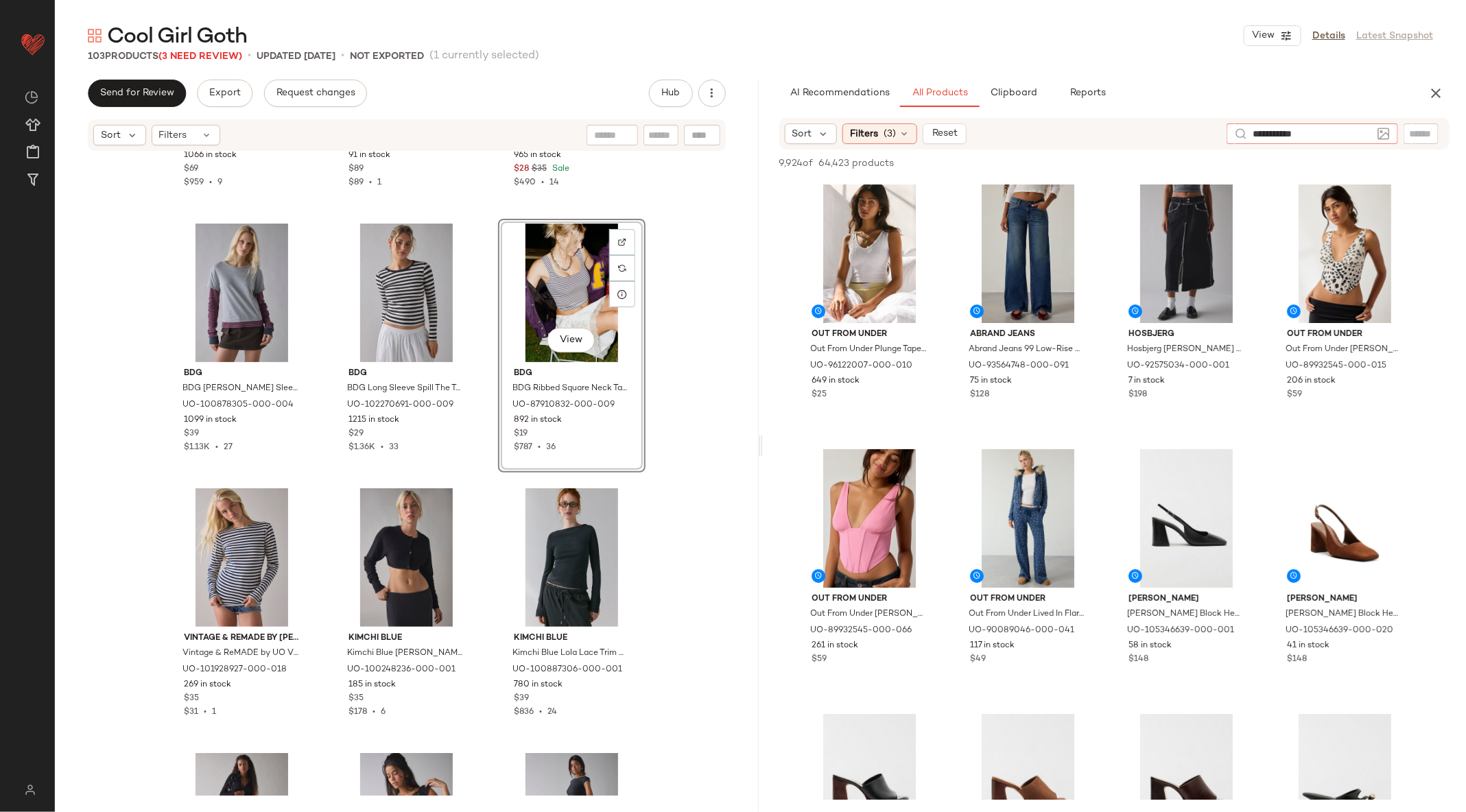
type input "**********"
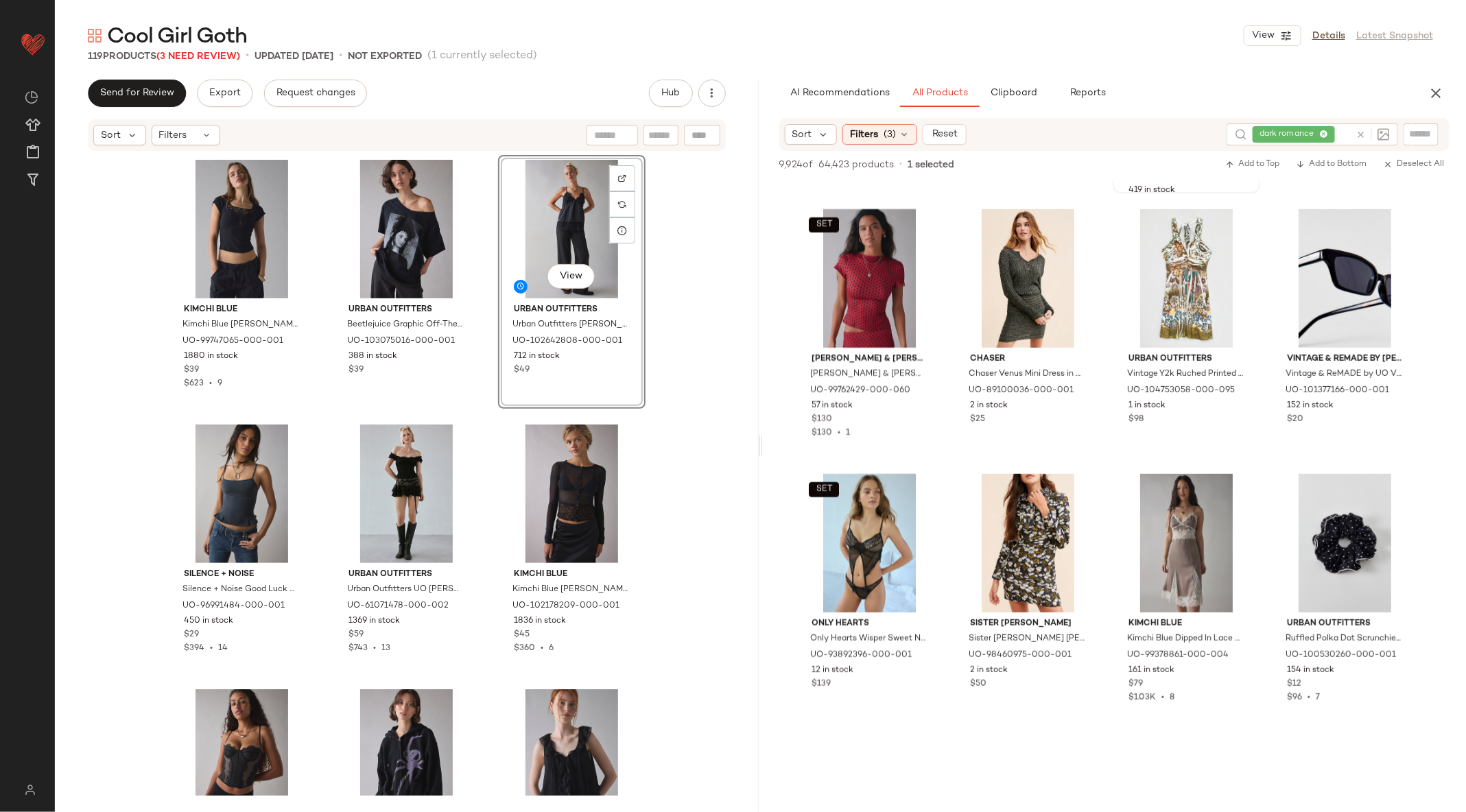
scroll to position [71478, 0]
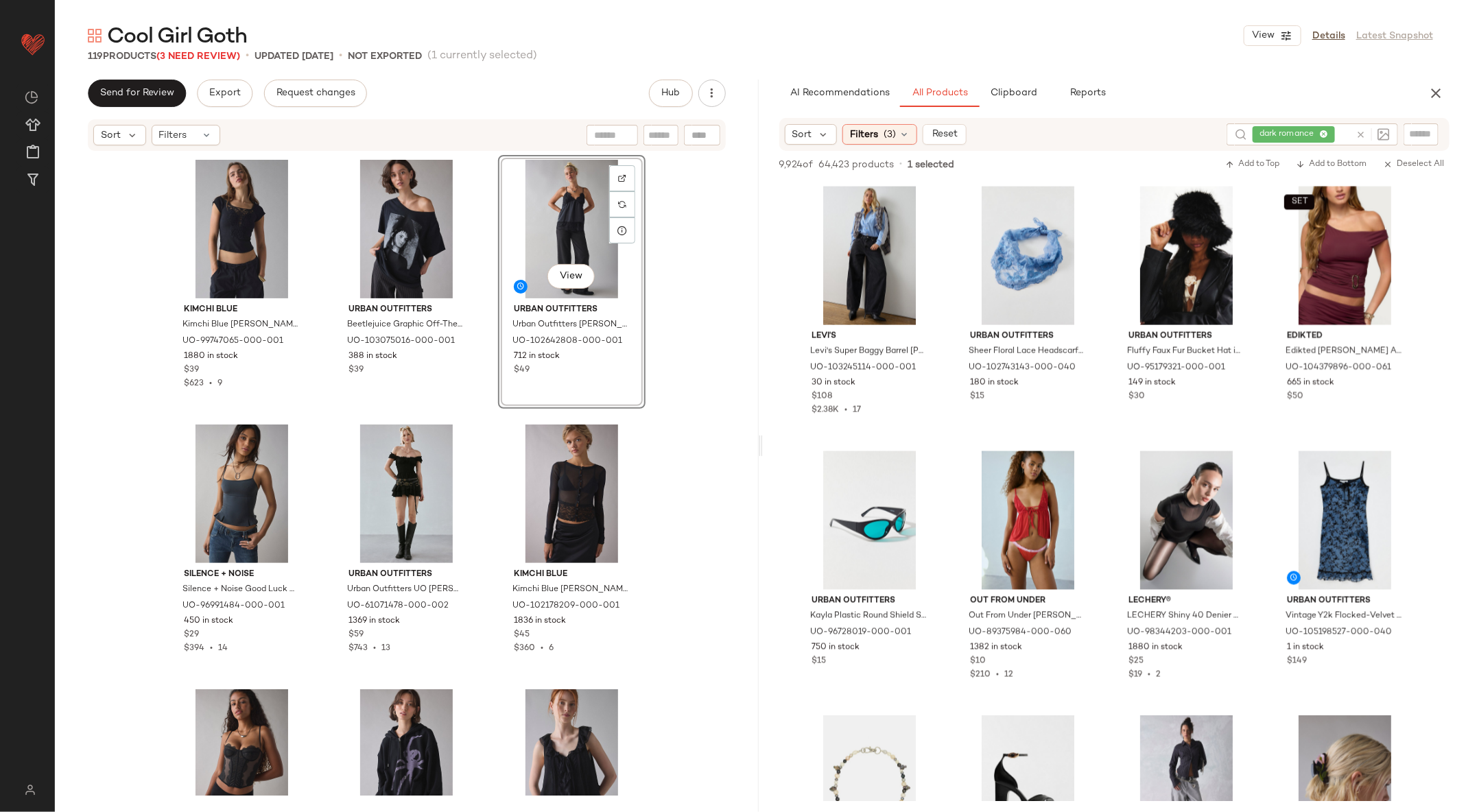
drag, startPoint x: 863, startPoint y: 598, endPoint x: 599, endPoint y: 3, distance: 650.9
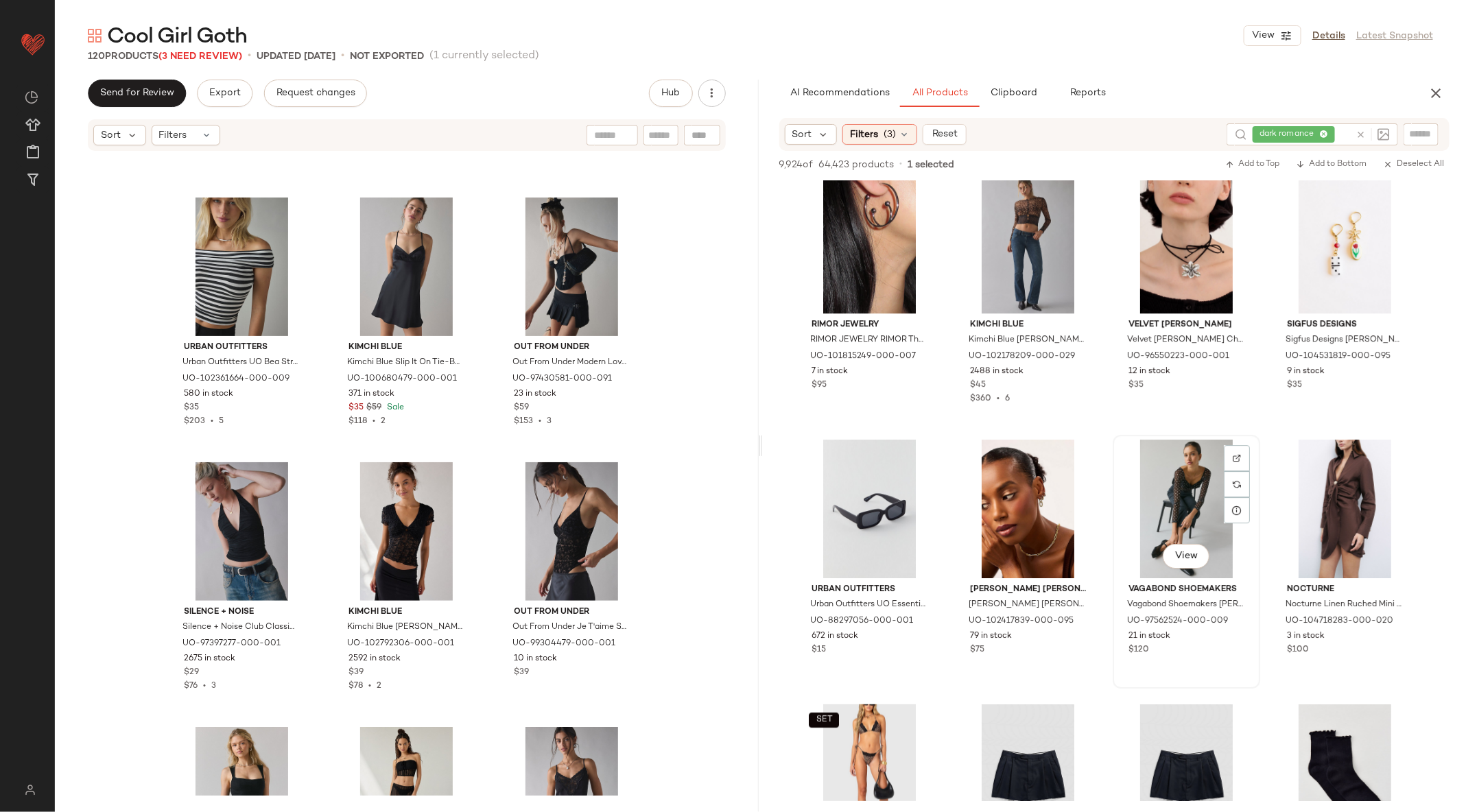
scroll to position [78676, 0]
